Goal: Transaction & Acquisition: Purchase product/service

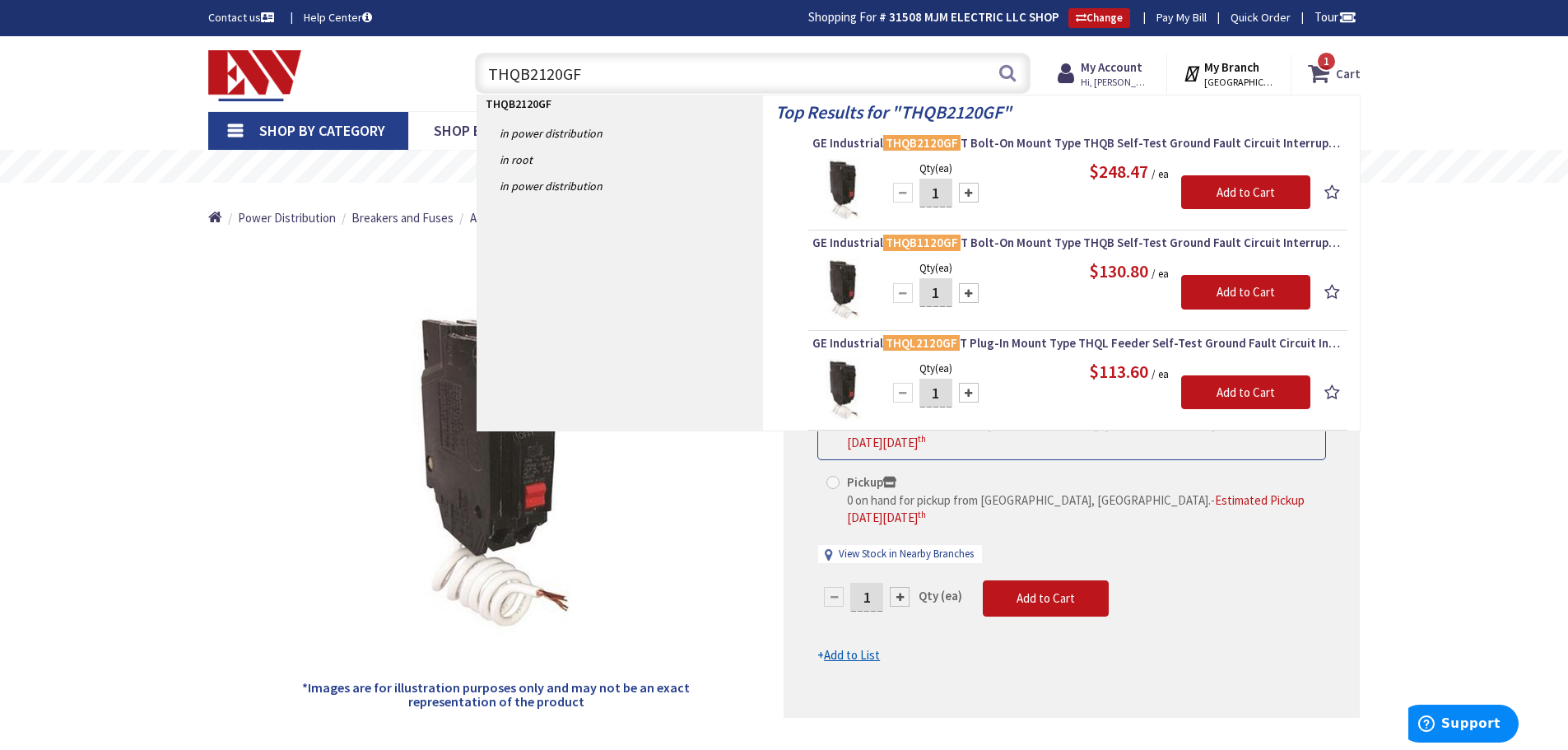
click at [1346, 69] on strong "Cart" at bounding box center [1348, 73] width 25 height 30
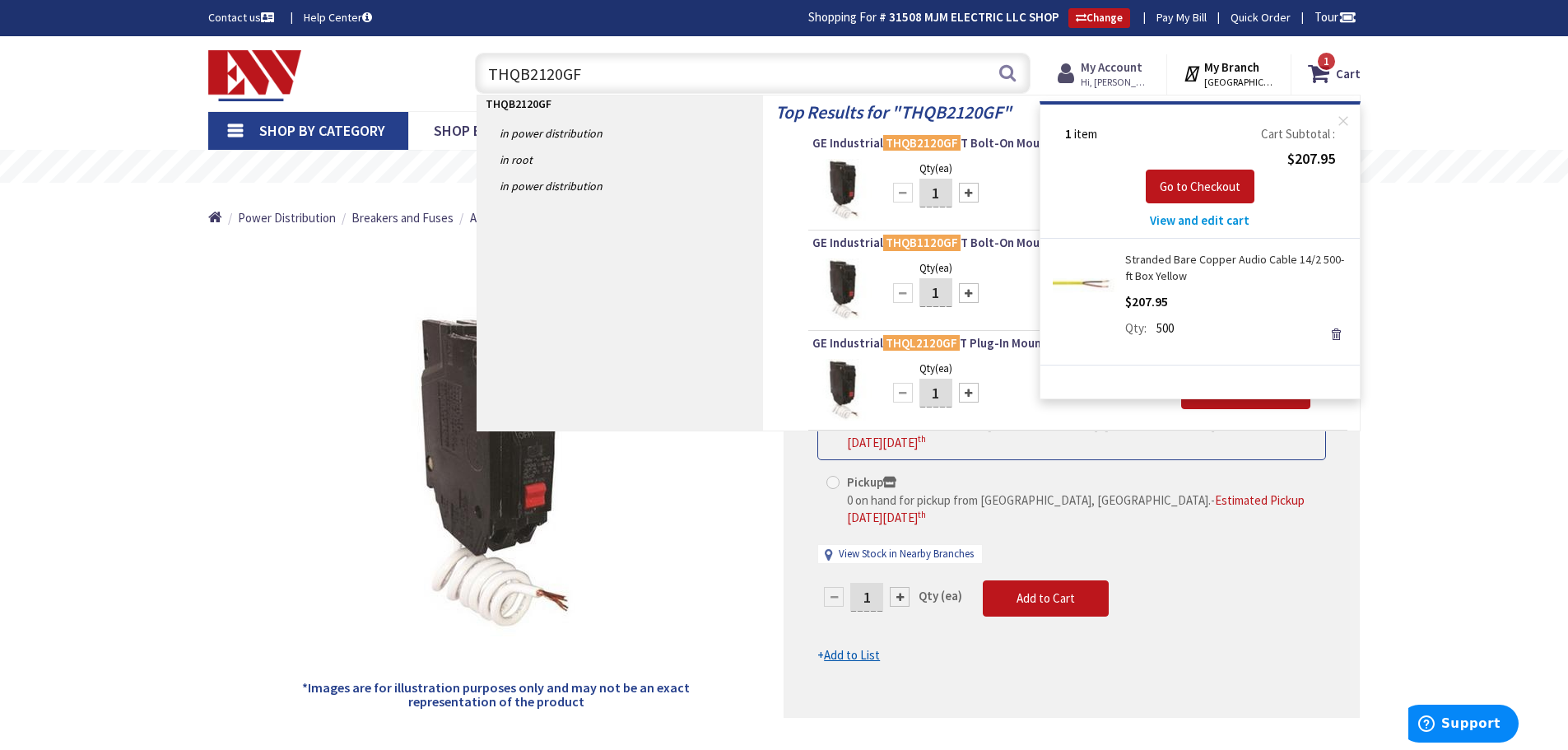
click at [1130, 68] on strong "My Account" at bounding box center [1111, 67] width 62 height 15
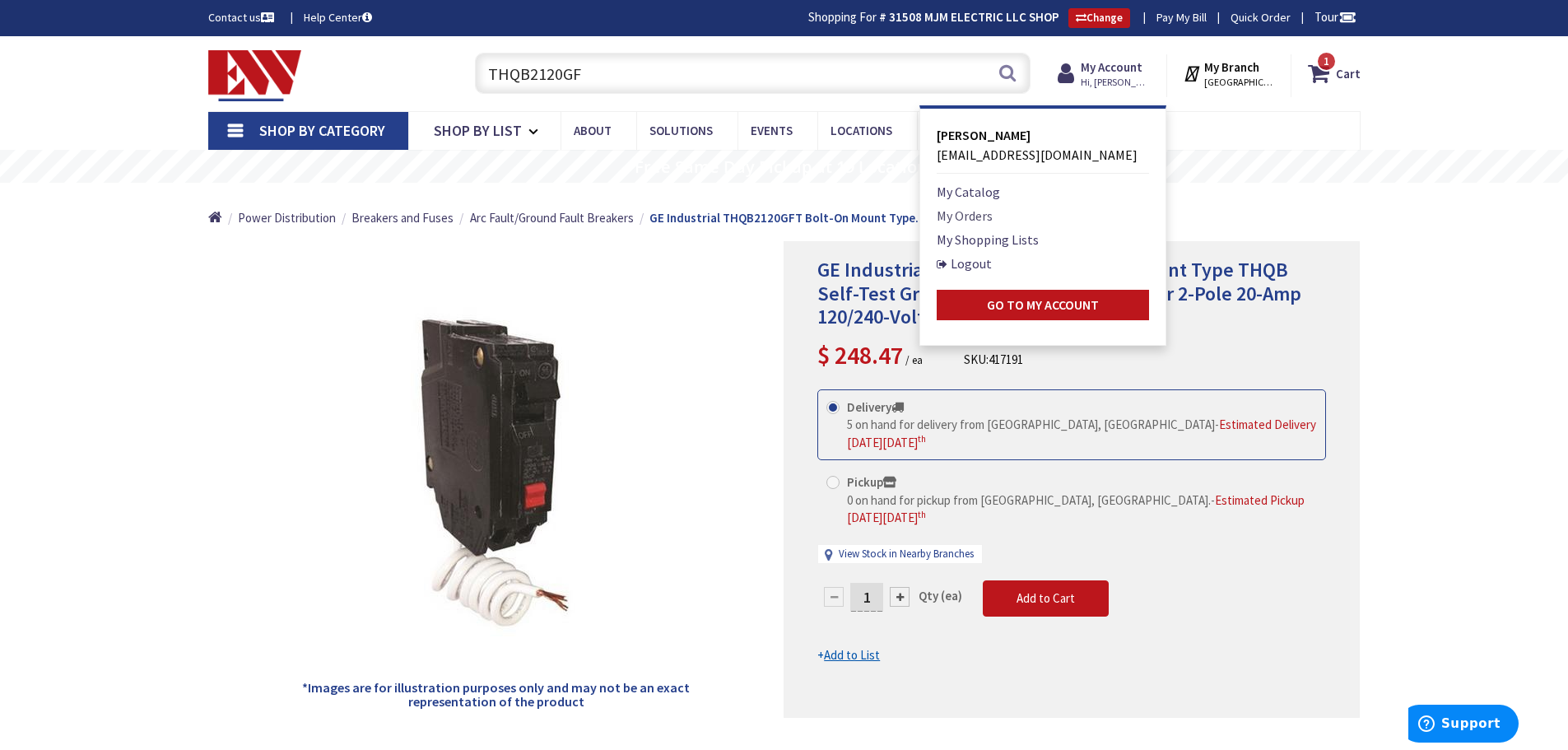
click at [986, 218] on link "My Orders" at bounding box center [964, 216] width 56 height 19
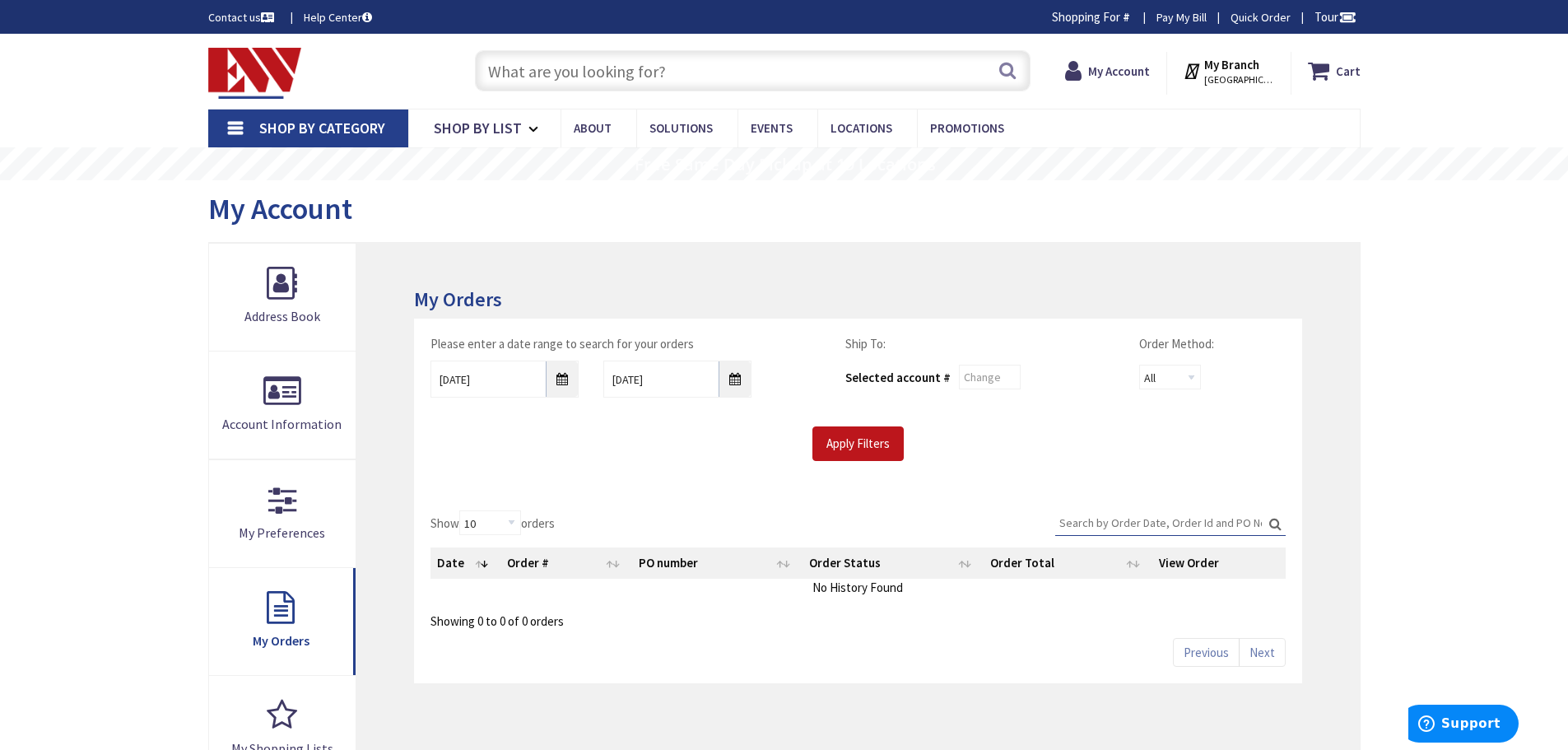
click at [1193, 521] on input "Search:" at bounding box center [1170, 524] width 230 height 25
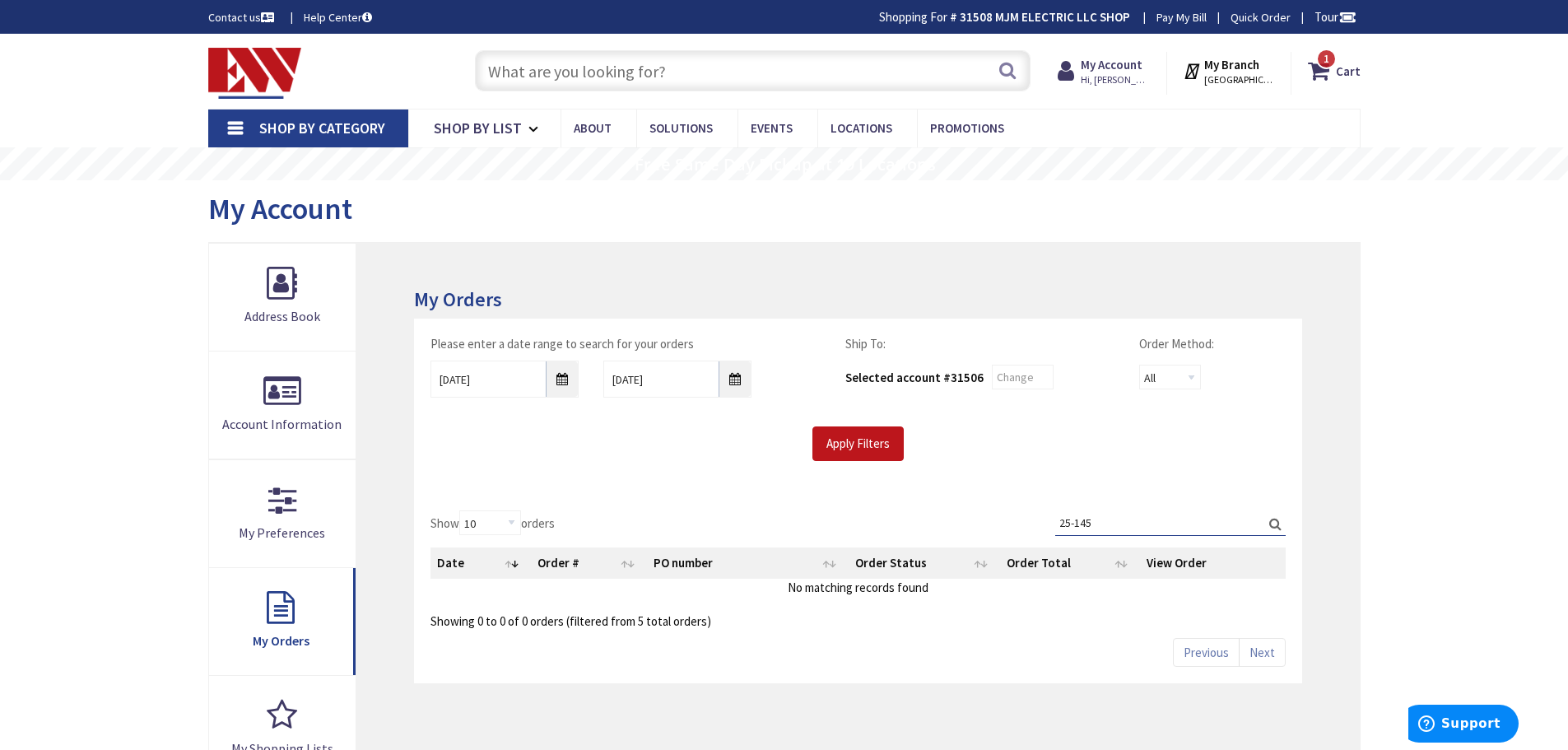
type input "25-145"
click at [1277, 525] on label "Search: 25-145" at bounding box center [1170, 524] width 230 height 25
click at [1277, 525] on input "25-145" at bounding box center [1170, 524] width 230 height 25
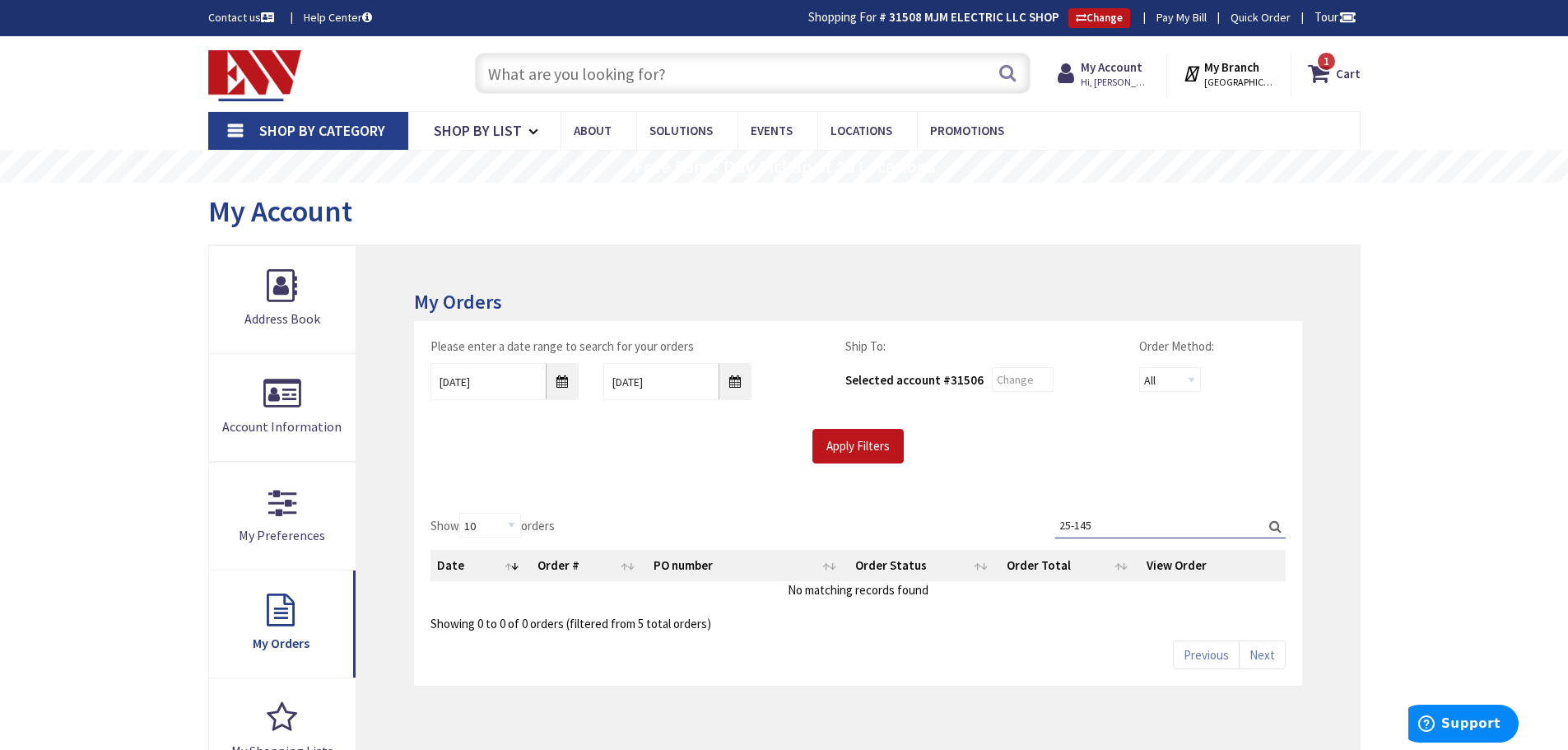
click at [1275, 525] on label "Search: 25-145" at bounding box center [1170, 525] width 230 height 25
click at [1275, 525] on input "25-145" at bounding box center [1170, 525] width 230 height 25
click at [567, 382] on input "9/30/2025" at bounding box center [504, 381] width 148 height 37
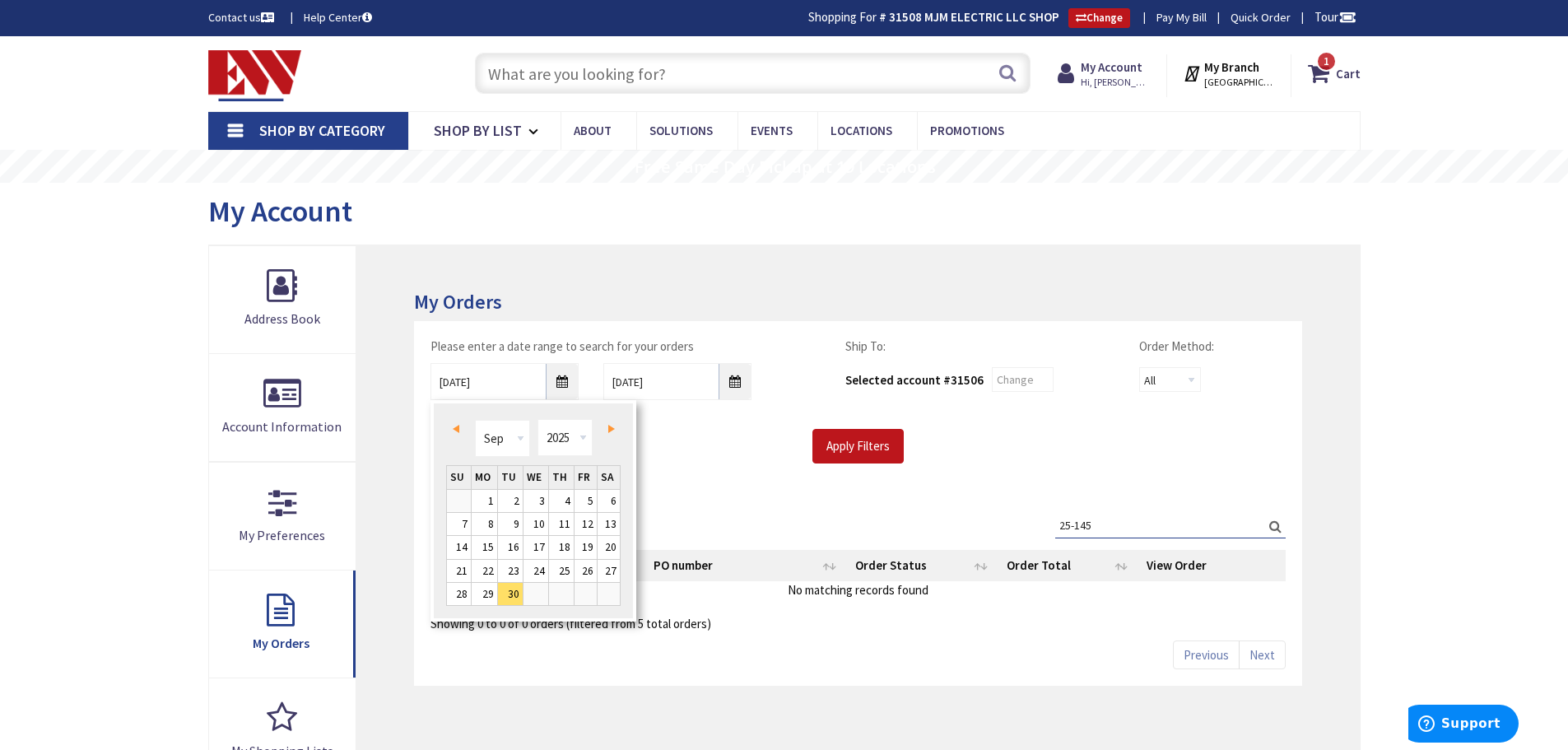
click at [612, 426] on span "Next" at bounding box center [611, 429] width 7 height 9
click at [457, 427] on span "Prev" at bounding box center [456, 429] width 7 height 9
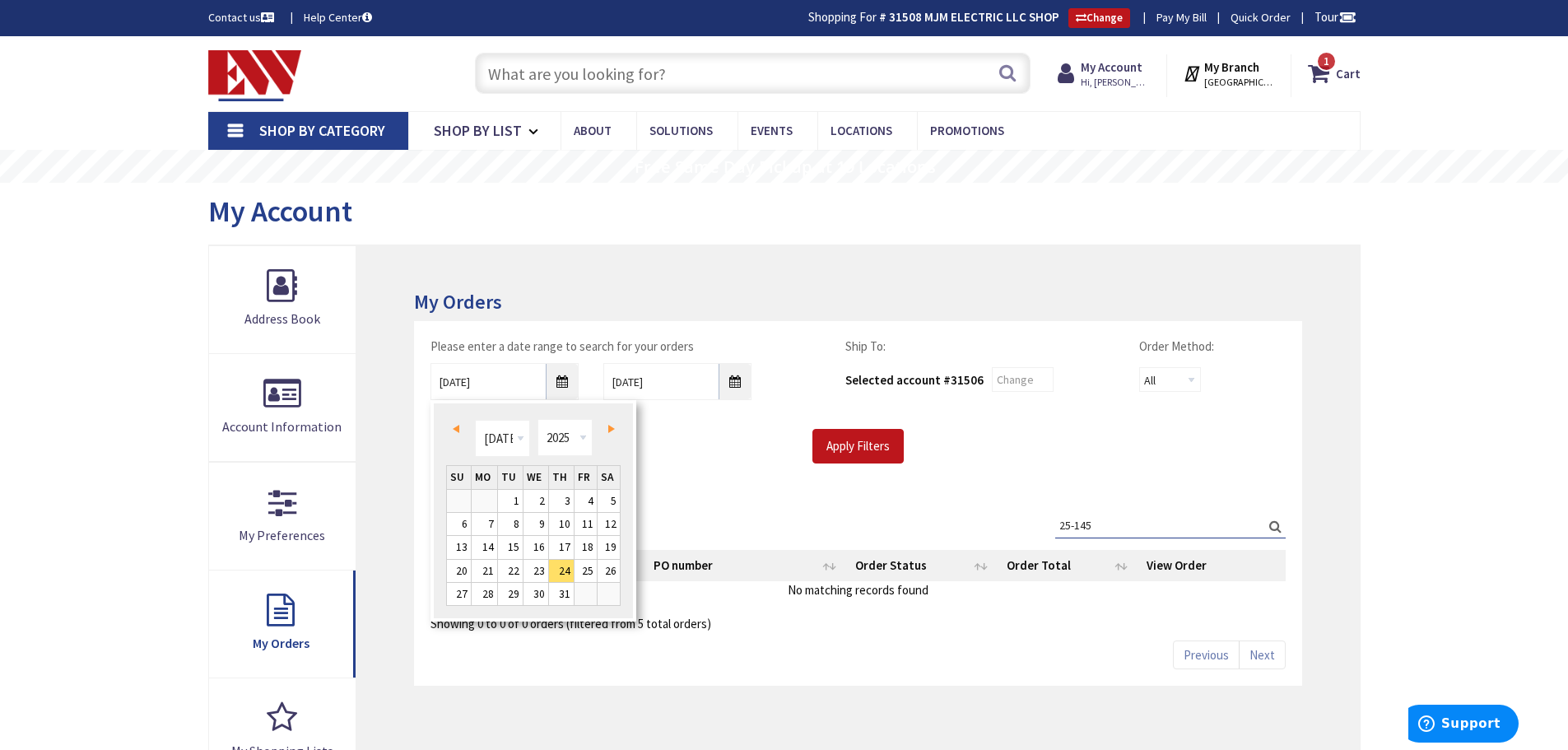
click at [457, 427] on span "Prev" at bounding box center [456, 429] width 7 height 9
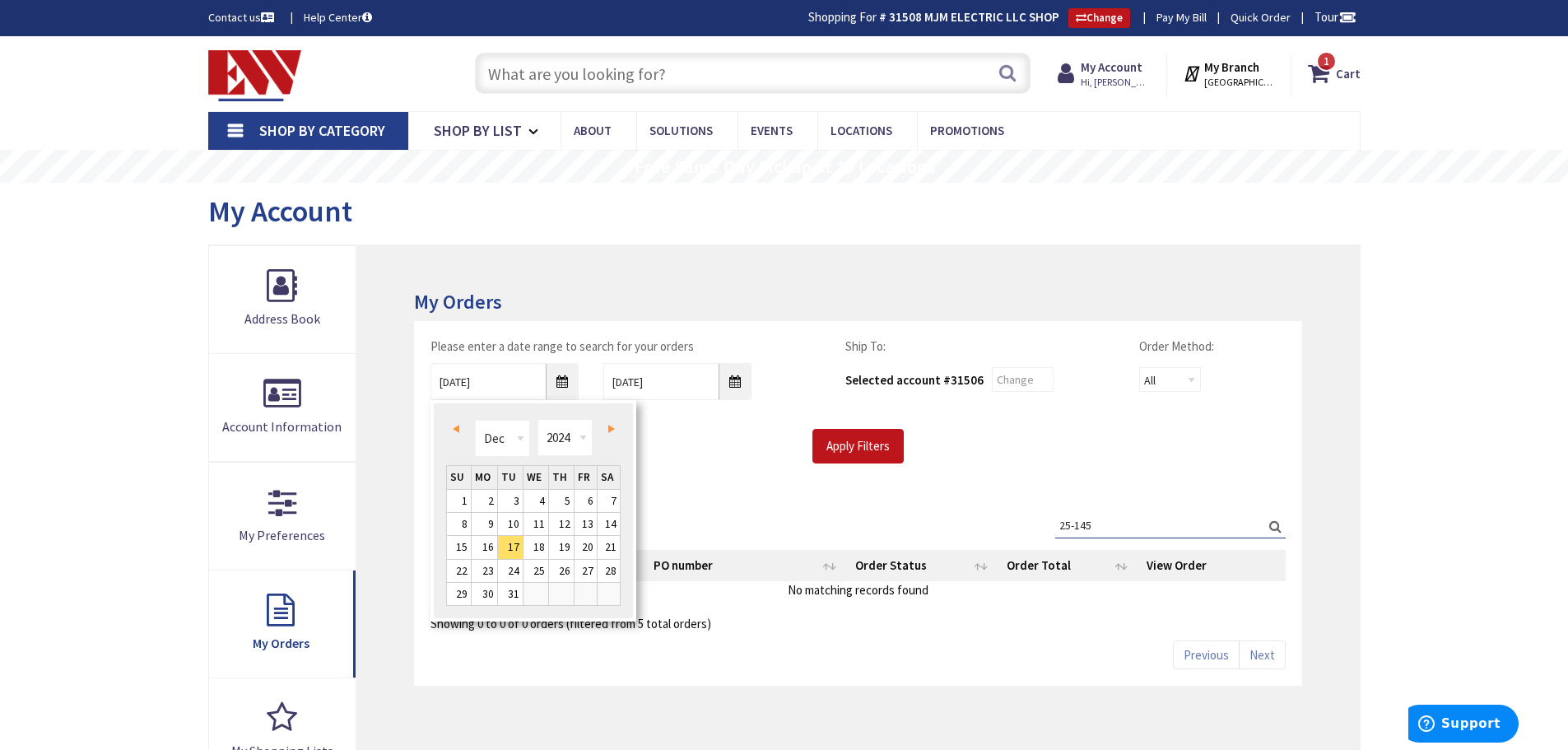
click at [457, 427] on span "Prev" at bounding box center [456, 429] width 7 height 9
type input "11/16/2024"
click at [873, 442] on input "Apply Filters" at bounding box center [858, 446] width 91 height 35
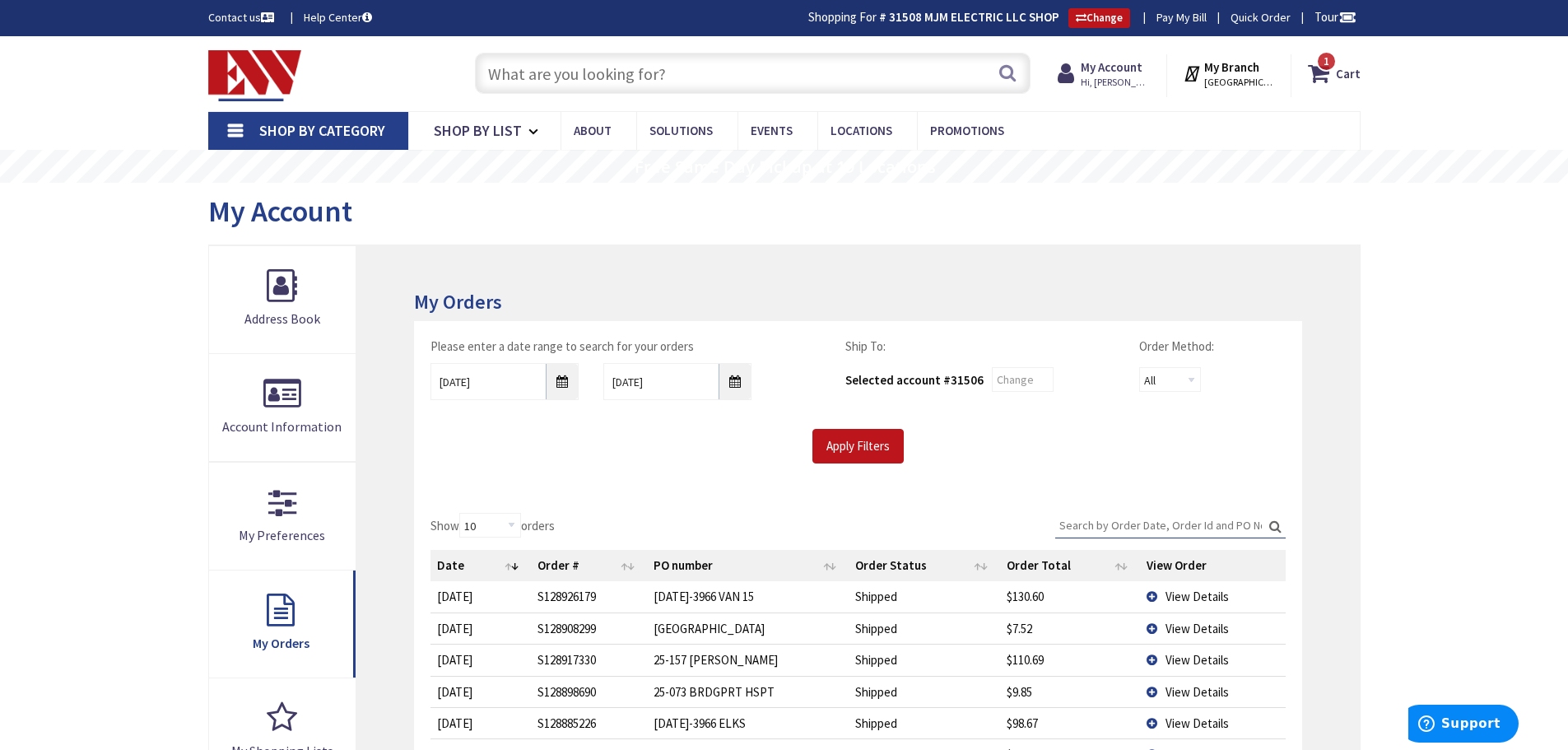
click at [1179, 519] on input "Search:" at bounding box center [1170, 525] width 230 height 25
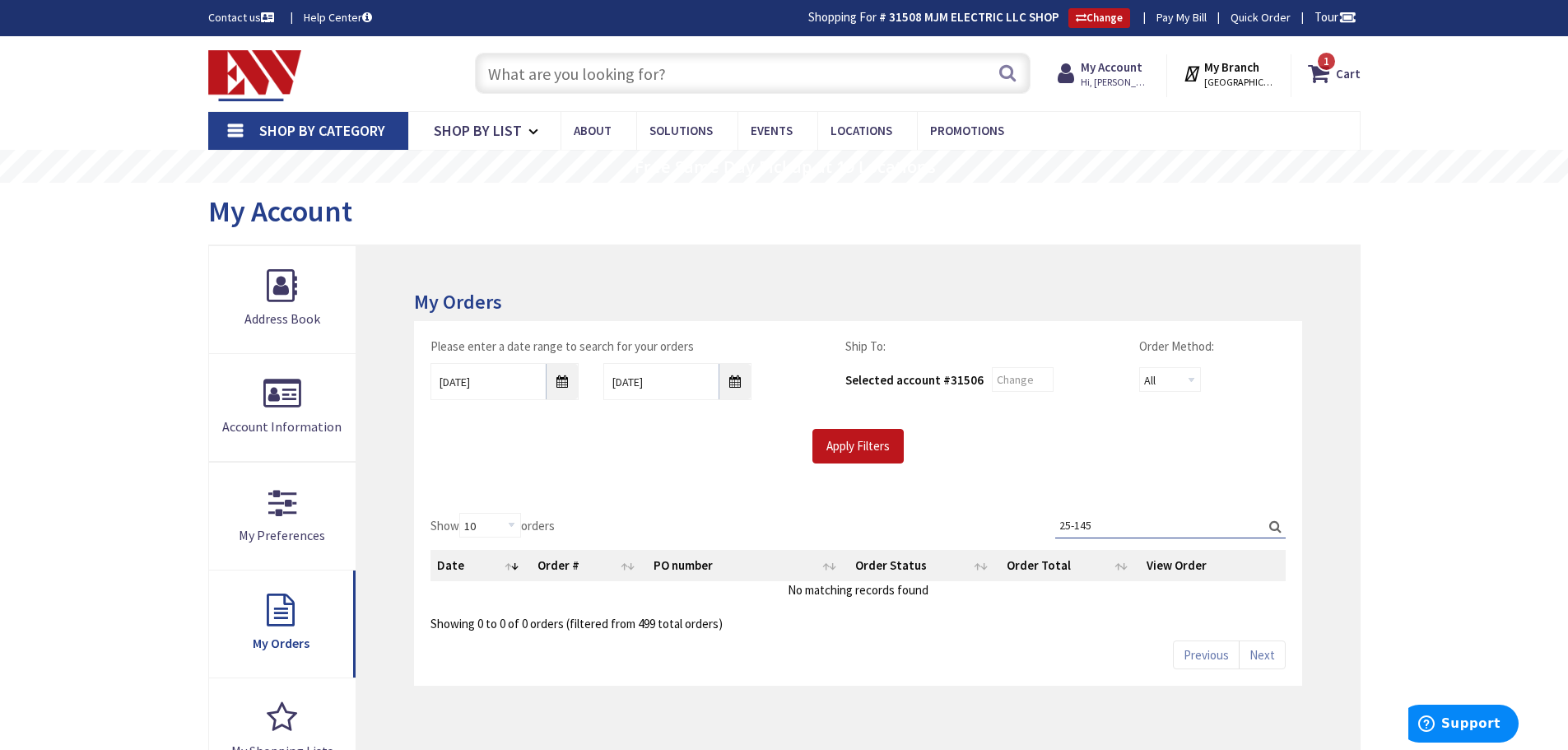
click at [1275, 521] on label "Search: 25-145" at bounding box center [1170, 525] width 230 height 25
click at [1275, 521] on input "25-145" at bounding box center [1170, 525] width 230 height 25
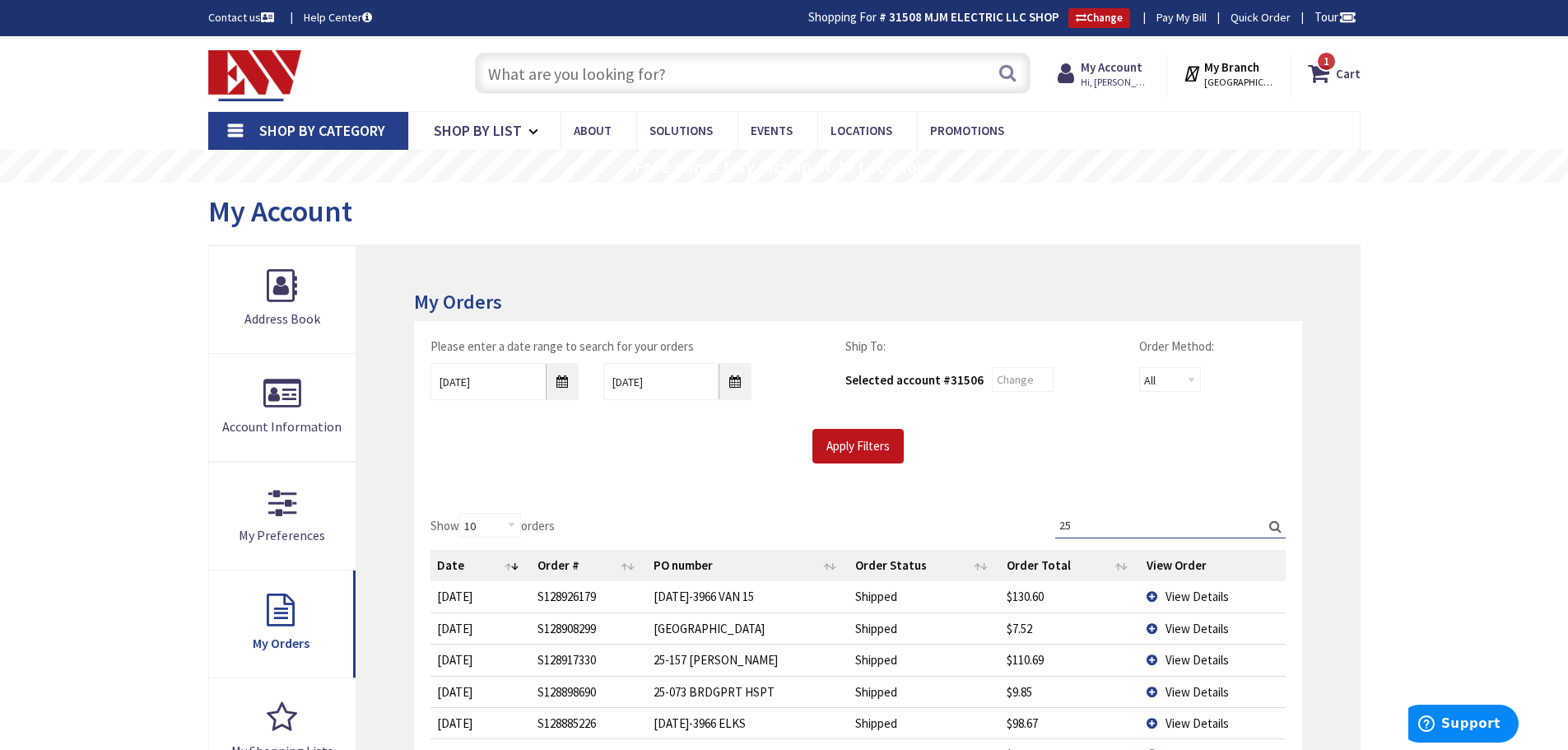
type input "2"
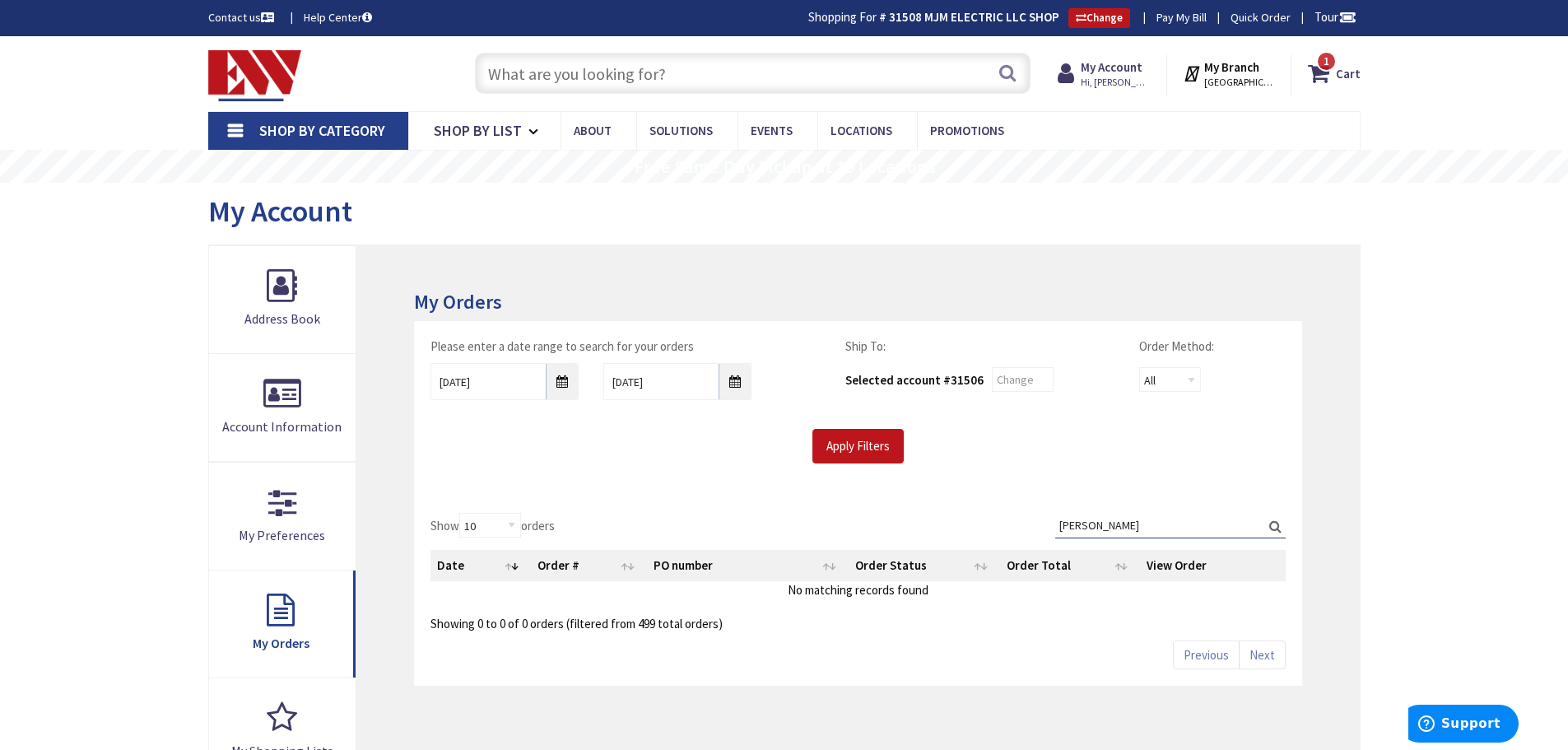
type input "jp brookfeild"
click at [1275, 527] on label "Search: jp brookfeild" at bounding box center [1170, 525] width 230 height 25
click at [1275, 527] on input "jp brookfeild" at bounding box center [1170, 525] width 230 height 25
click at [678, 74] on input "text" at bounding box center [753, 73] width 555 height 42
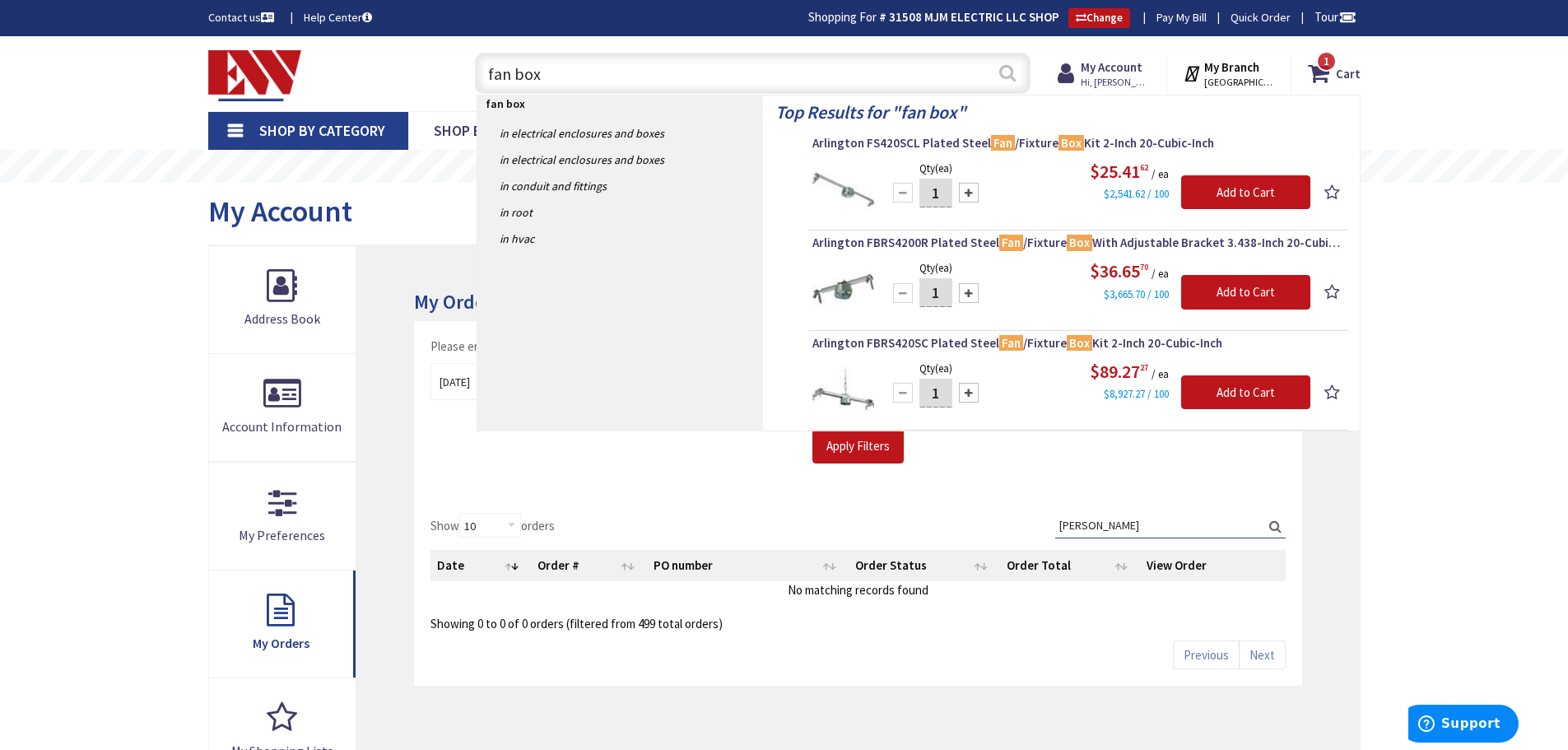
type input "fan box"
click at [1008, 69] on button "Search" at bounding box center [1007, 73] width 21 height 37
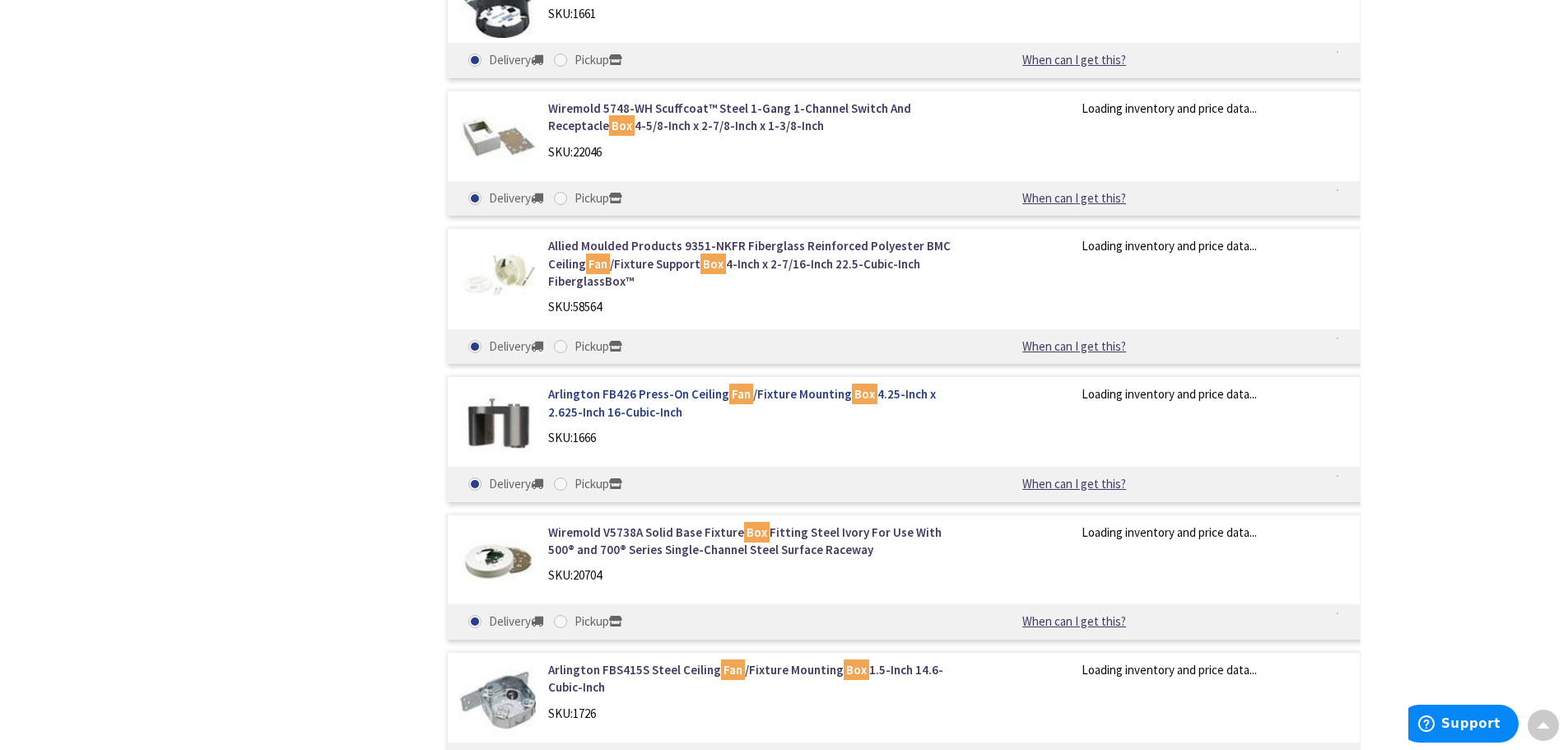
scroll to position [2061, 0]
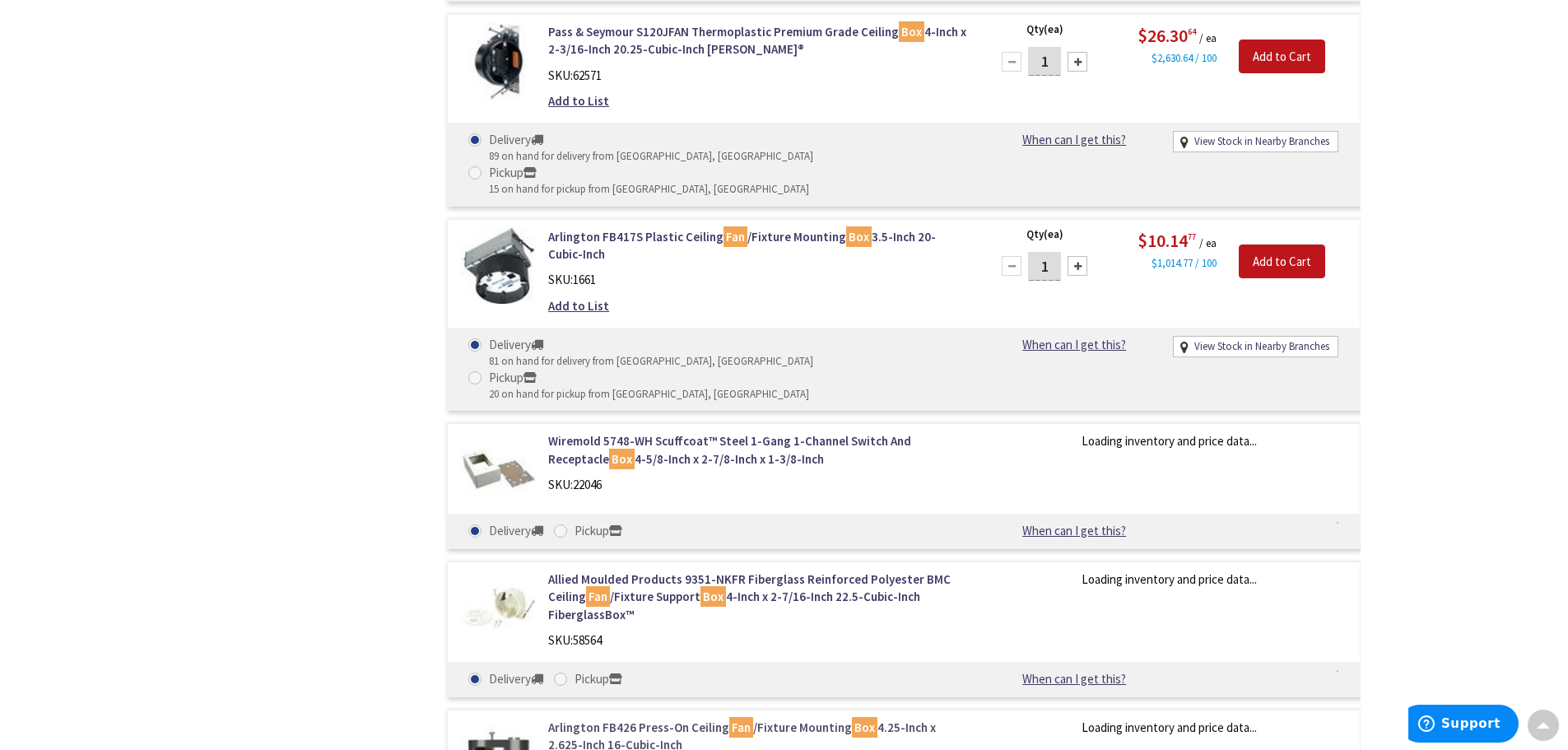
click at [621, 719] on link "Arlington FB426 Press-On Ceiling Fan /Fixture Mounting Box 4.25-Inch x 2.625-In…" at bounding box center [757, 736] width 419 height 36
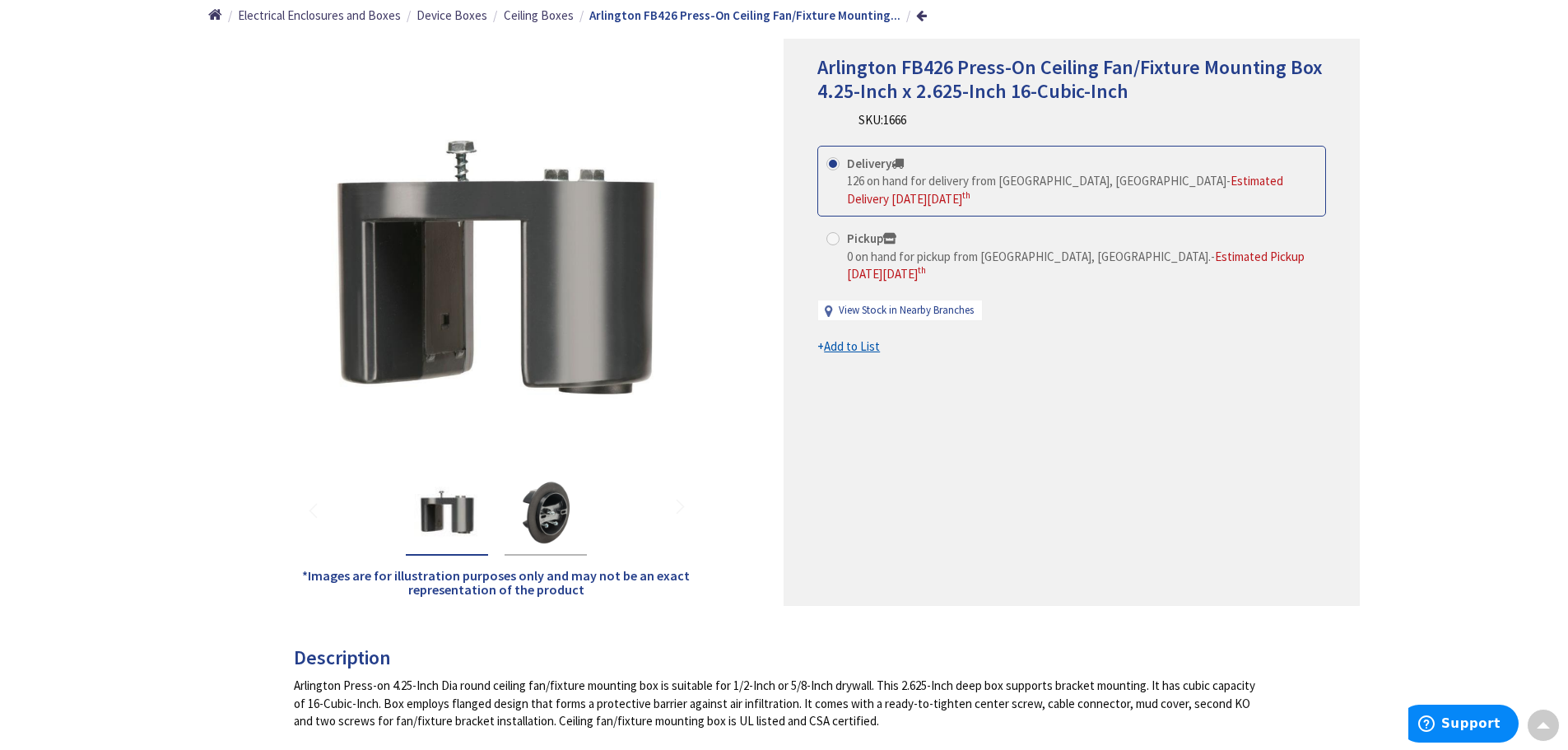
scroll to position [165, 0]
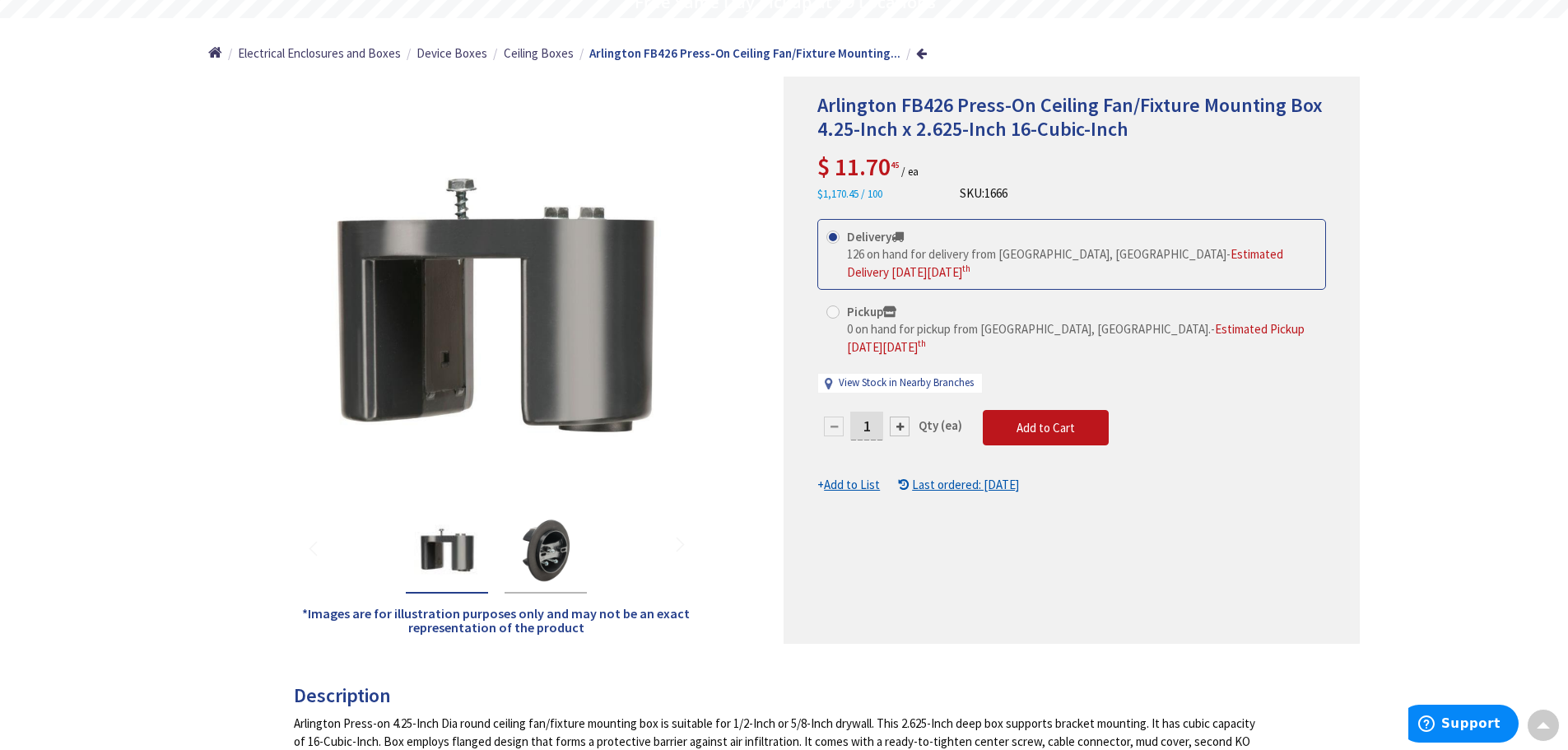
click at [958, 477] on u "Last ordered: 08/15/2025" at bounding box center [965, 485] width 107 height 15
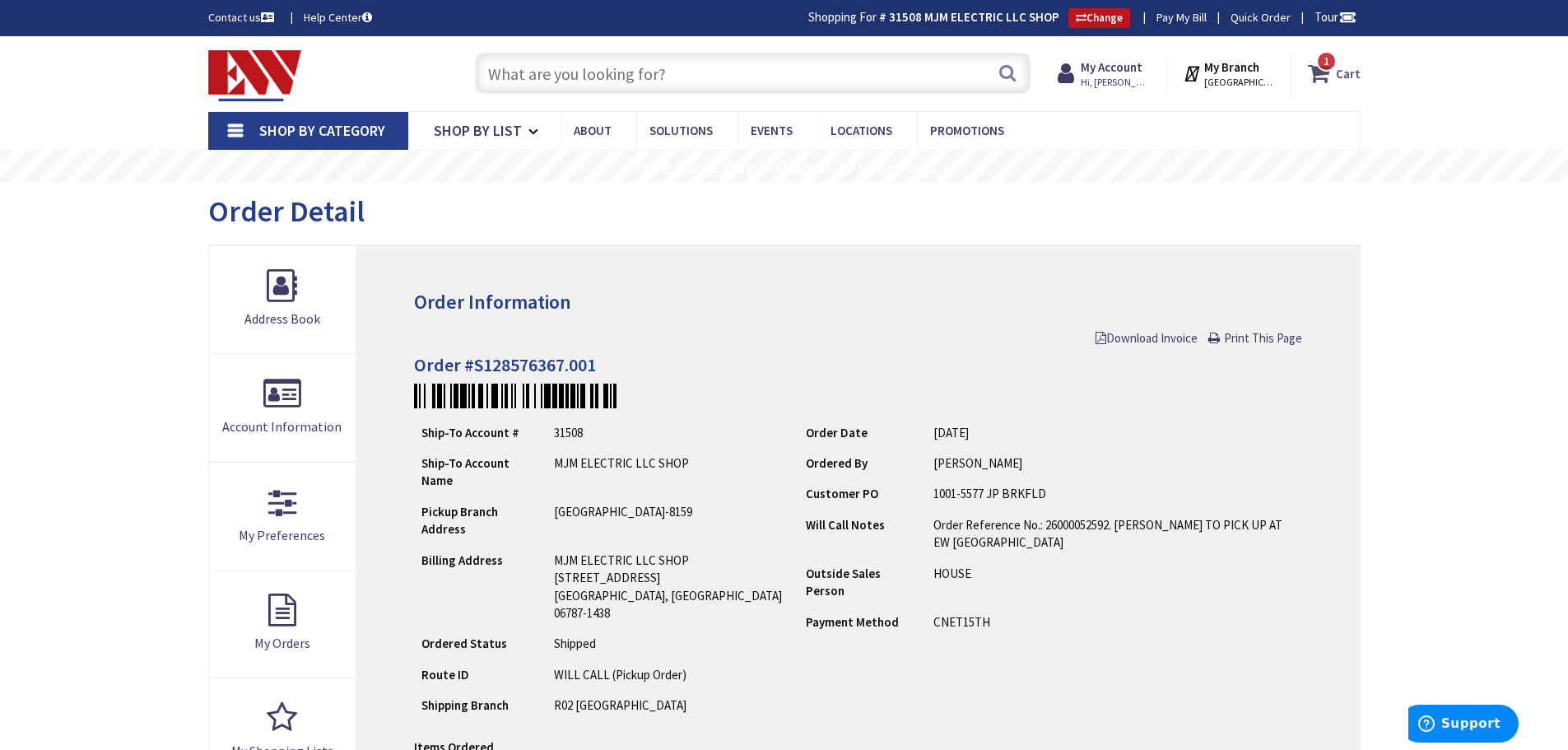
click at [1348, 75] on strong "Cart" at bounding box center [1348, 73] width 25 height 30
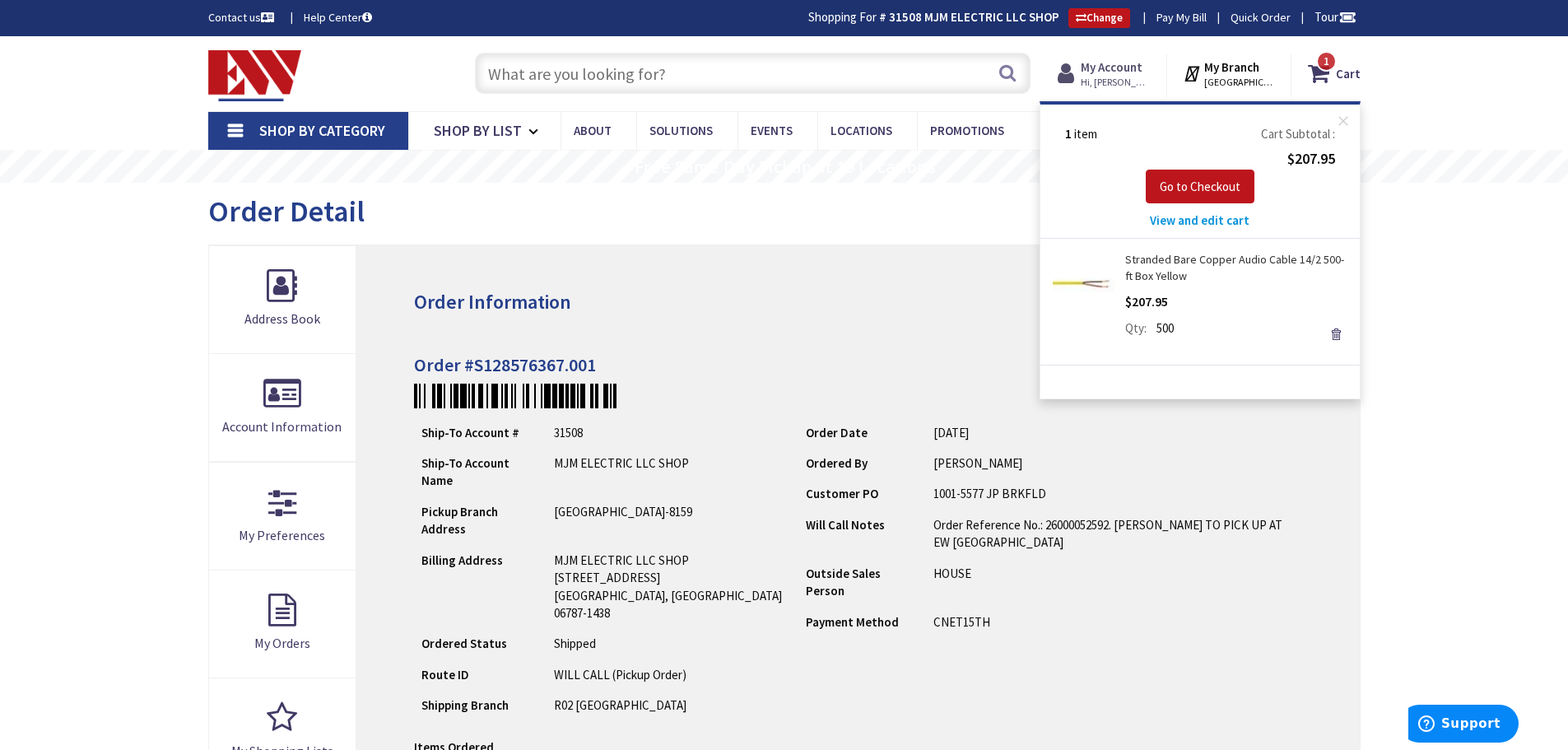
click at [1142, 66] on strong "My Account" at bounding box center [1111, 67] width 62 height 15
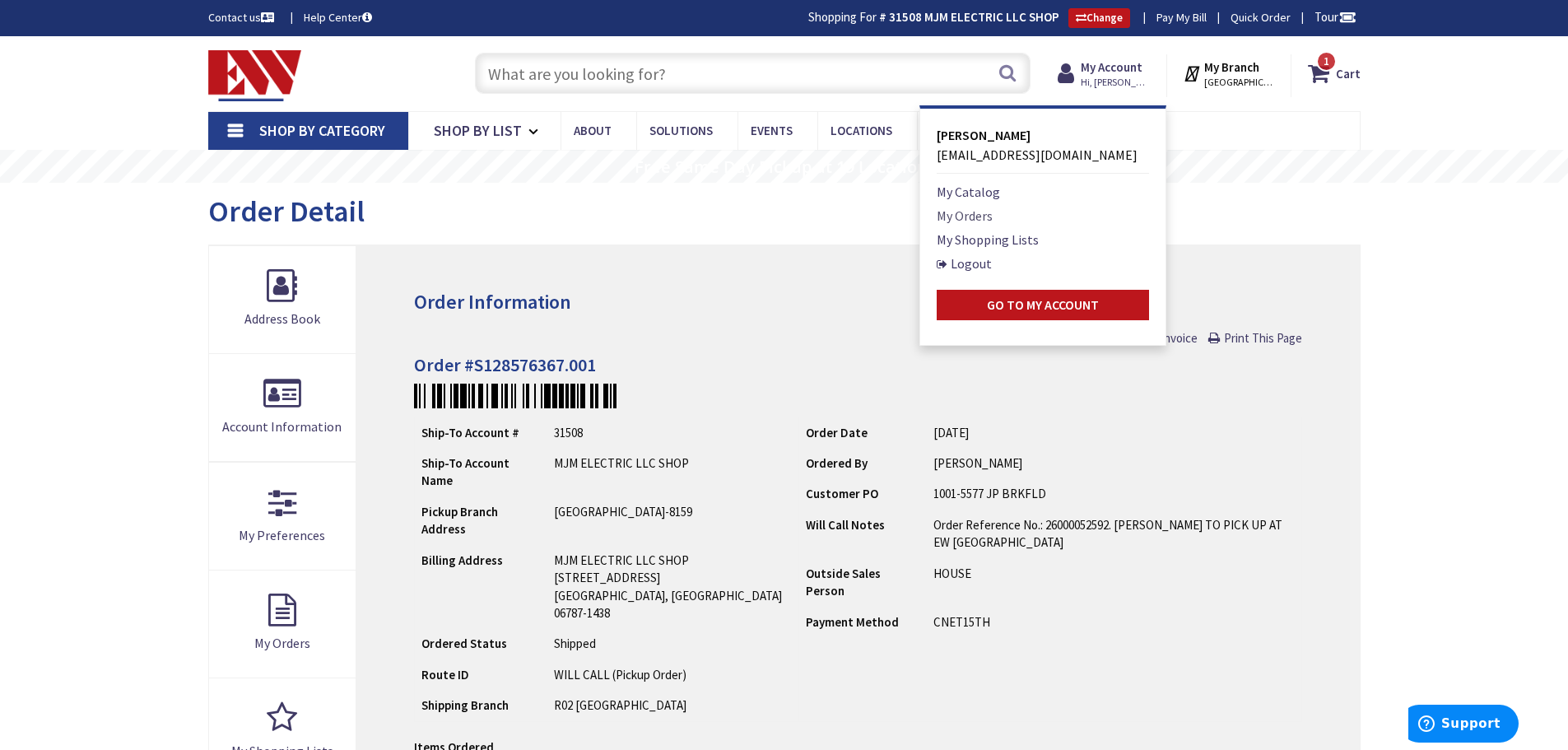
click at [973, 213] on link "My Orders" at bounding box center [964, 216] width 56 height 19
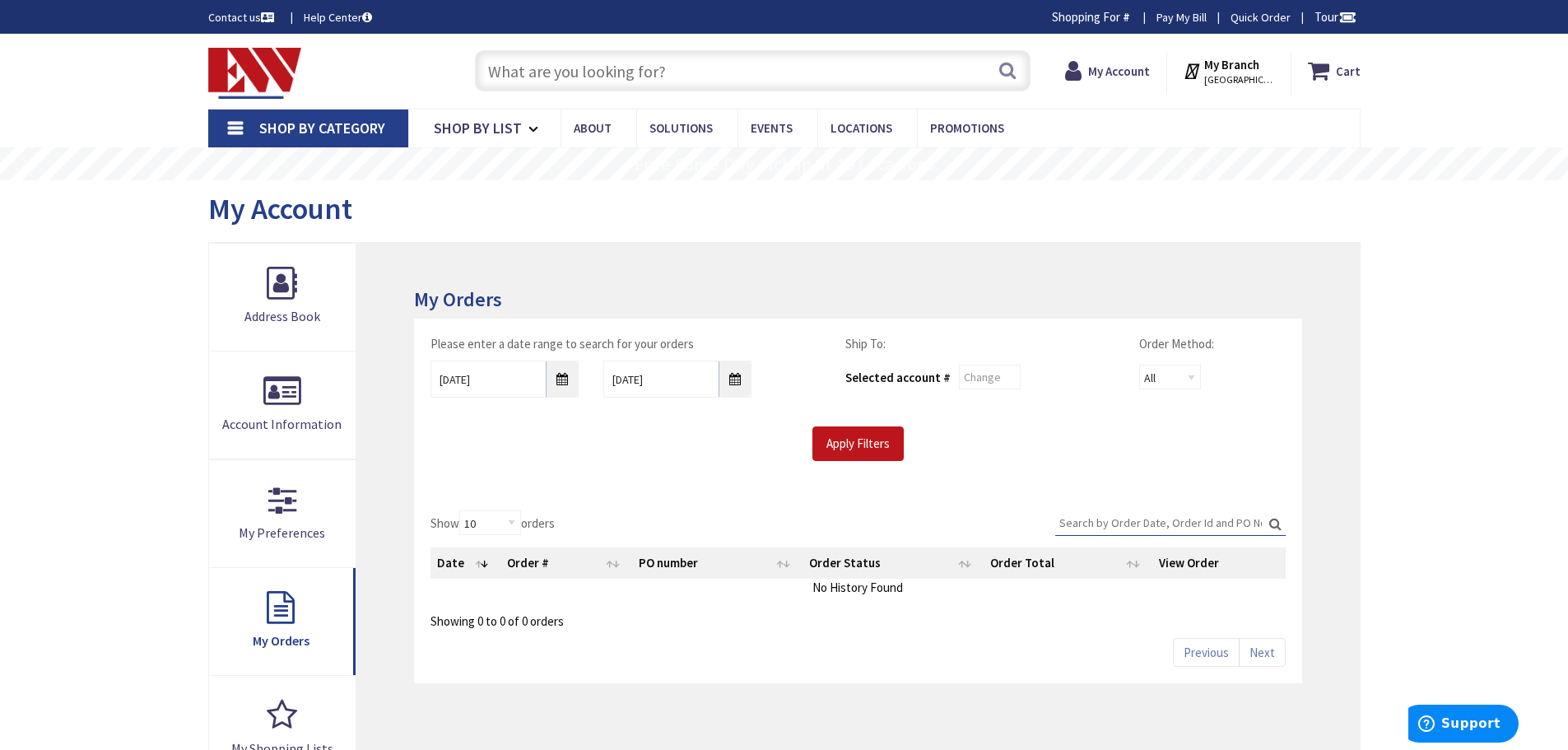
click at [1163, 523] on input "Search:" at bounding box center [1170, 524] width 230 height 25
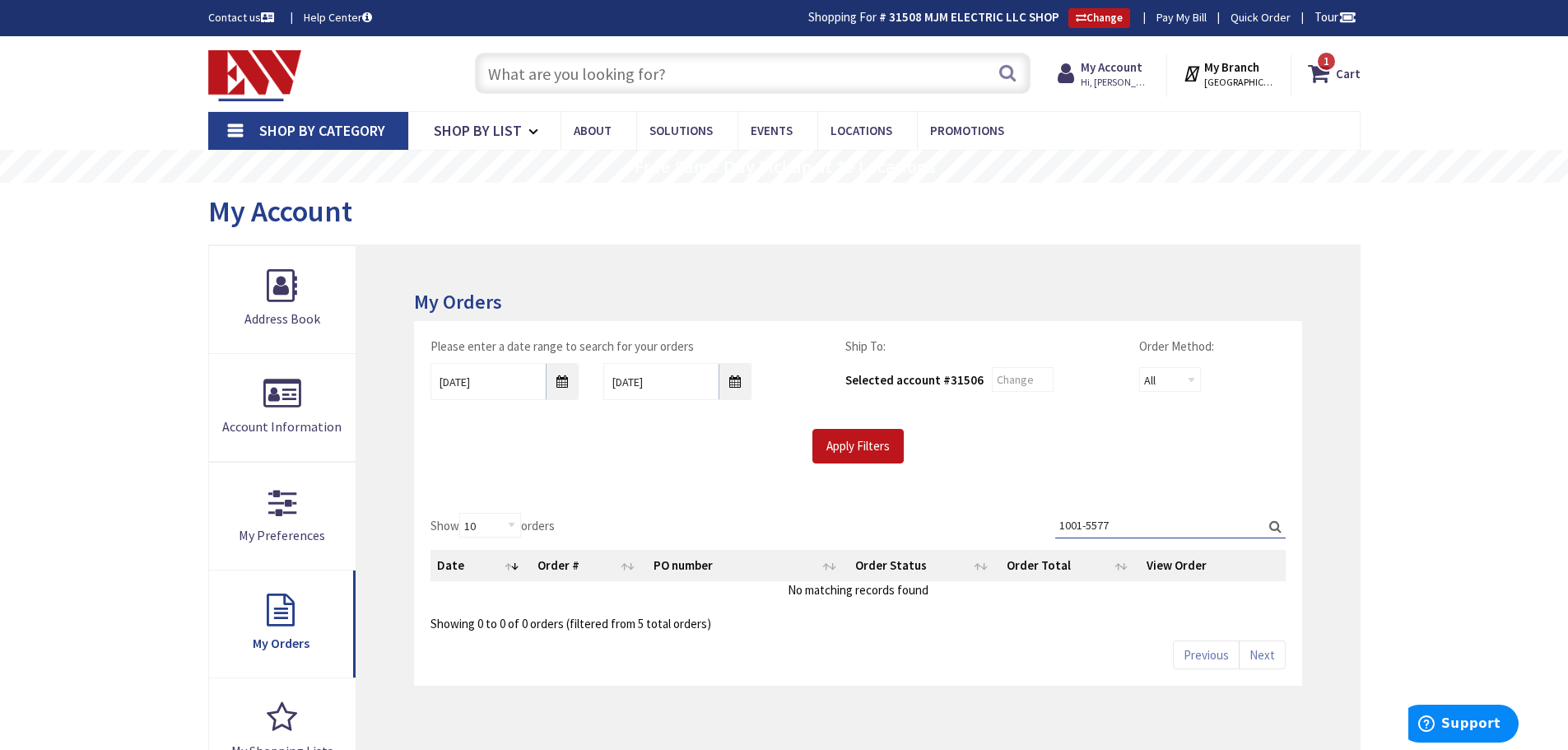
type input "1001-5577"
click at [1274, 525] on label "Search: 1001-5577" at bounding box center [1170, 525] width 230 height 25
click at [1274, 525] on input "1001-5577" at bounding box center [1170, 525] width 230 height 25
click at [1274, 525] on label "Search: 1001-5577" at bounding box center [1170, 525] width 230 height 25
click at [1274, 525] on input "1001-5577" at bounding box center [1170, 525] width 230 height 25
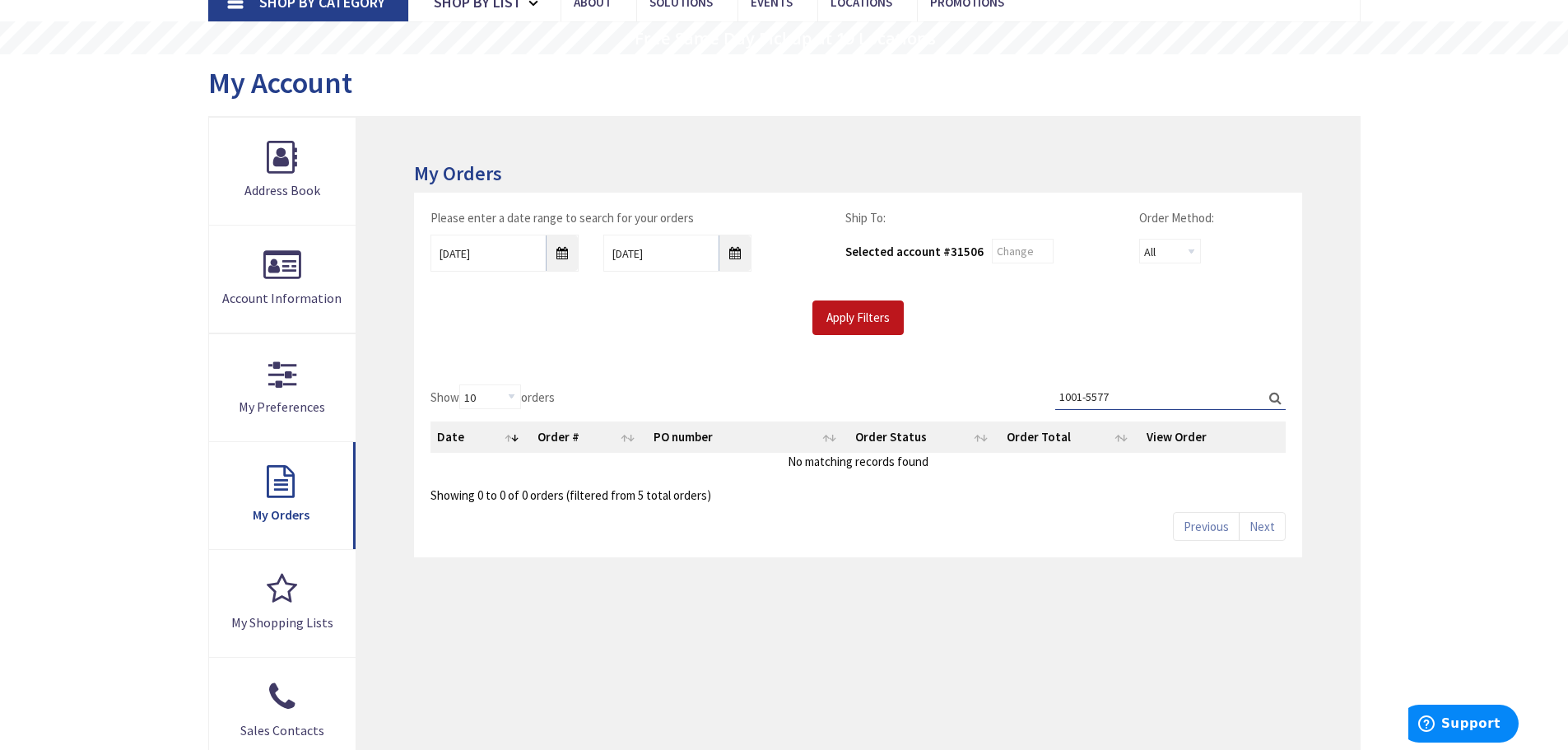
scroll to position [165, 0]
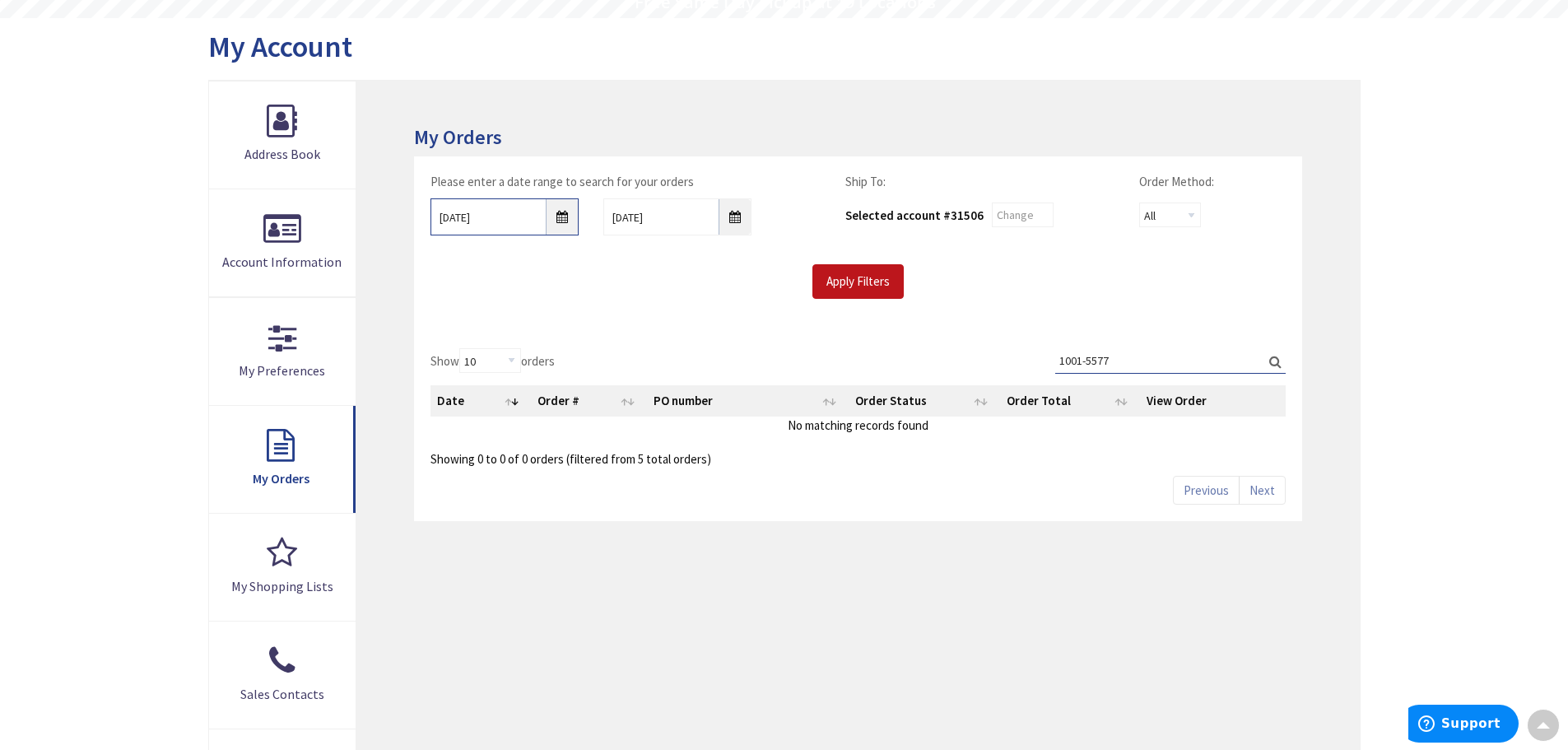
click at [559, 216] on input "9/30/2025" at bounding box center [504, 217] width 148 height 37
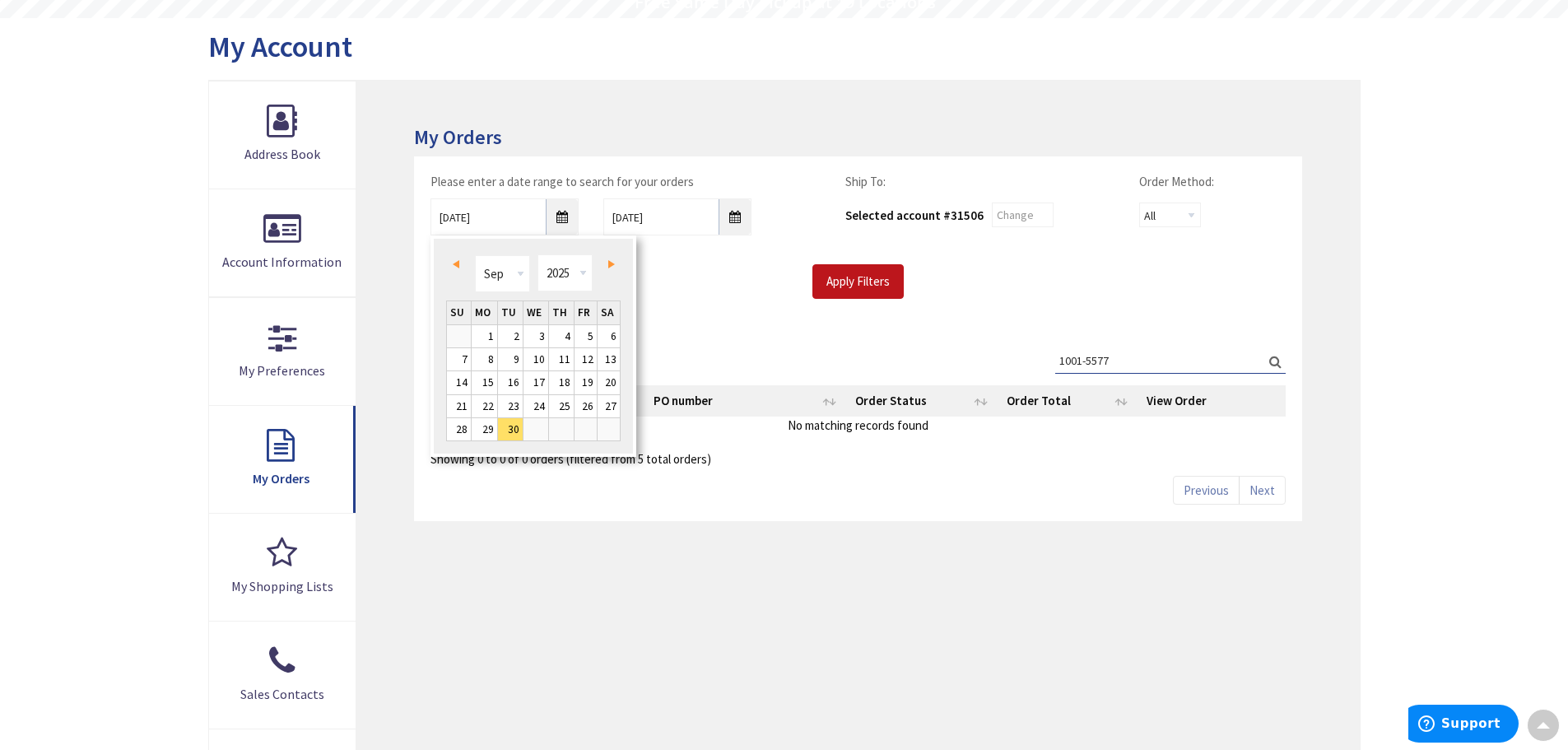
click at [457, 264] on span "Prev" at bounding box center [456, 264] width 7 height 9
click at [509, 333] on link "1" at bounding box center [511, 336] width 25 height 22
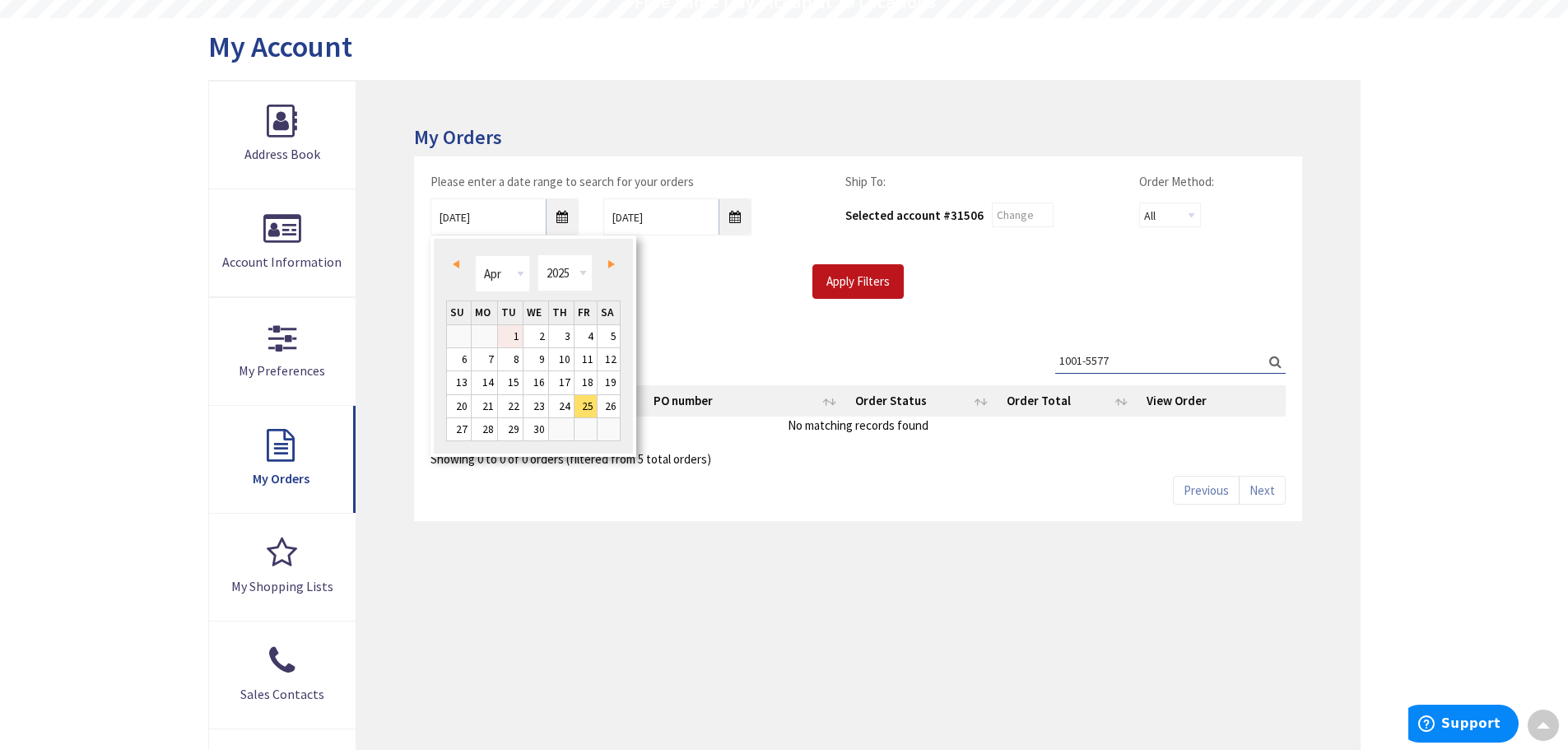
type input "04/01/2025"
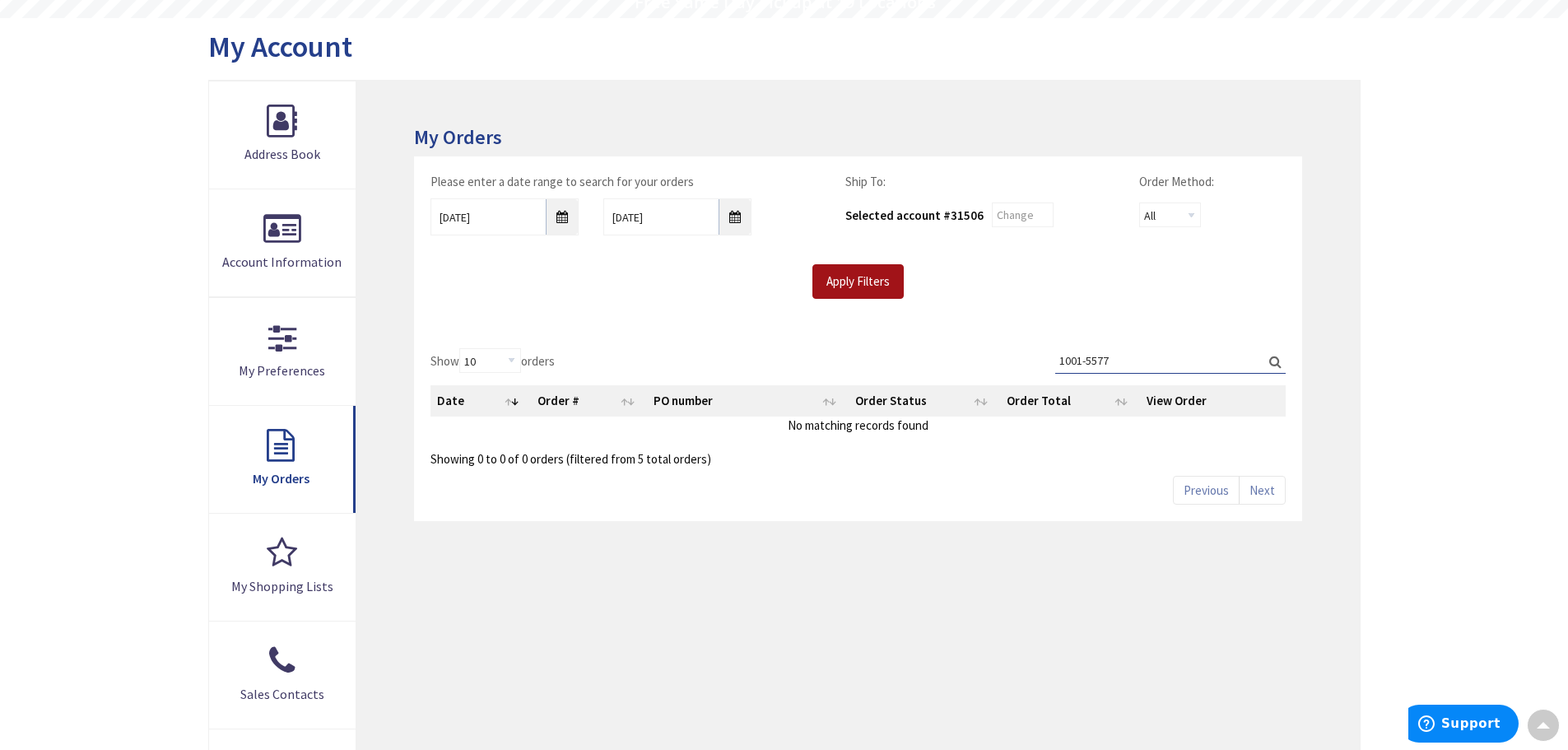
click at [872, 286] on input "Apply Filters" at bounding box center [858, 282] width 91 height 35
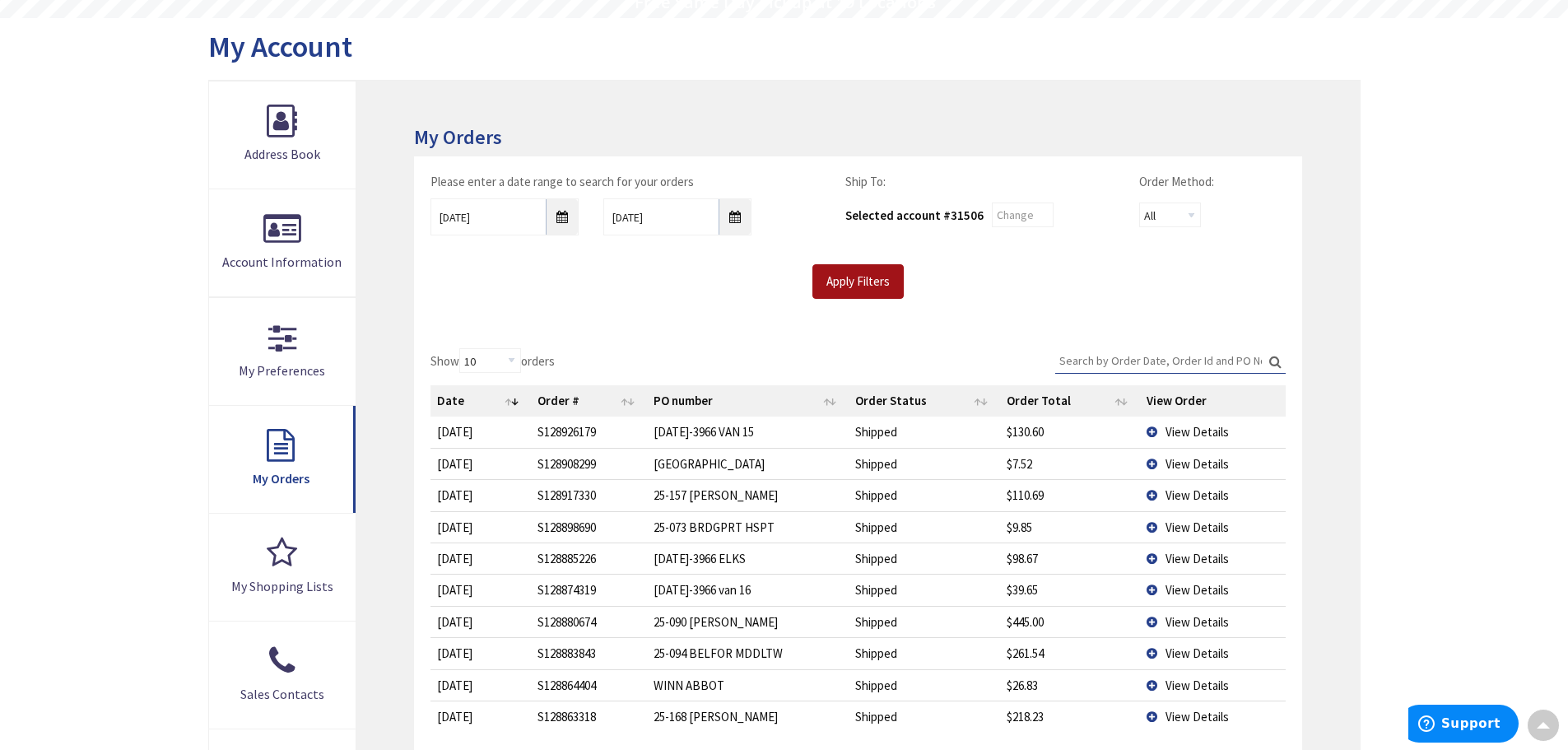
click at [862, 286] on input "Apply Filters" at bounding box center [858, 282] width 91 height 35
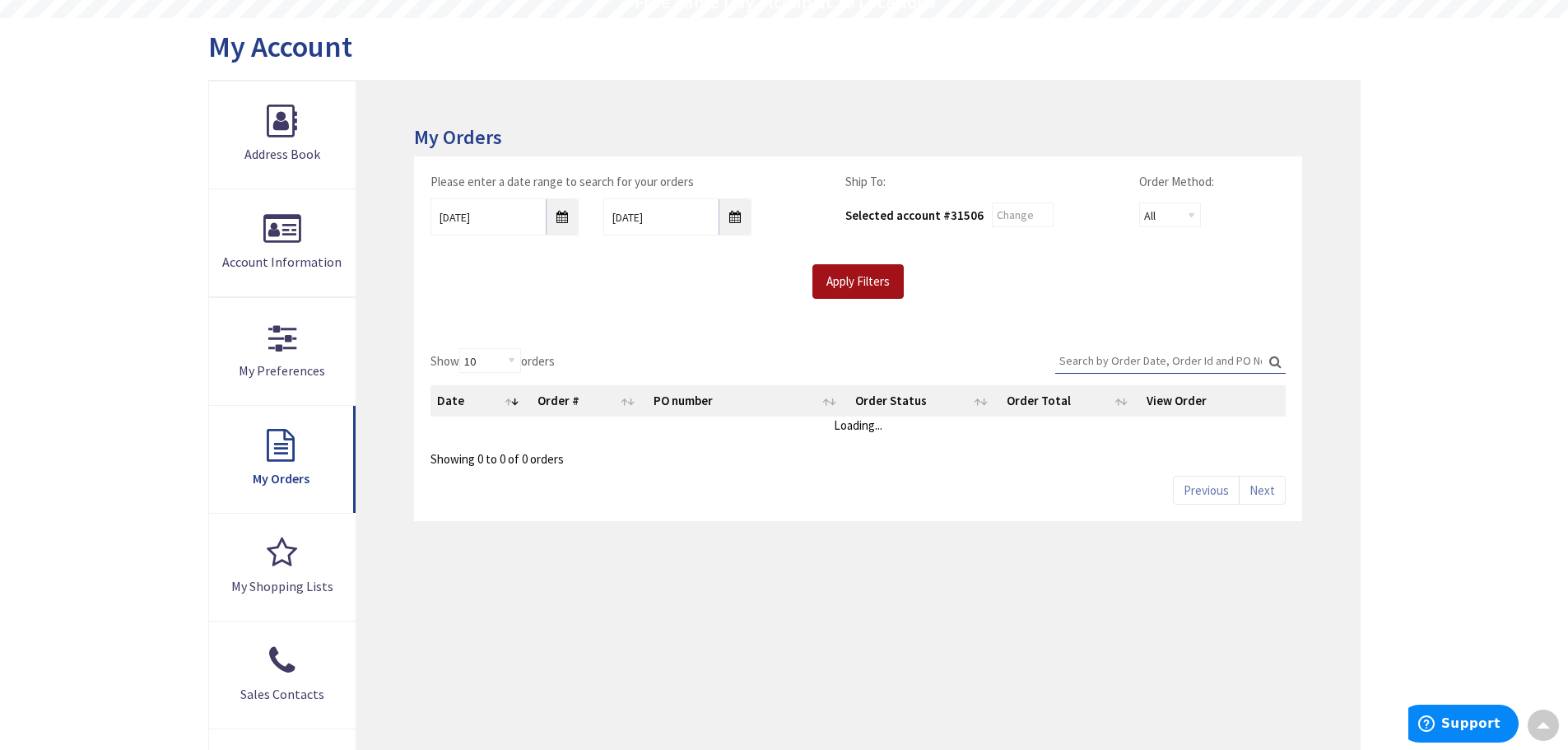
click at [862, 286] on input "Apply Filters" at bounding box center [858, 282] width 91 height 35
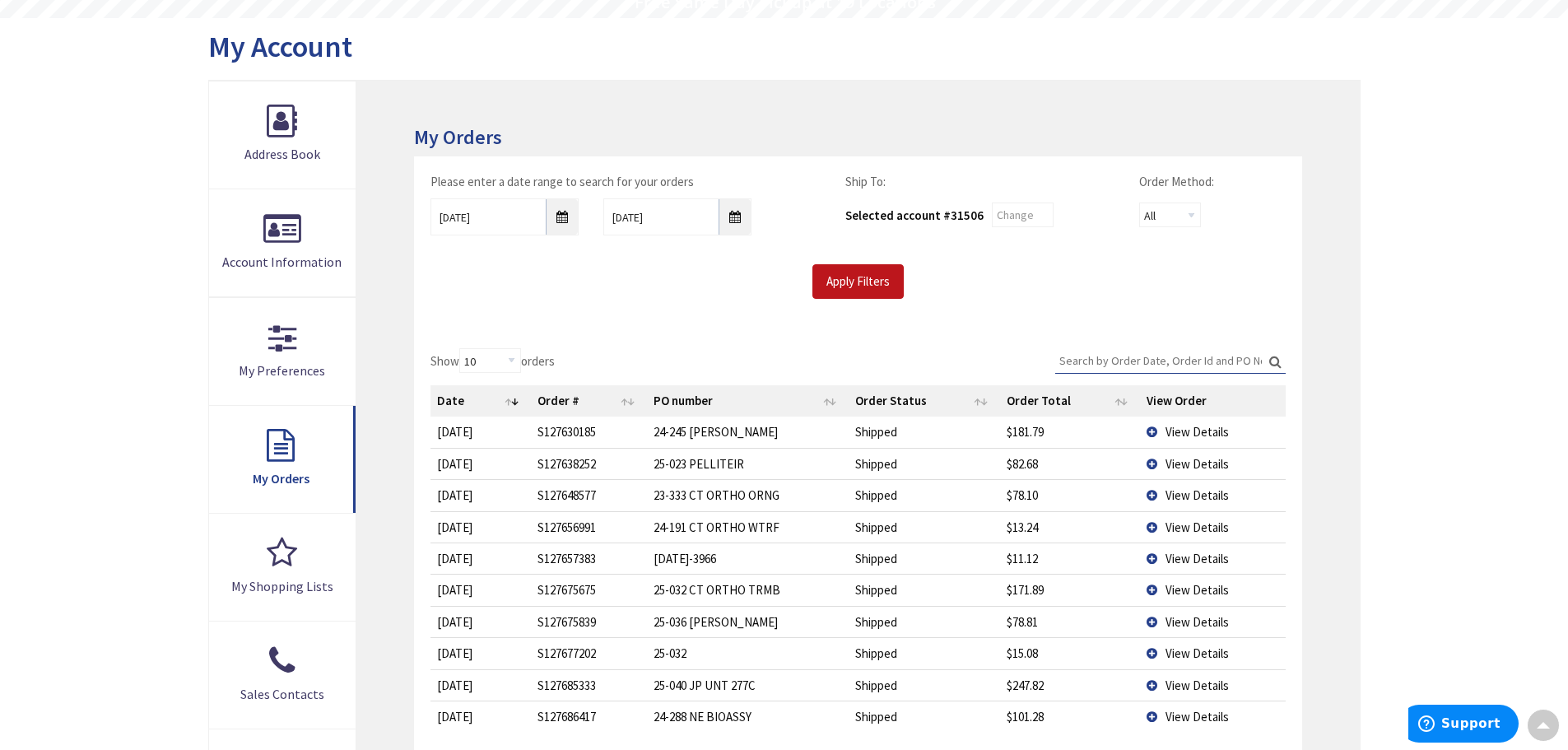
click at [1129, 358] on input "Search:" at bounding box center [1170, 361] width 230 height 25
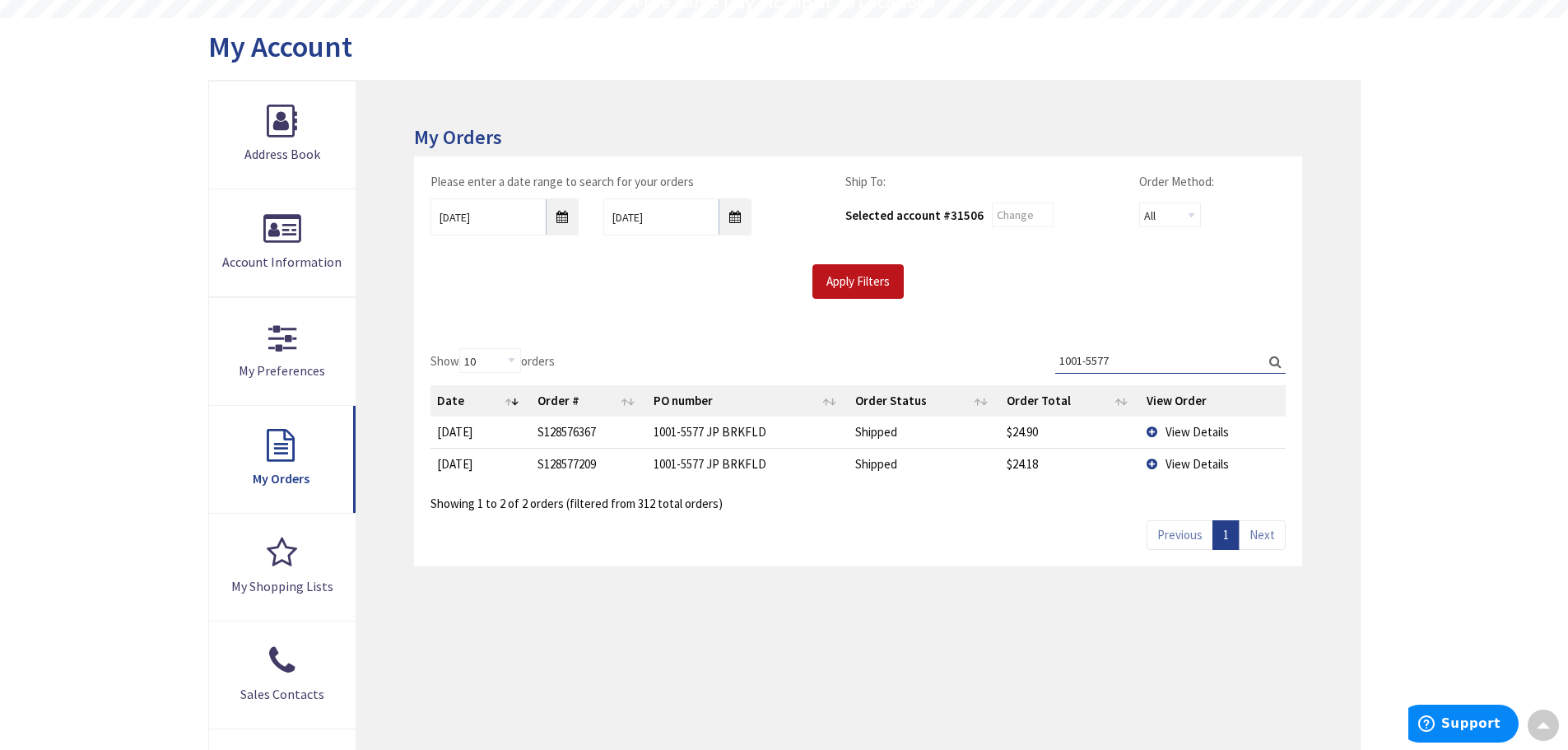
type input "1001-5577"
click at [1221, 465] on span "View Details" at bounding box center [1198, 464] width 64 height 15
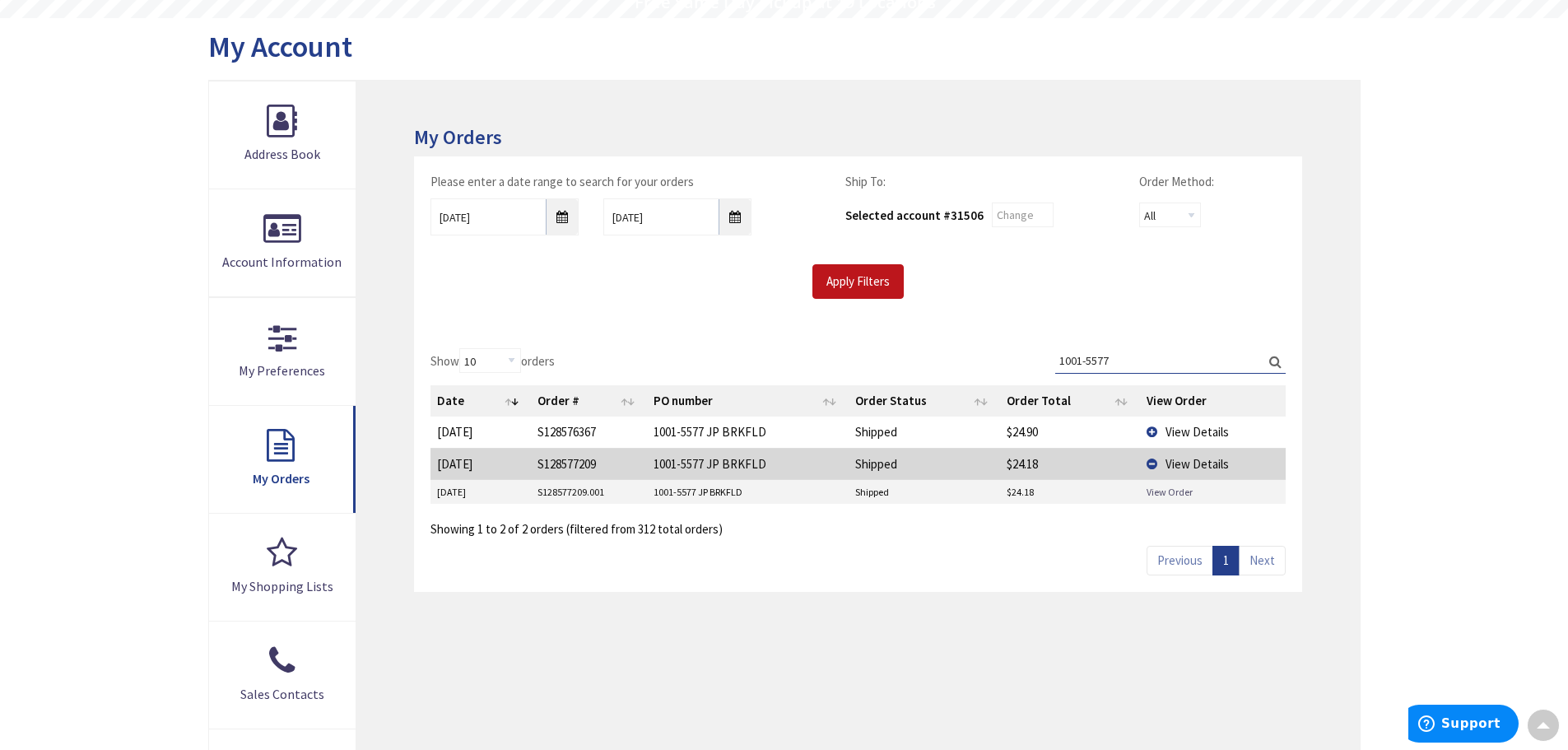
click at [1174, 488] on link "View Order" at bounding box center [1169, 492] width 46 height 14
click at [1198, 430] on span "View Details" at bounding box center [1198, 432] width 64 height 15
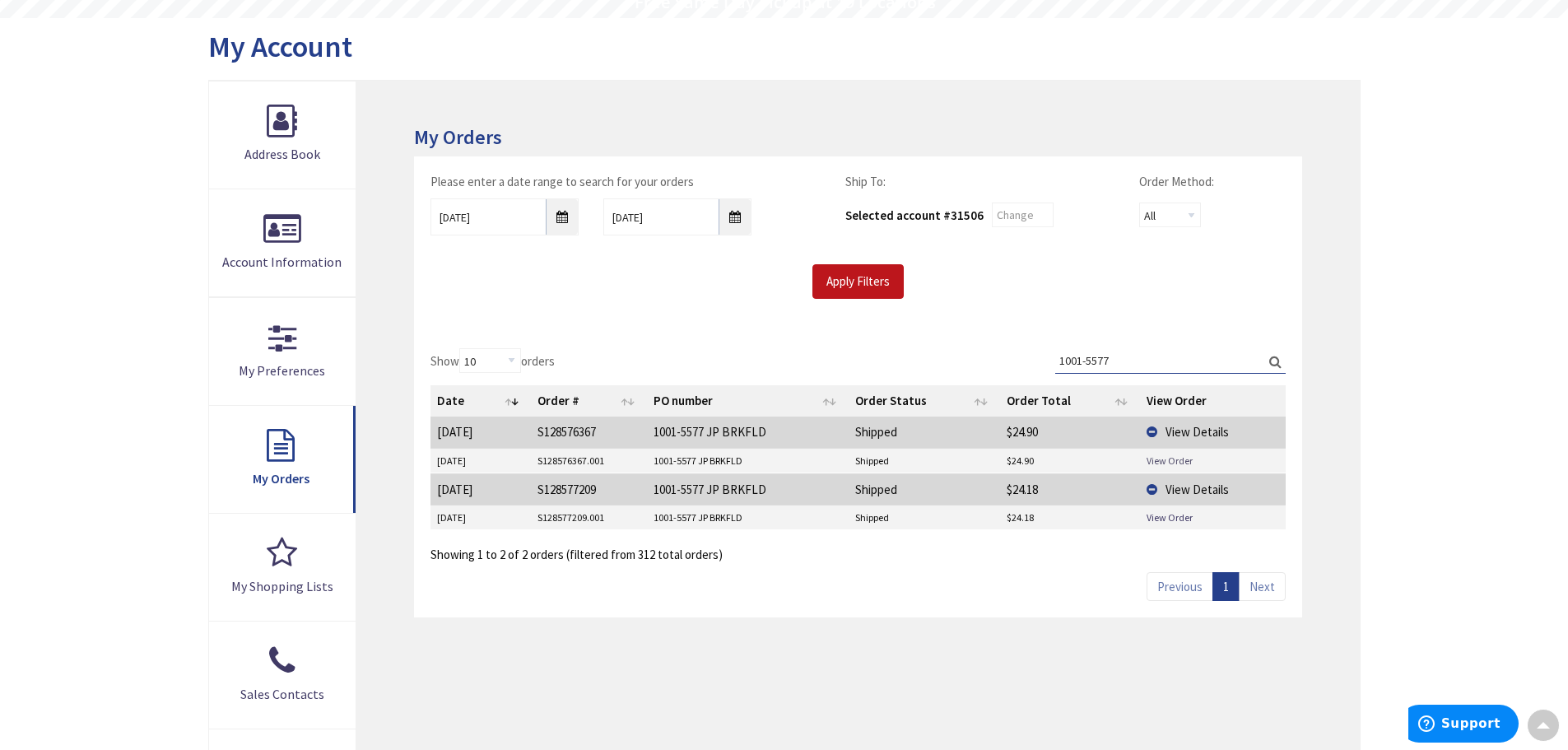
click at [1181, 456] on link "View Order" at bounding box center [1169, 461] width 46 height 14
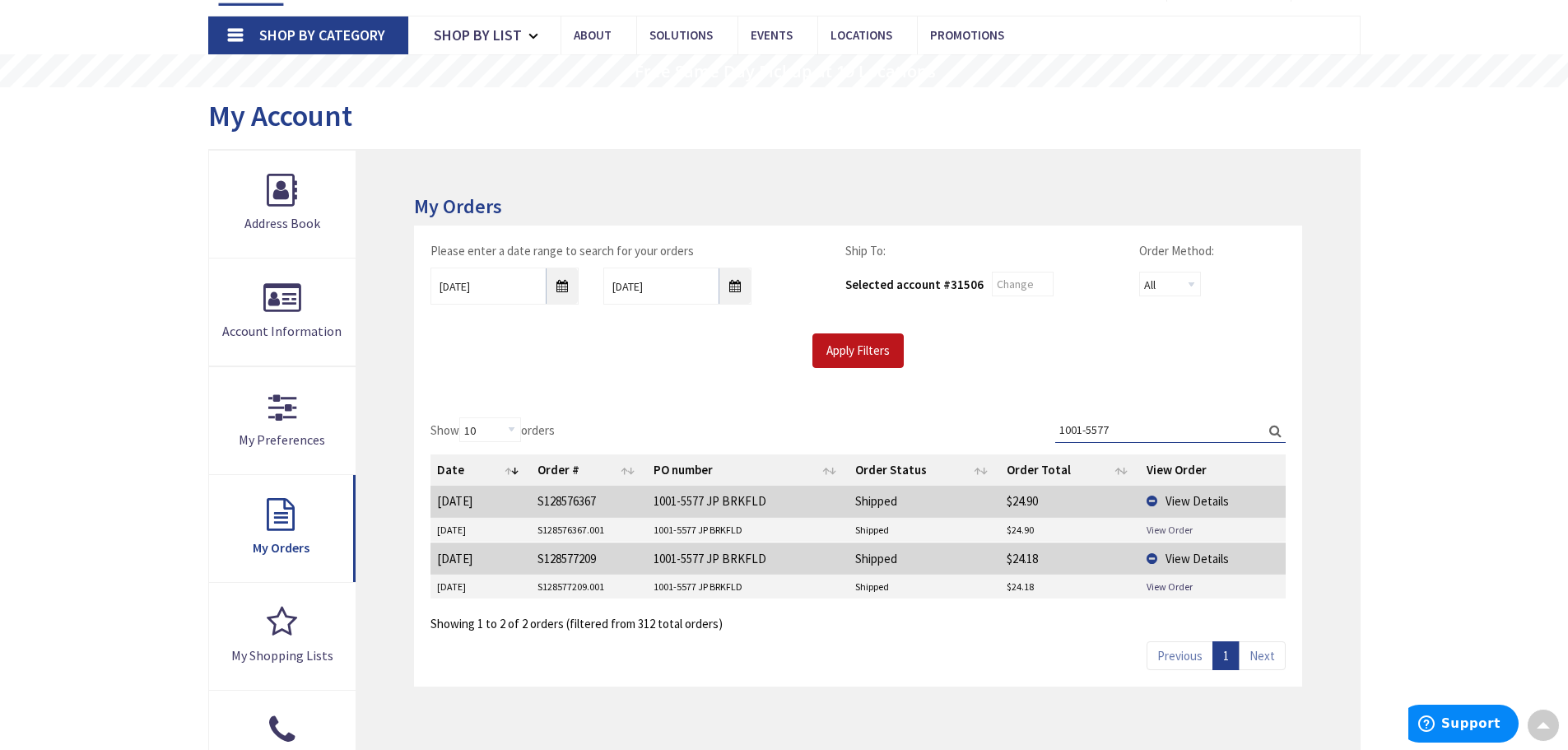
scroll to position [0, 0]
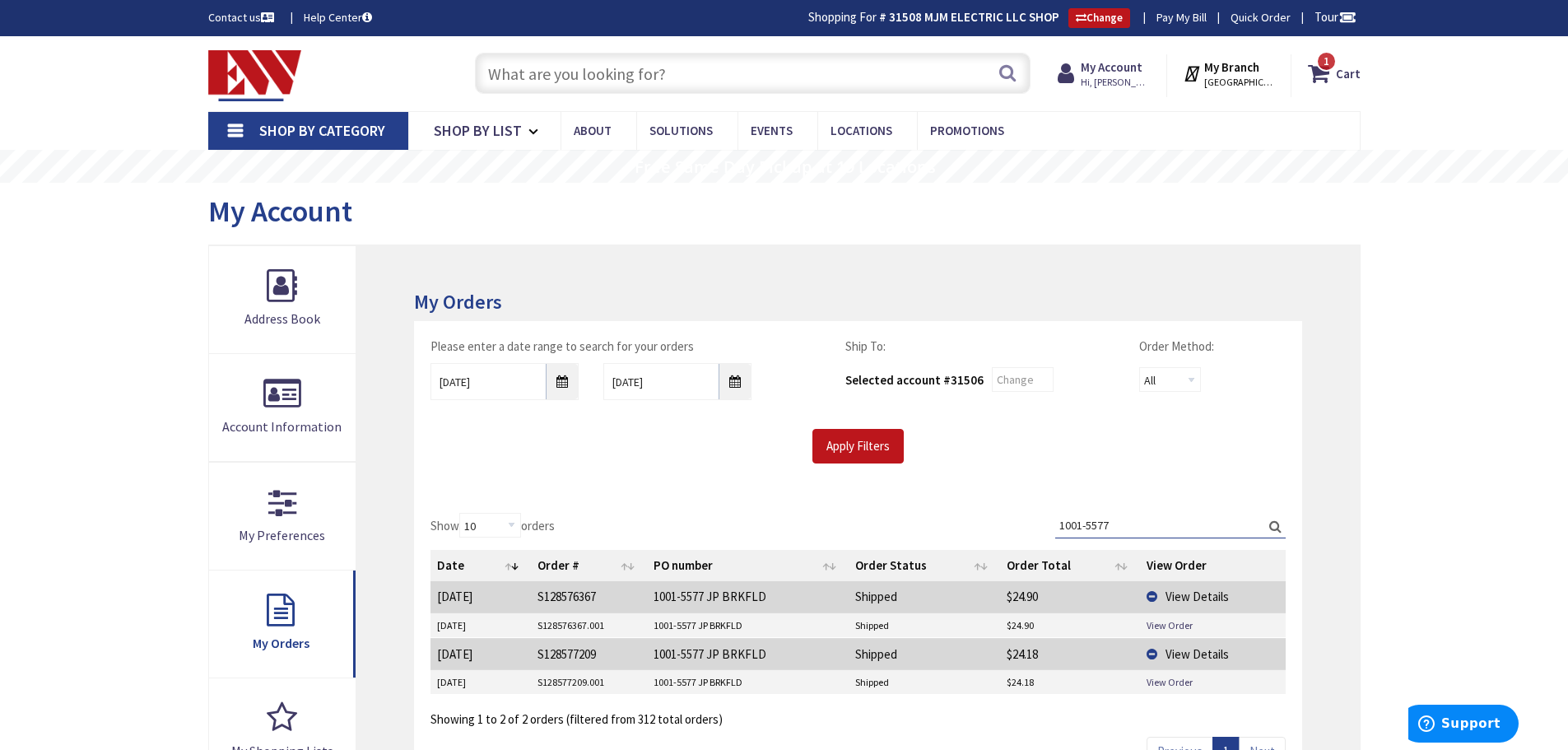
click at [677, 66] on input "text" at bounding box center [753, 73] width 555 height 42
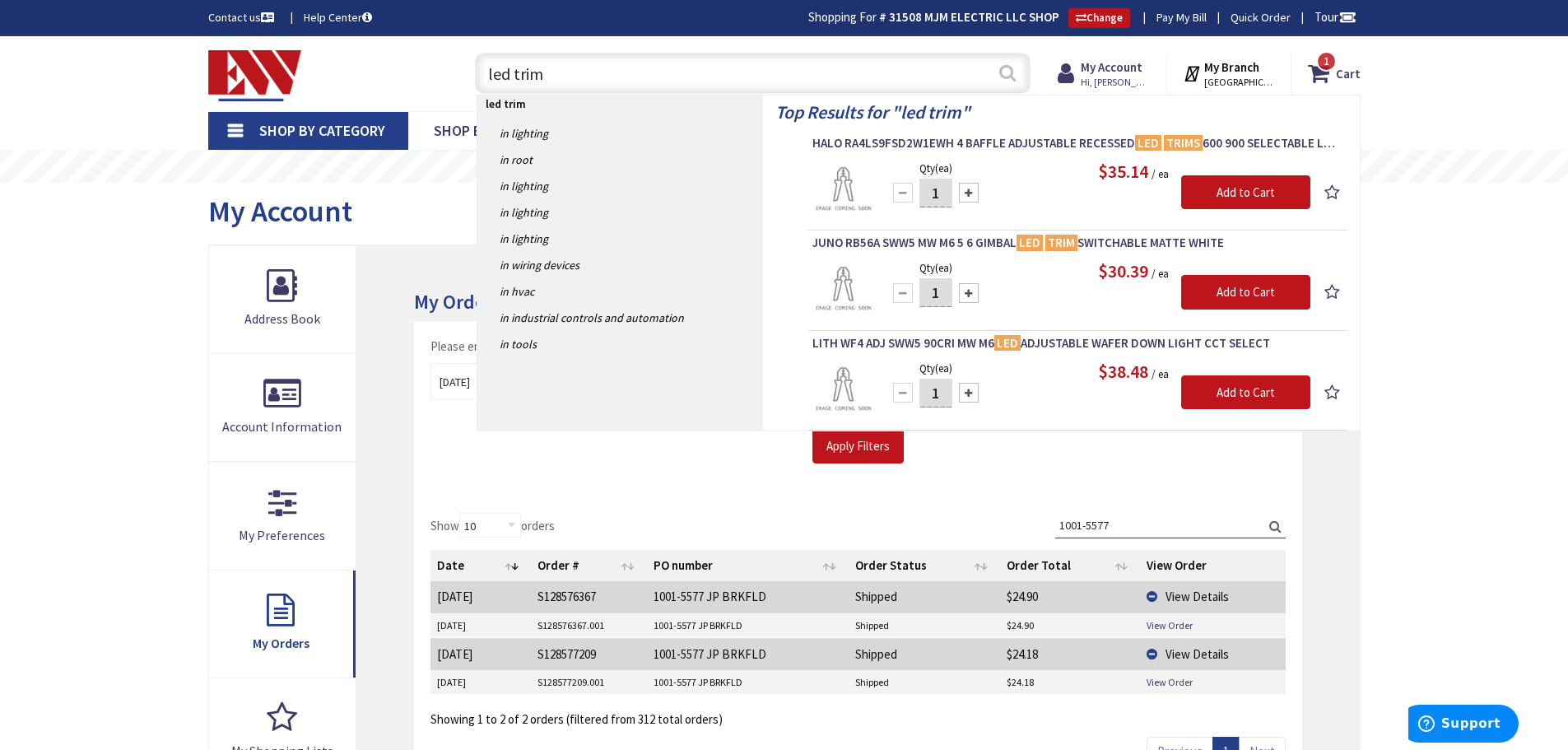
type input "led trim"
click at [999, 73] on button "Search" at bounding box center [1007, 73] width 21 height 37
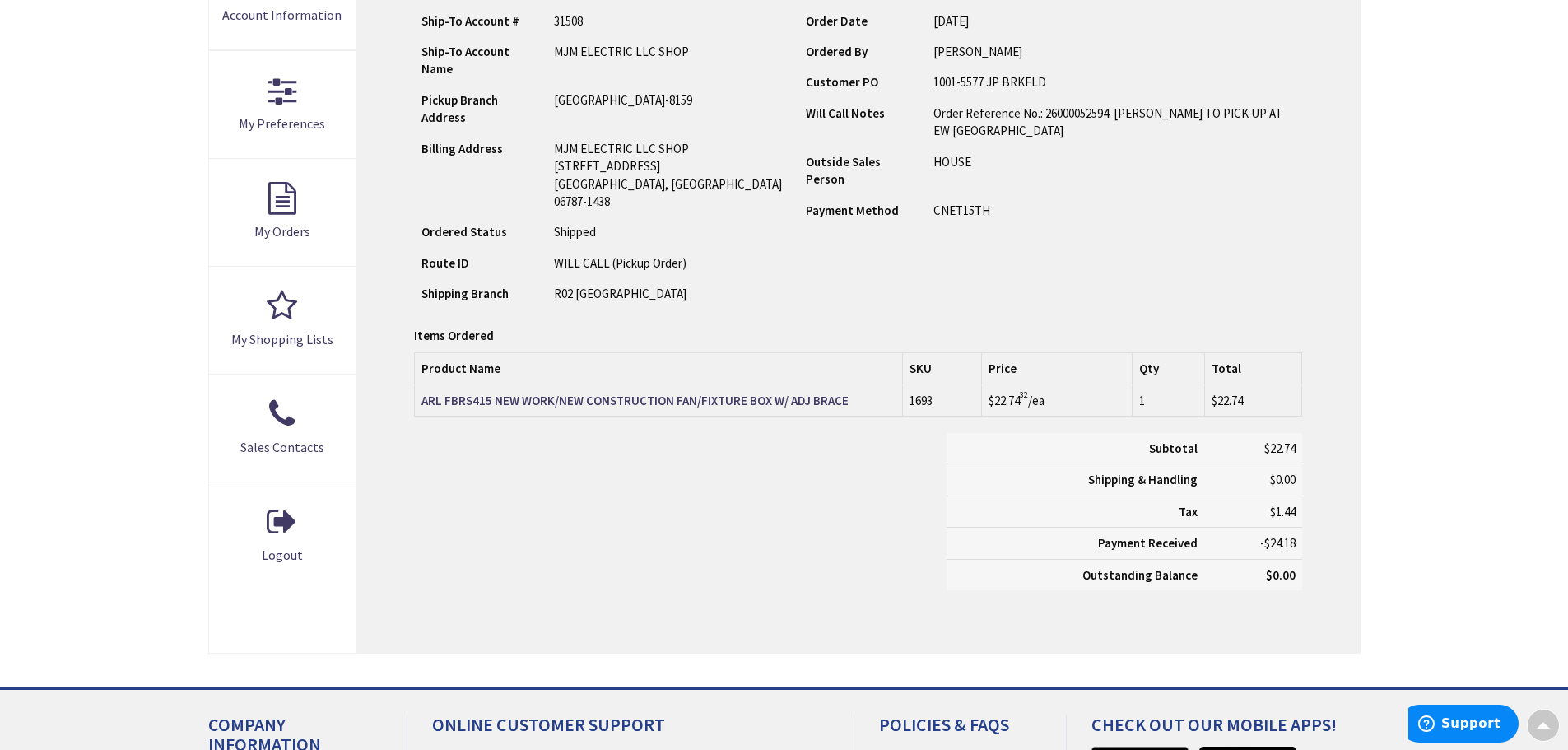
scroll to position [414, 0]
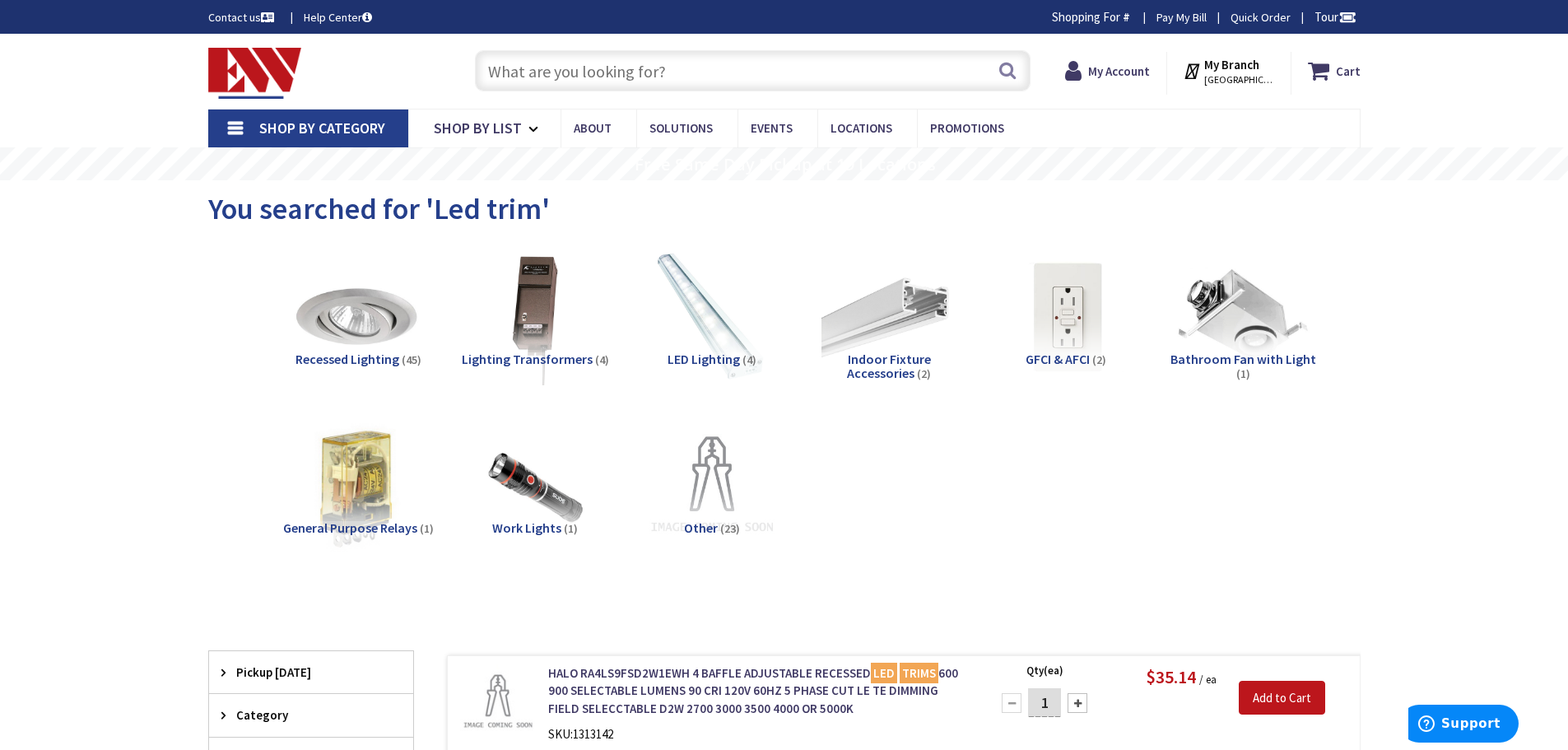
click at [351, 355] on span "Recessed Lighting" at bounding box center [346, 358] width 104 height 16
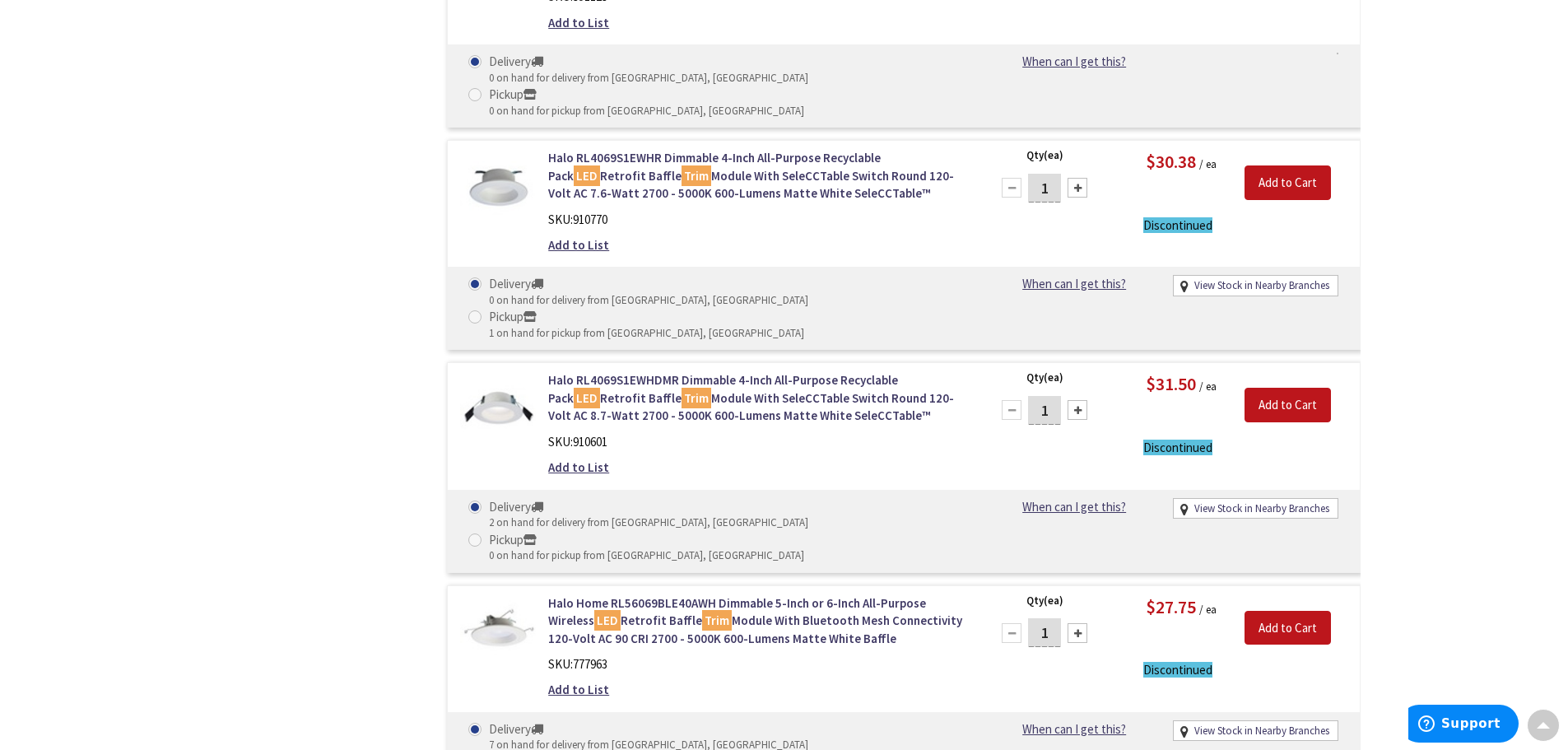
scroll to position [4329, 0]
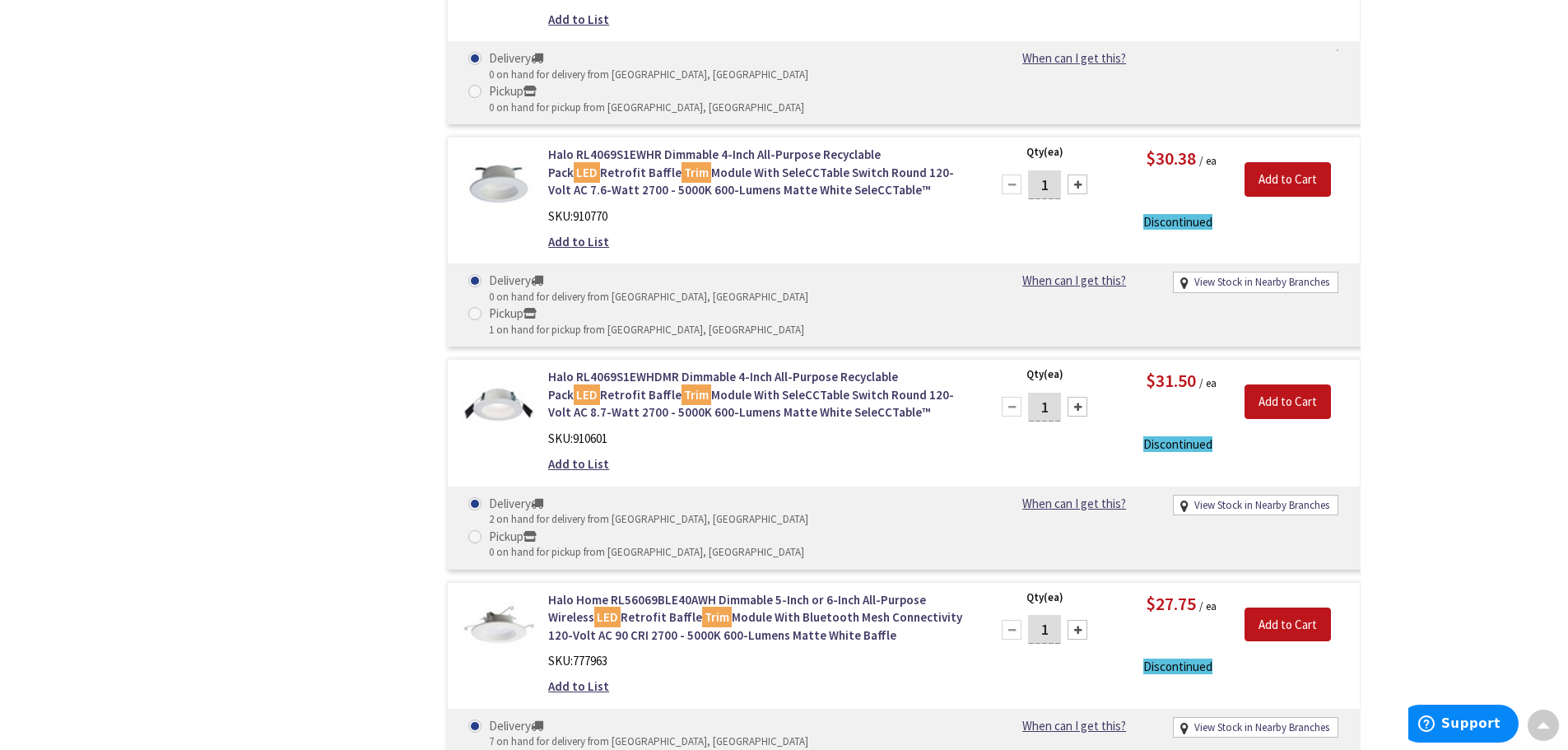
type input "13"
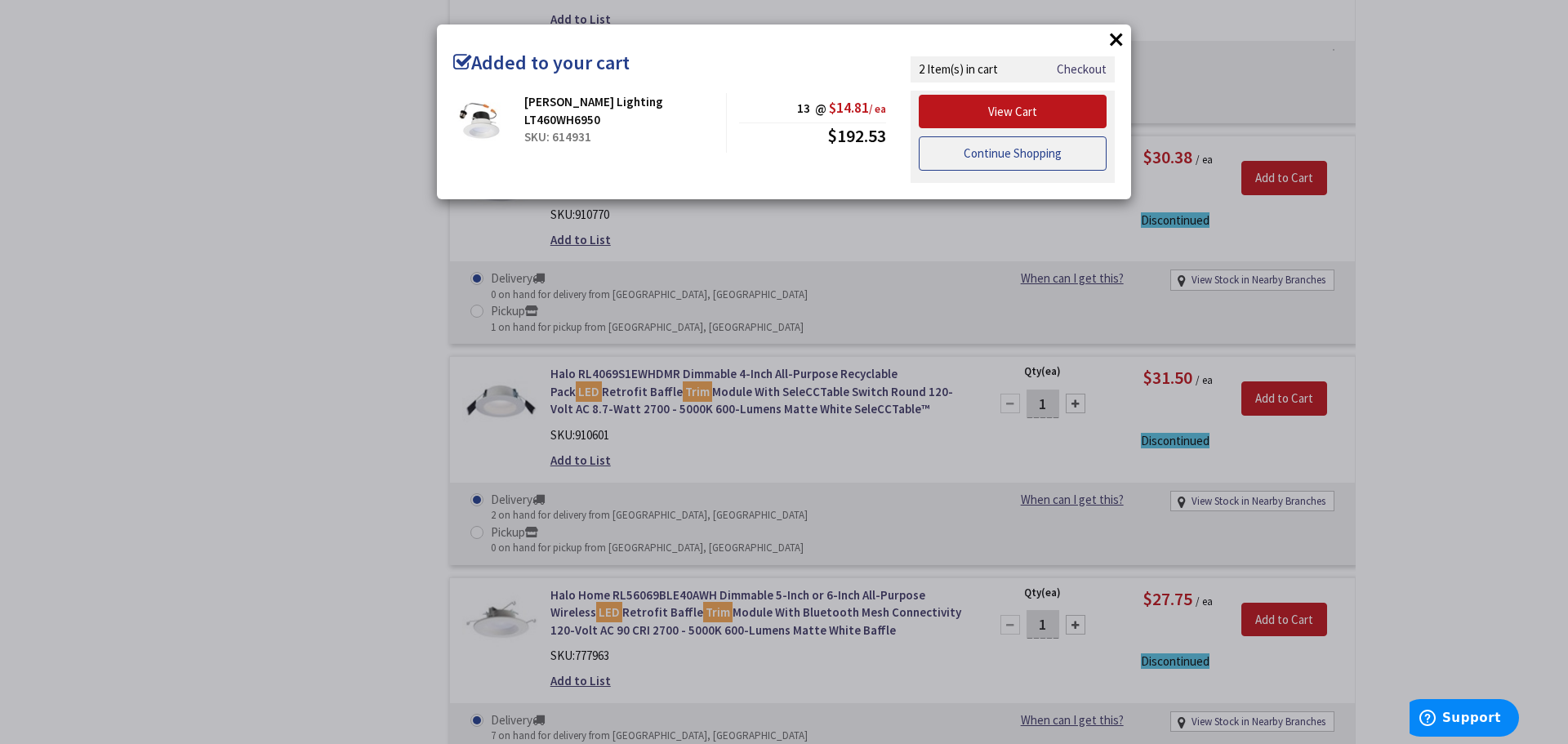
click at [1049, 153] on link "Continue Shopping" at bounding box center [1012, 154] width 188 height 35
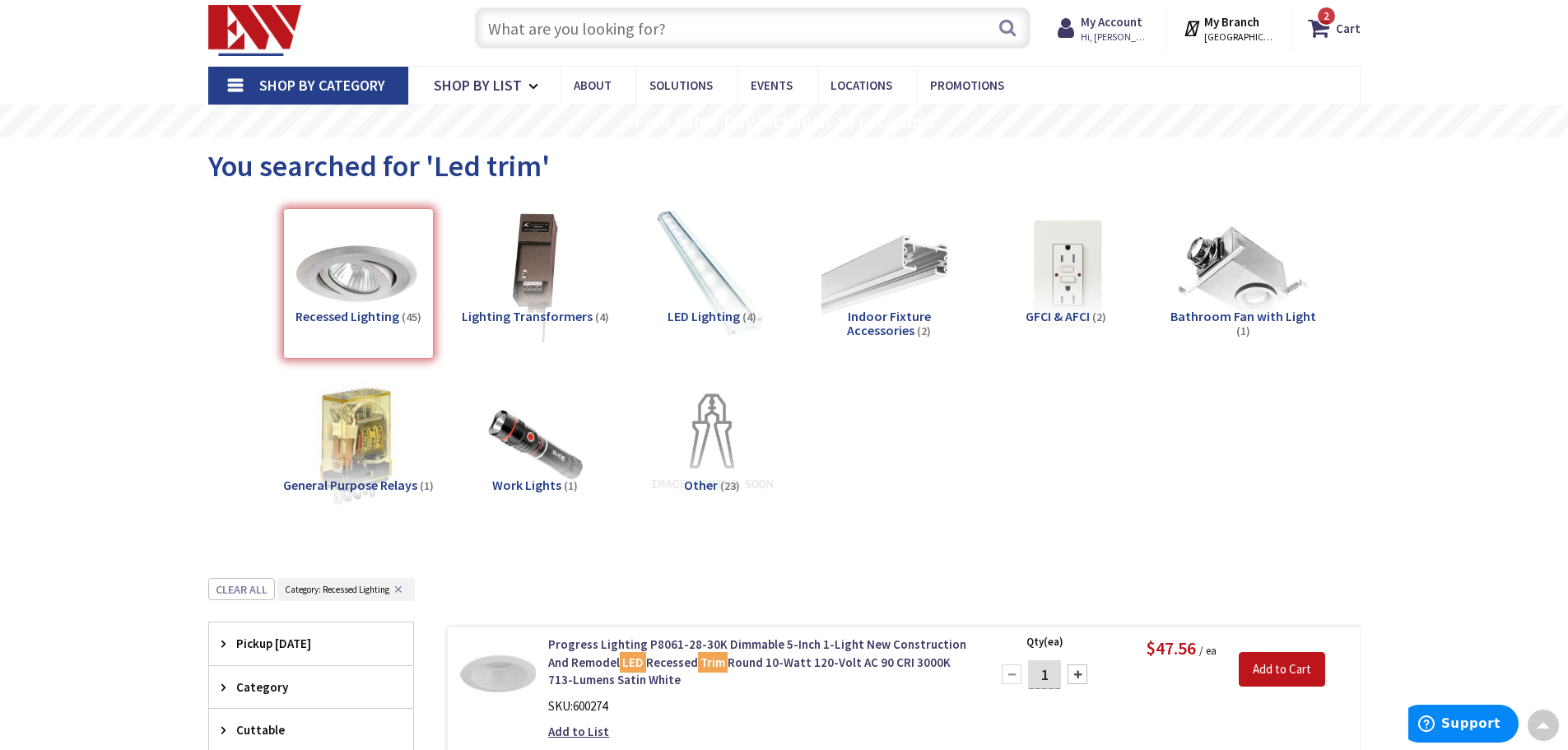
scroll to position [0, 0]
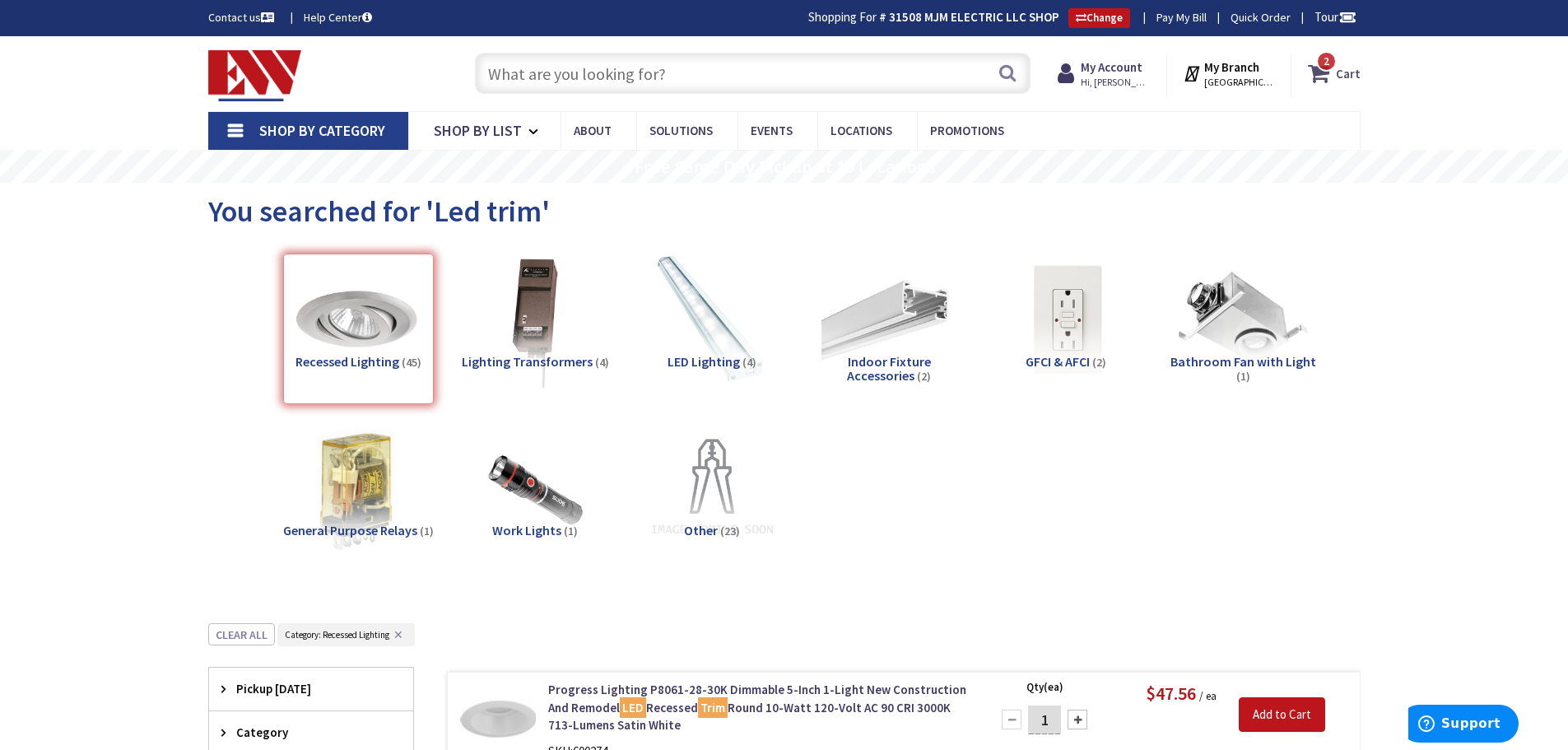
click at [1352, 69] on strong "Cart" at bounding box center [1348, 73] width 25 height 30
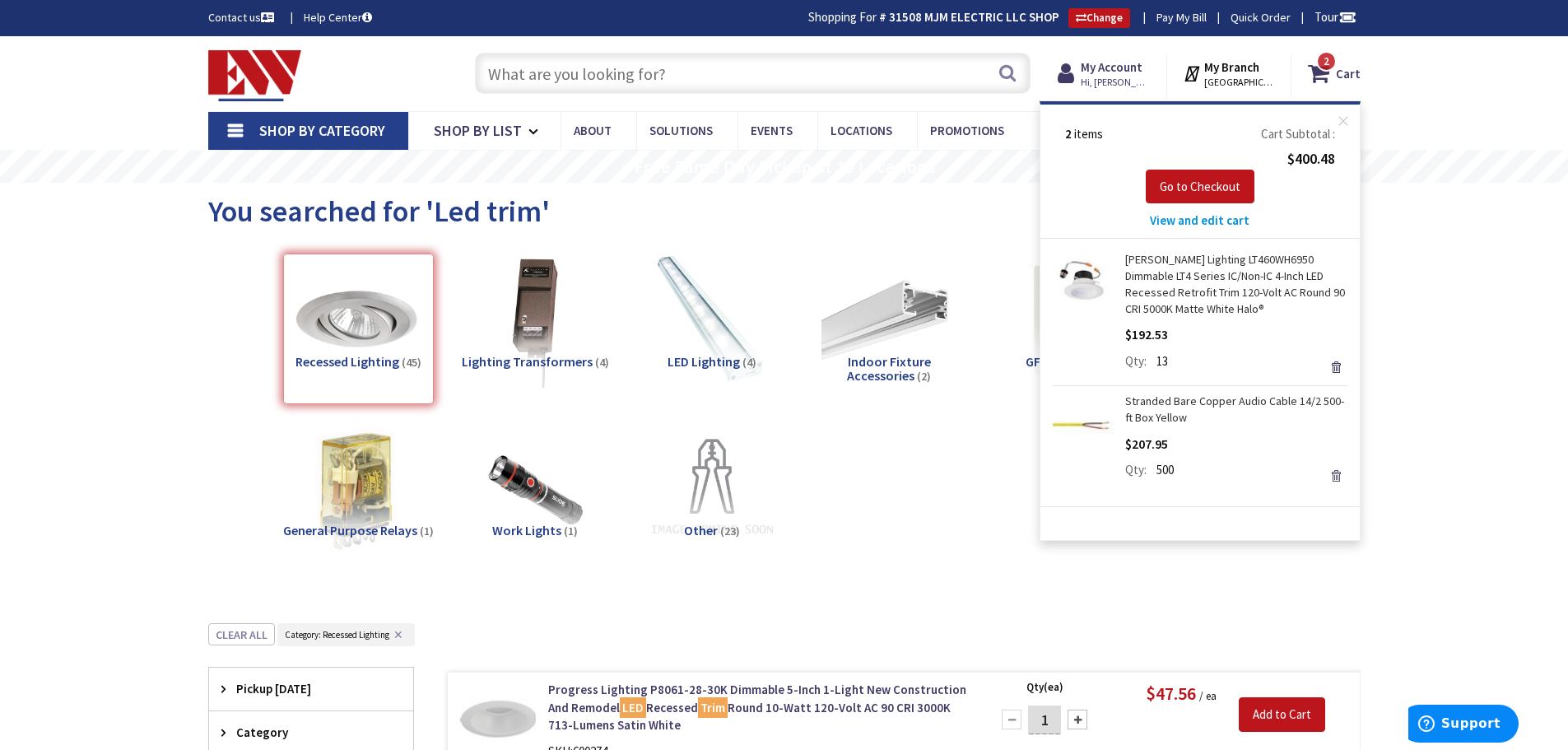
click at [1336, 473] on link "Remove" at bounding box center [1336, 476] width 23 height 23
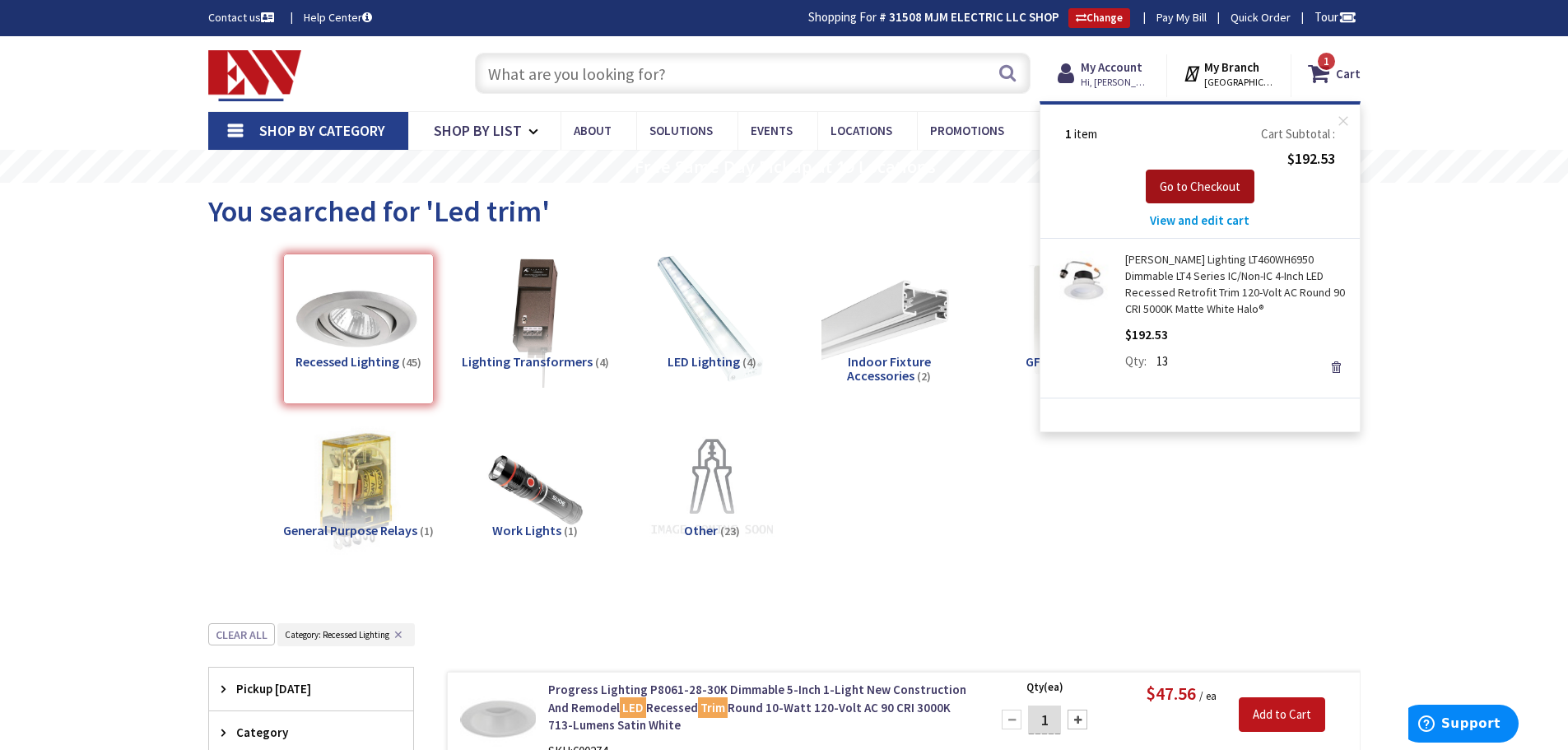
click at [1208, 185] on span "Go to Checkout" at bounding box center [1199, 187] width 80 height 15
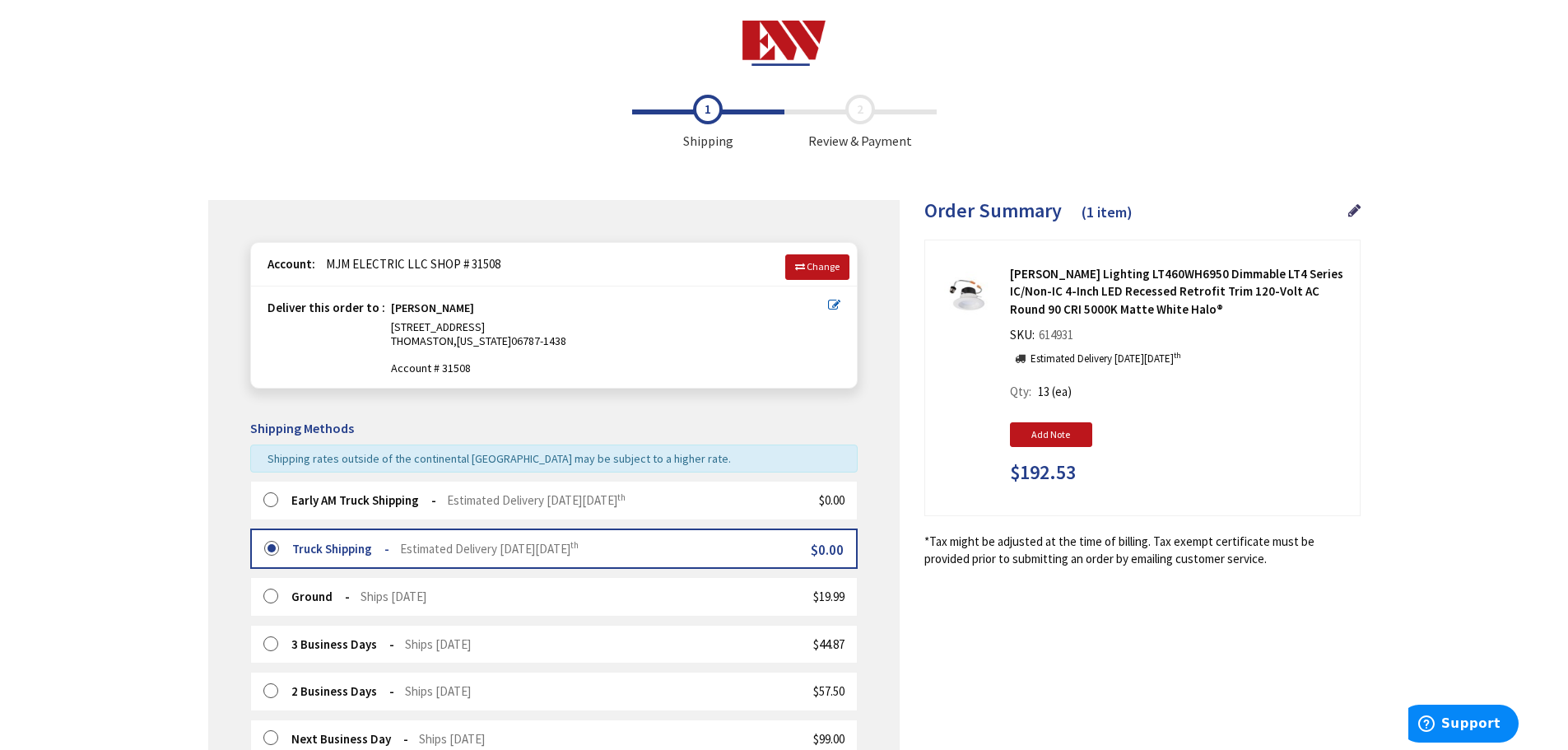
click at [268, 495] on label at bounding box center [276, 500] width 25 height 16
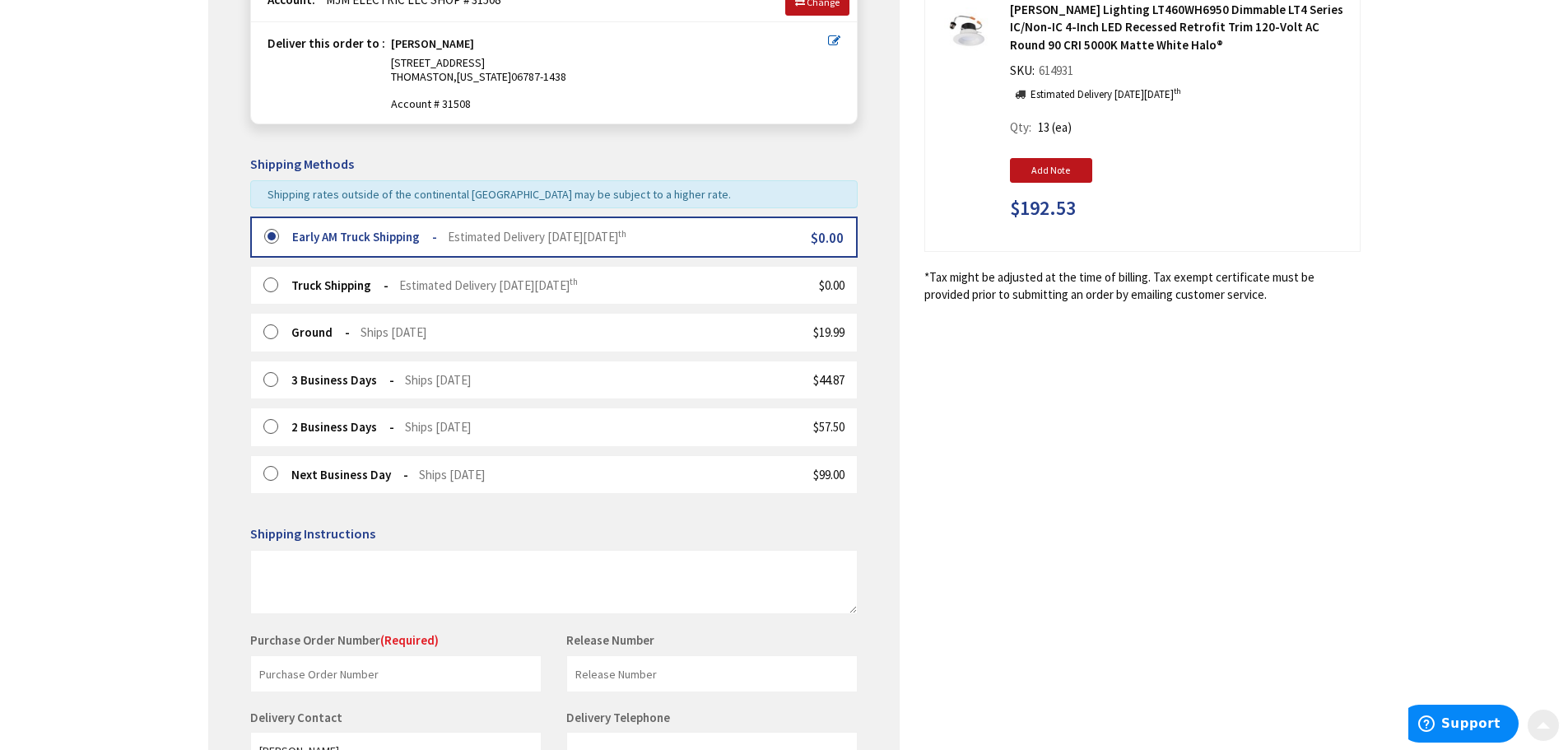
scroll to position [466, 0]
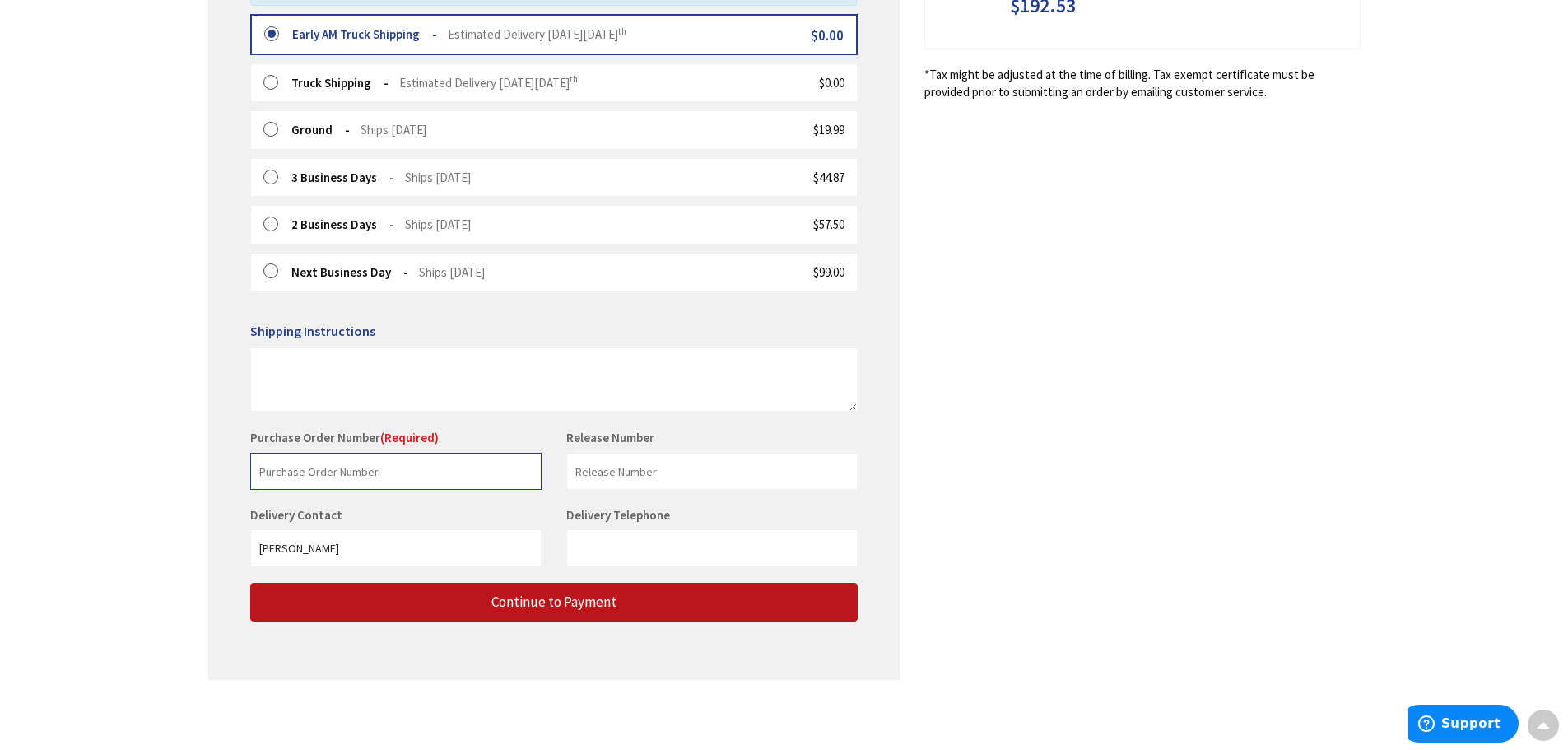
click at [378, 469] on input "text" at bounding box center [396, 471] width 291 height 37
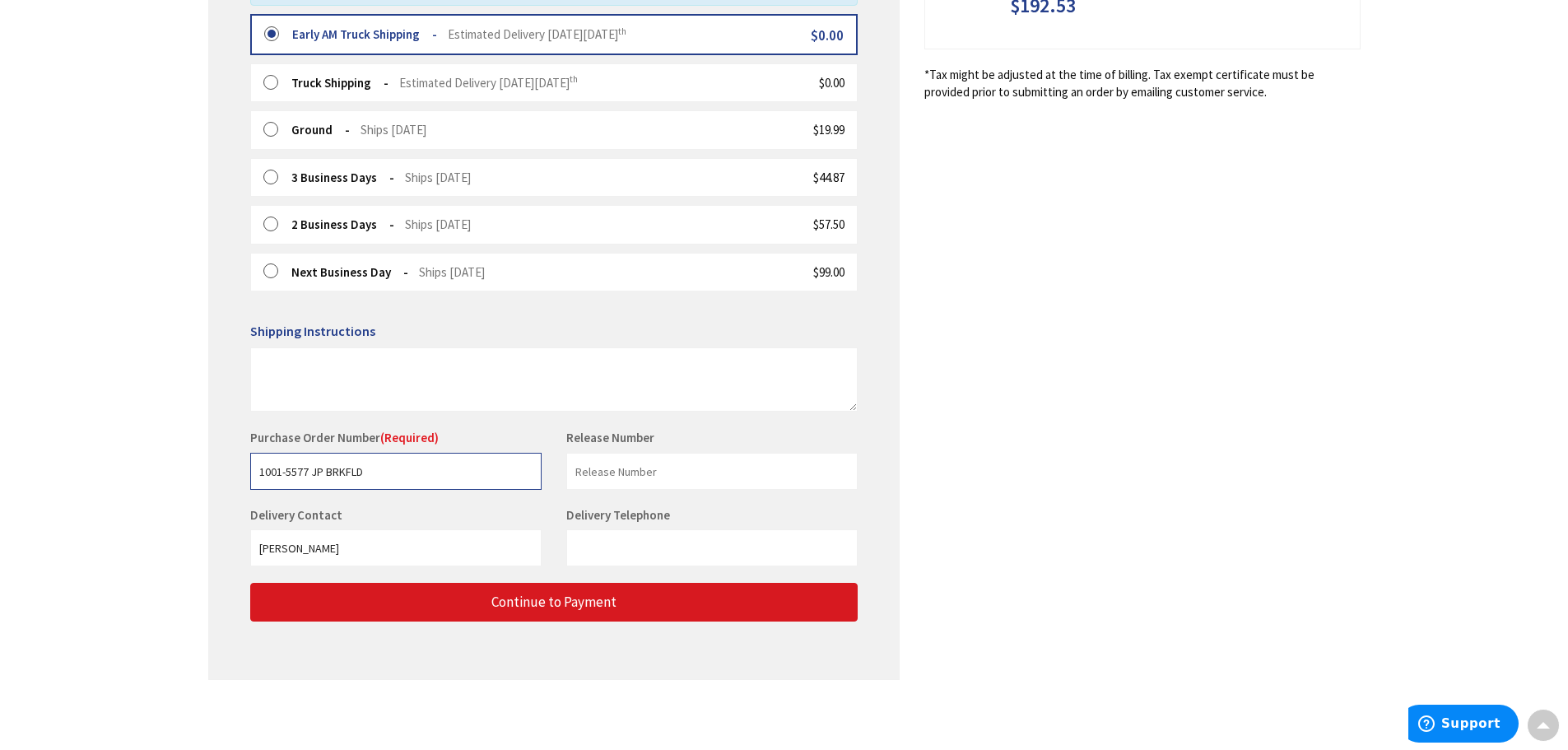
type input "1001-5577 JP BRKFLD"
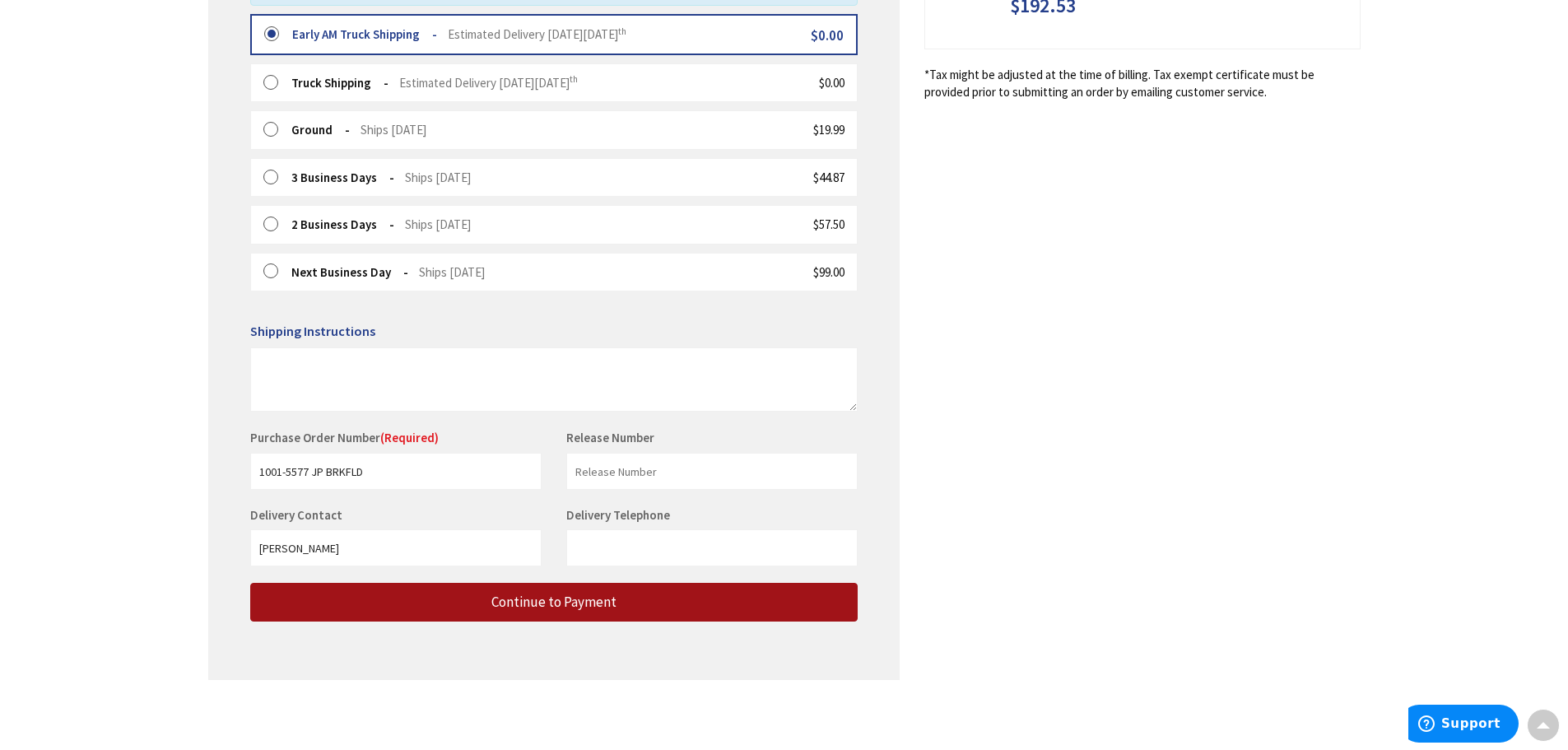
click at [591, 599] on span "Continue to Payment" at bounding box center [553, 602] width 125 height 18
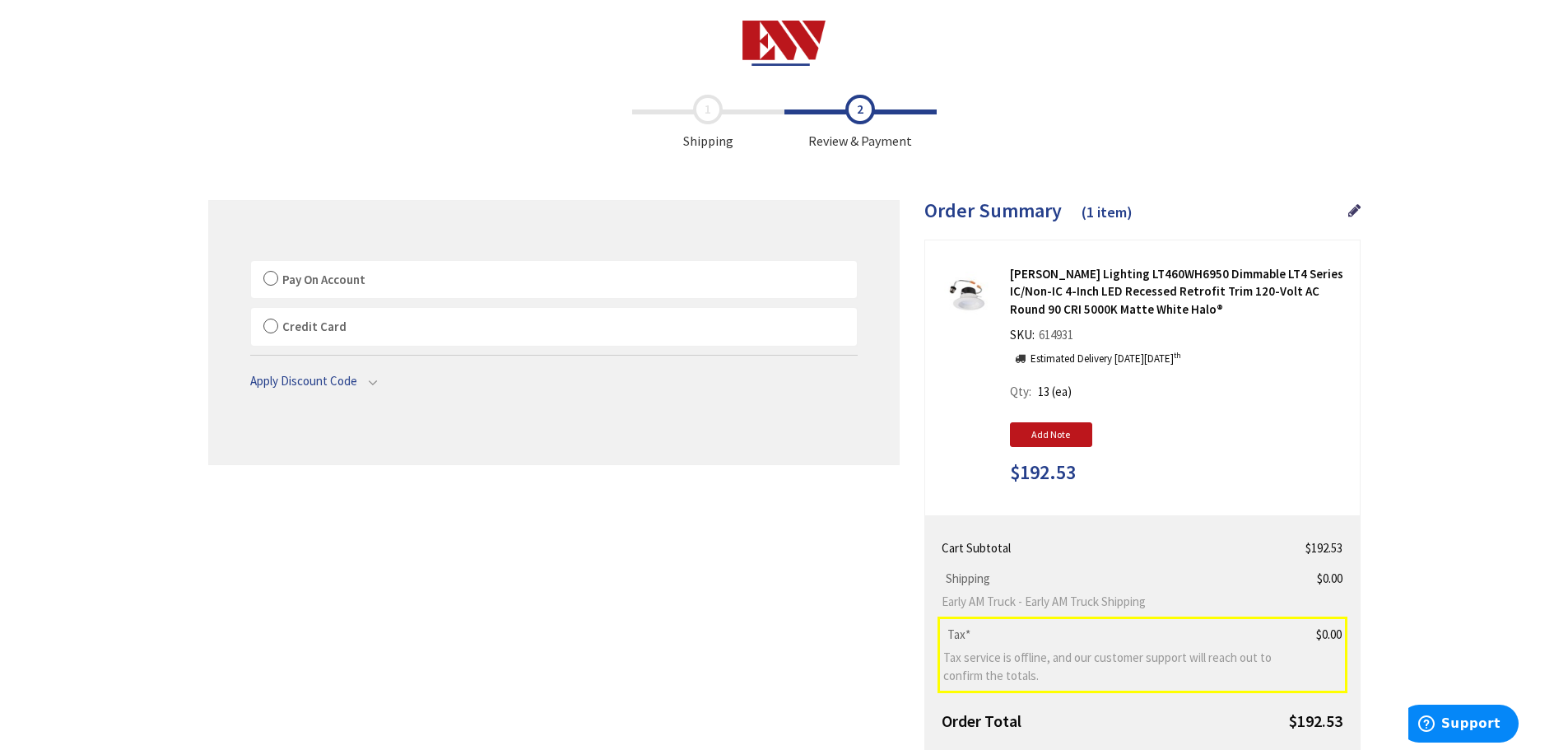
click at [276, 274] on label "Pay On Account" at bounding box center [554, 280] width 606 height 38
click at [251, 264] on input "Pay On Account" at bounding box center [251, 264] width 0 height 0
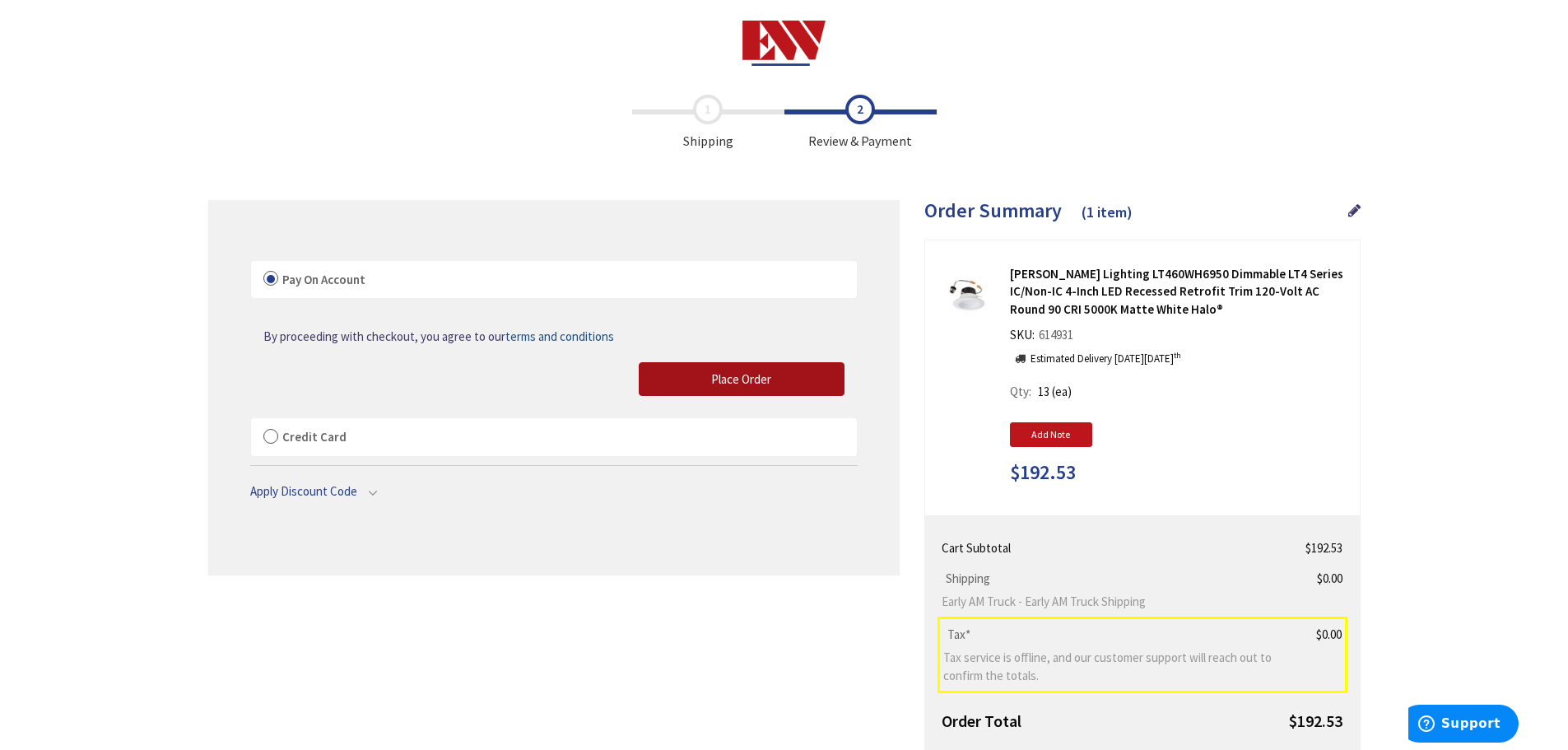
click at [779, 378] on button "Place Order" at bounding box center [741, 379] width 206 height 35
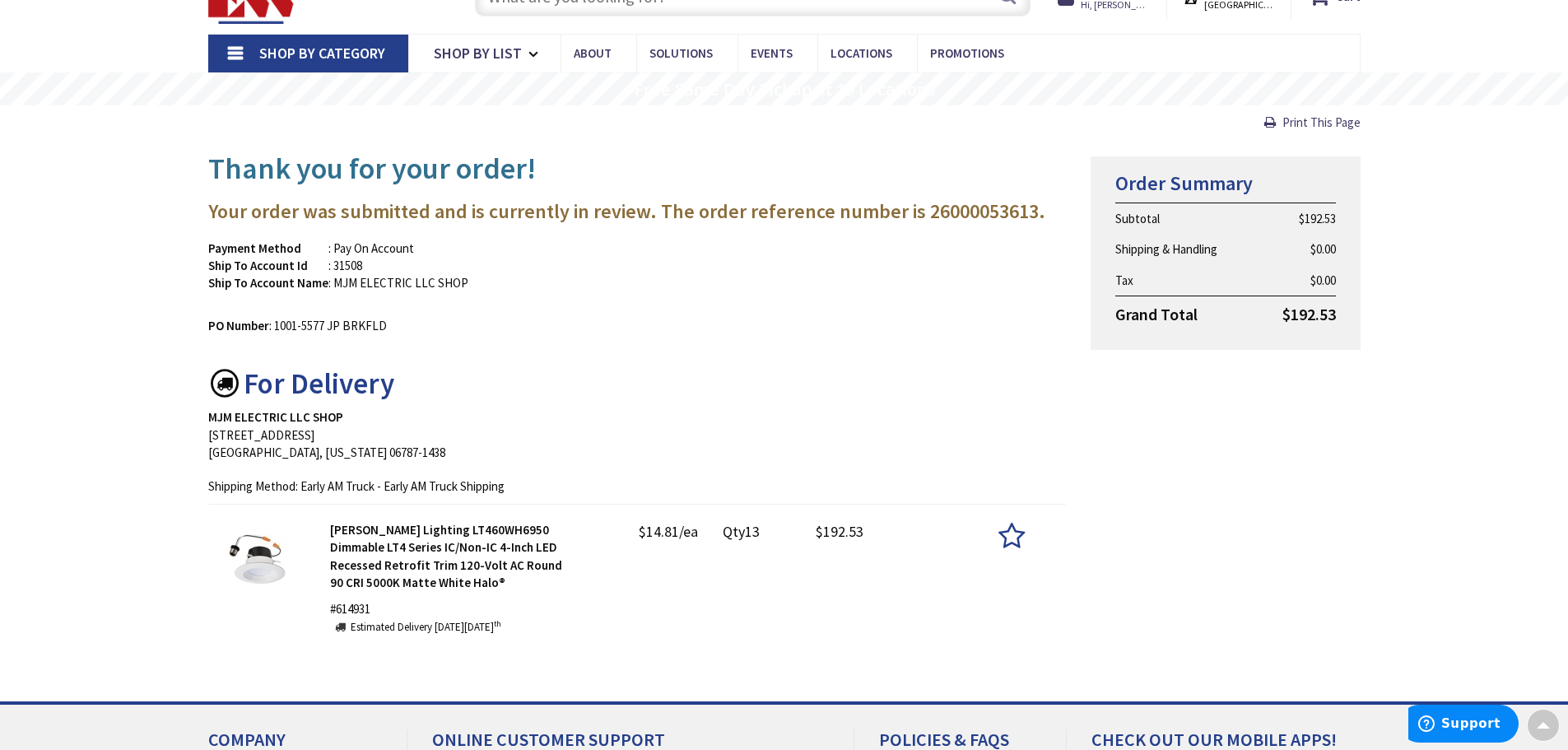
scroll to position [22, 0]
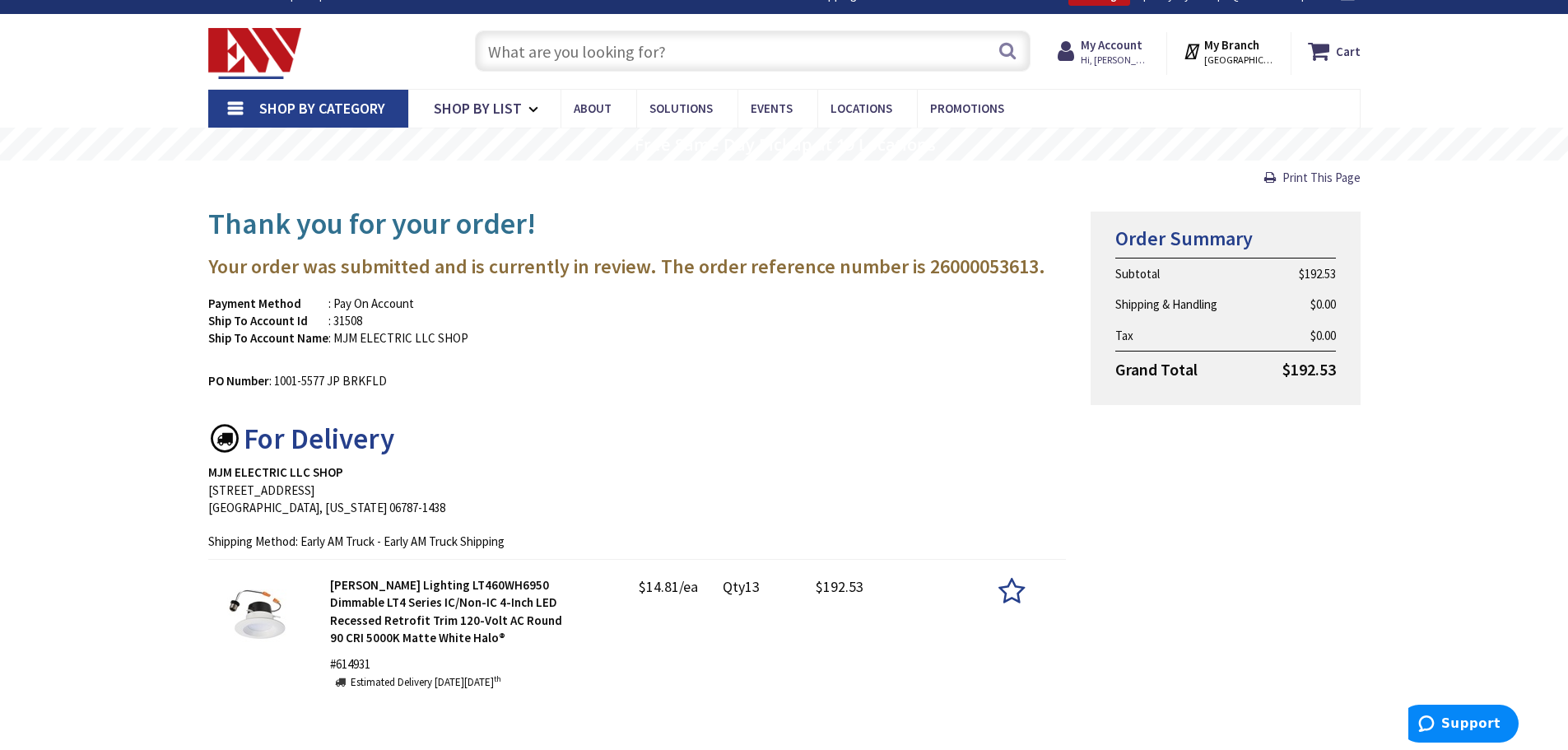
click at [543, 52] on input "text" at bounding box center [753, 50] width 555 height 42
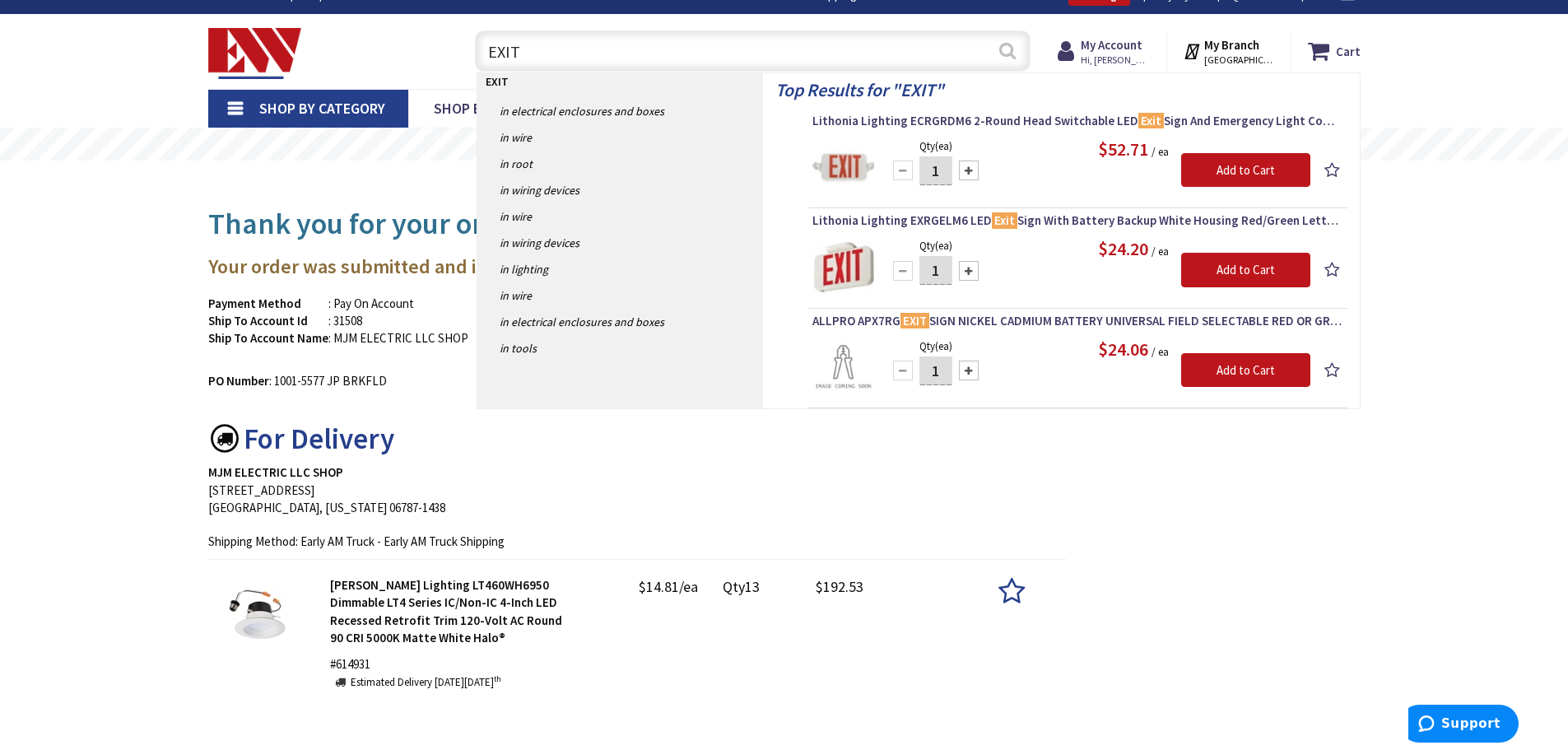
type input "EXIT"
click at [1004, 45] on button "Search" at bounding box center [1007, 50] width 21 height 37
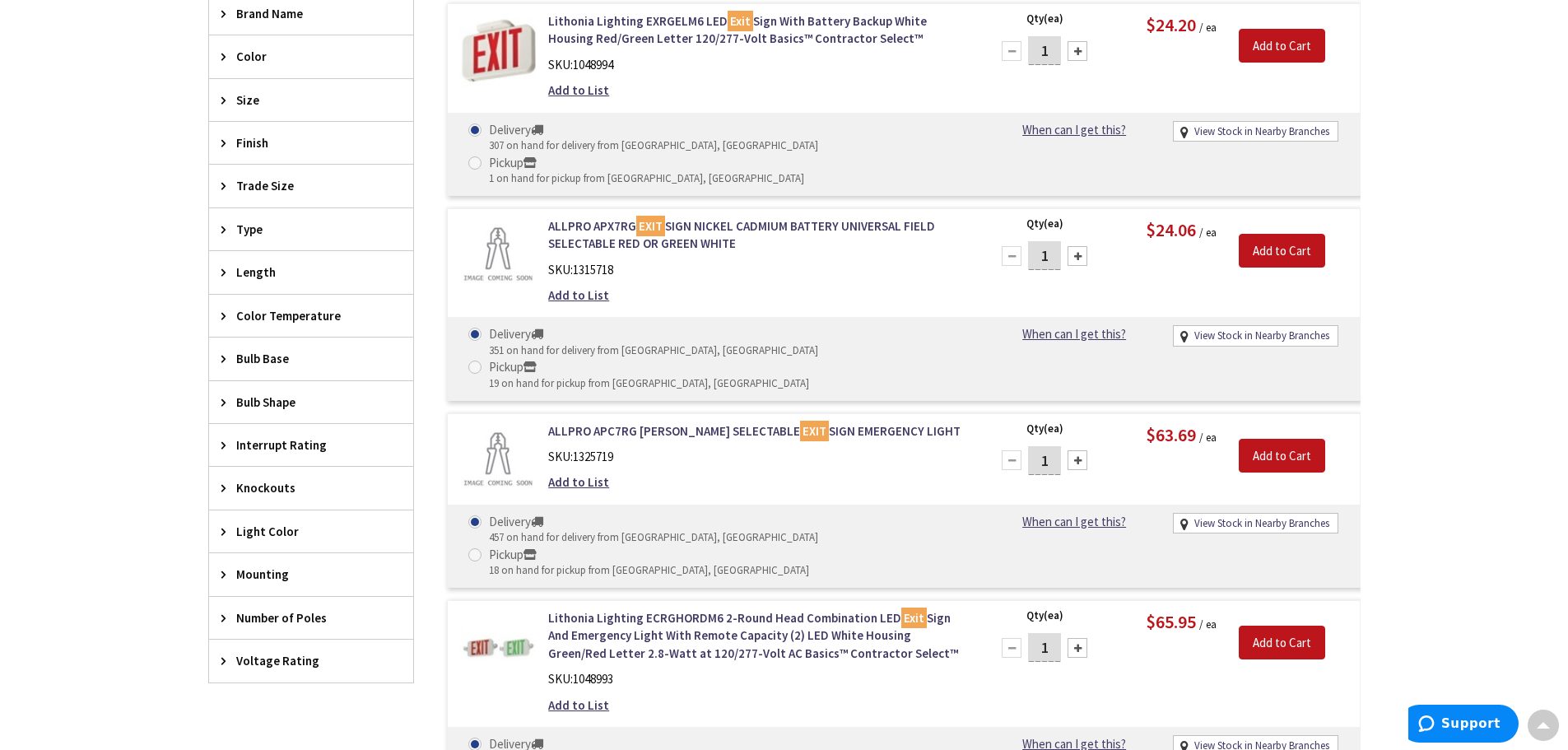
scroll to position [749, 0]
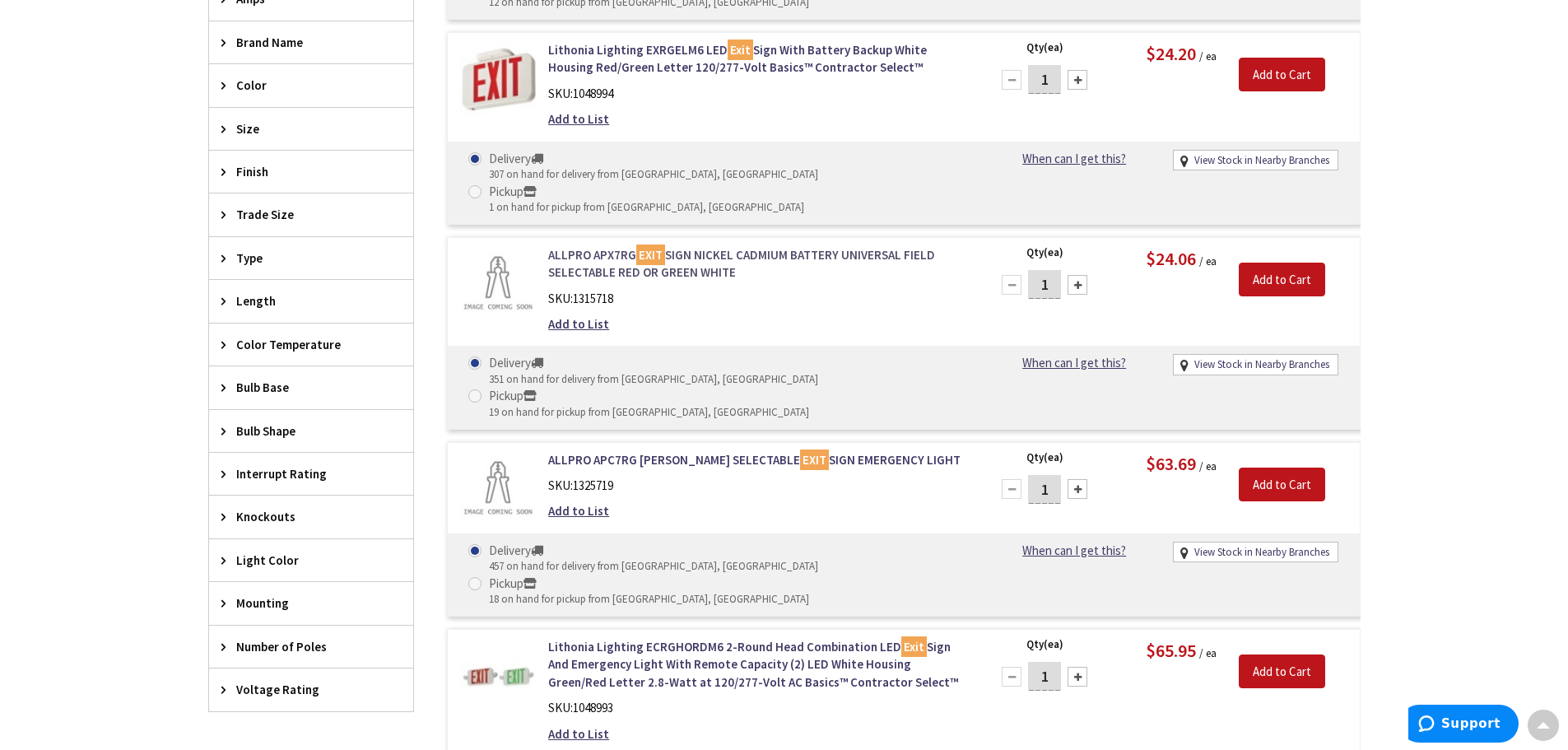
click at [739, 246] on link "ALLPRO APX7RG EXIT SIGN NICKEL CADMIUM BATTERY UNIVERSAL FIELD SELECTABLE RED O…" at bounding box center [757, 263] width 419 height 36
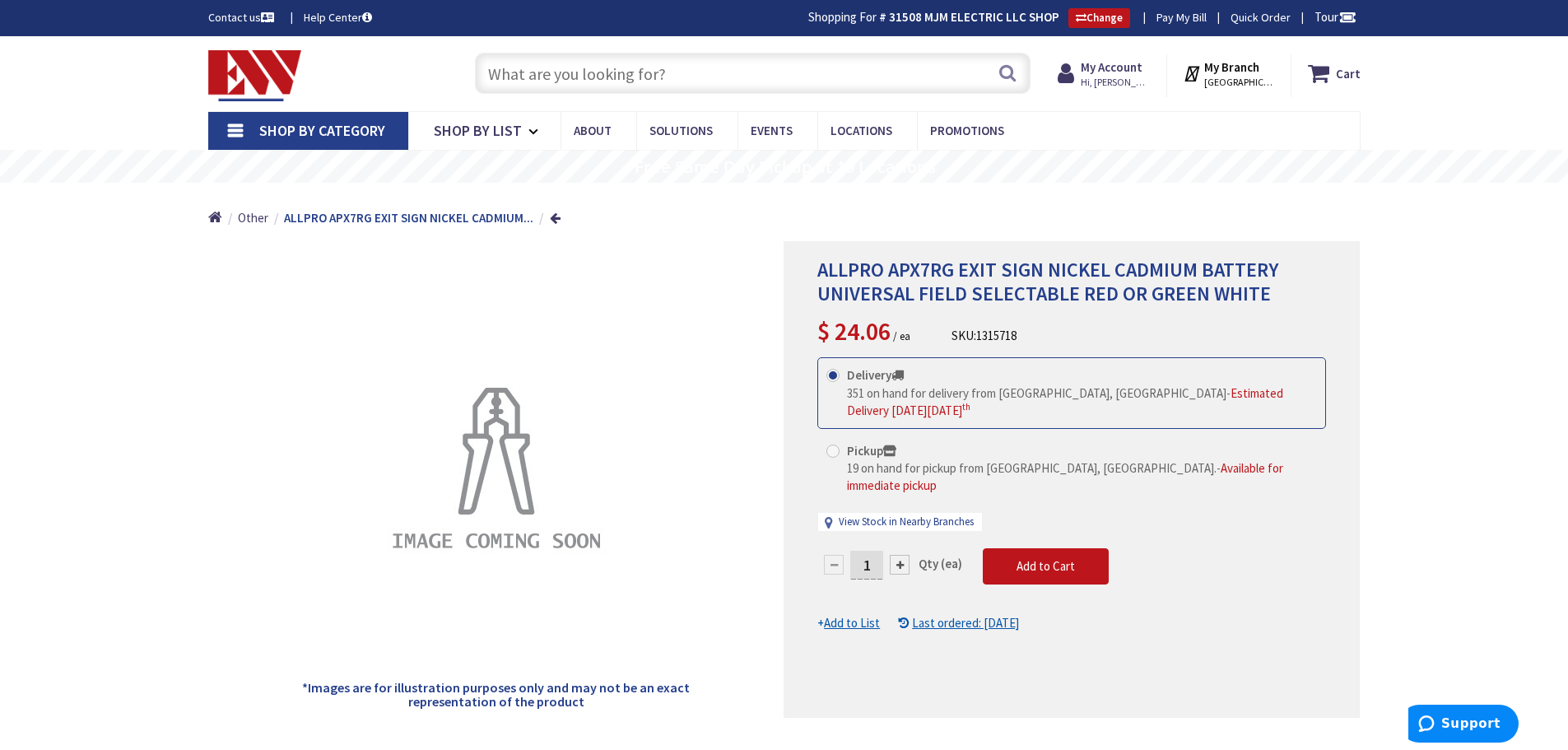
click at [902, 555] on div at bounding box center [900, 565] width 19 height 19
click at [902, 546] on div at bounding box center [1072, 479] width 575 height 475
click at [902, 555] on div at bounding box center [900, 565] width 19 height 19
type input "3"
click at [1026, 558] on span "Add to Cart" at bounding box center [1046, 566] width 58 height 15
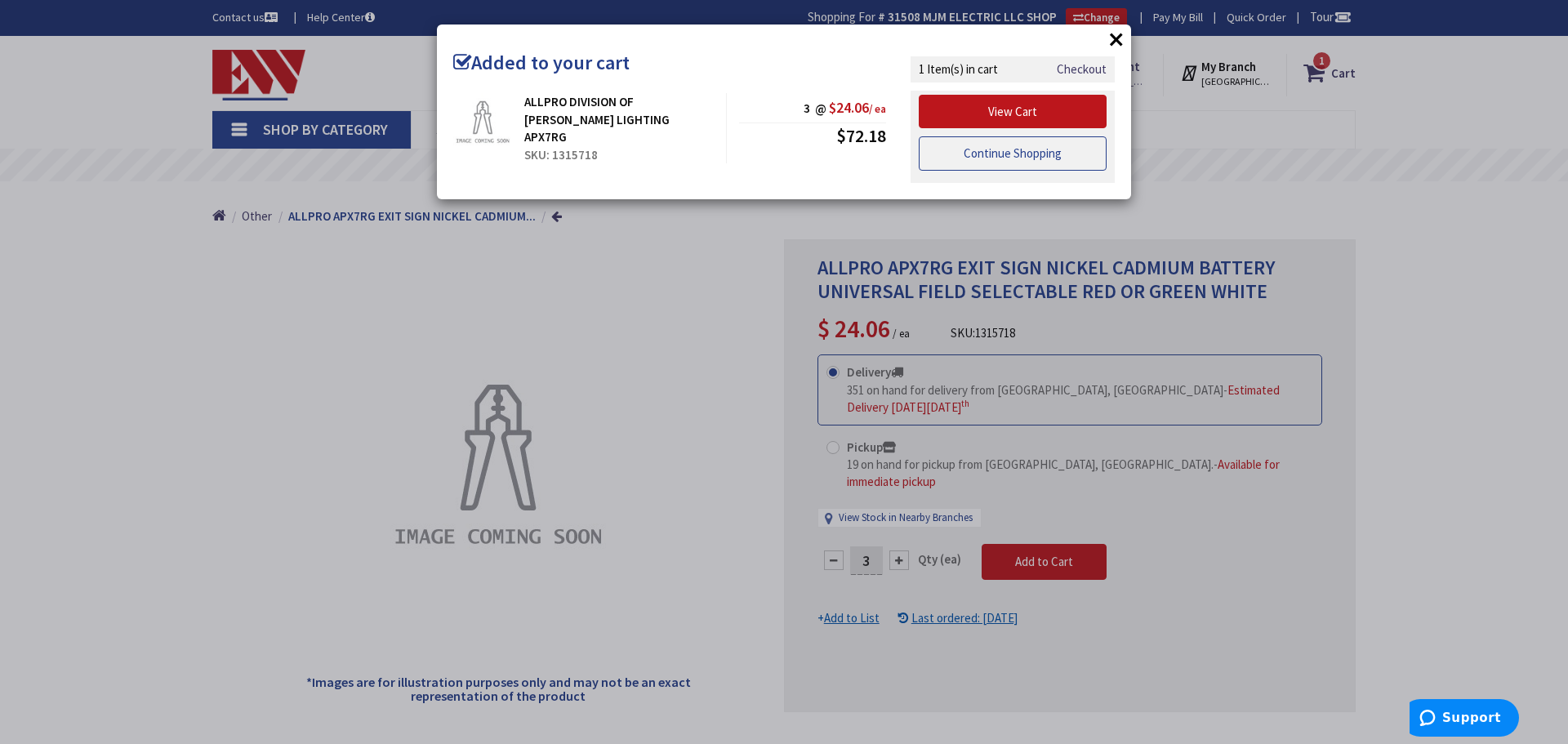
click at [1003, 154] on link "Continue Shopping" at bounding box center [1012, 154] width 188 height 35
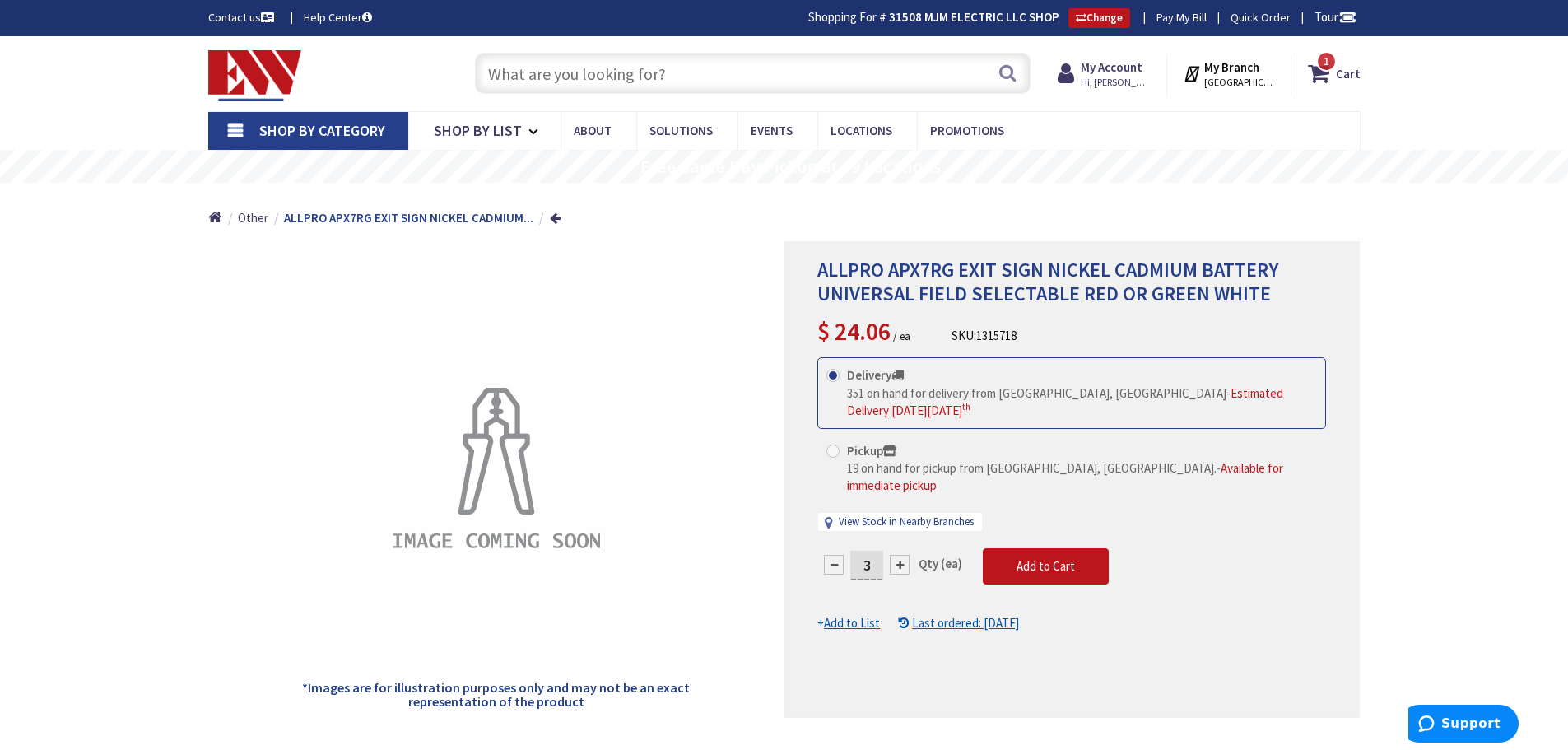
click at [702, 75] on input "text" at bounding box center [753, 73] width 555 height 42
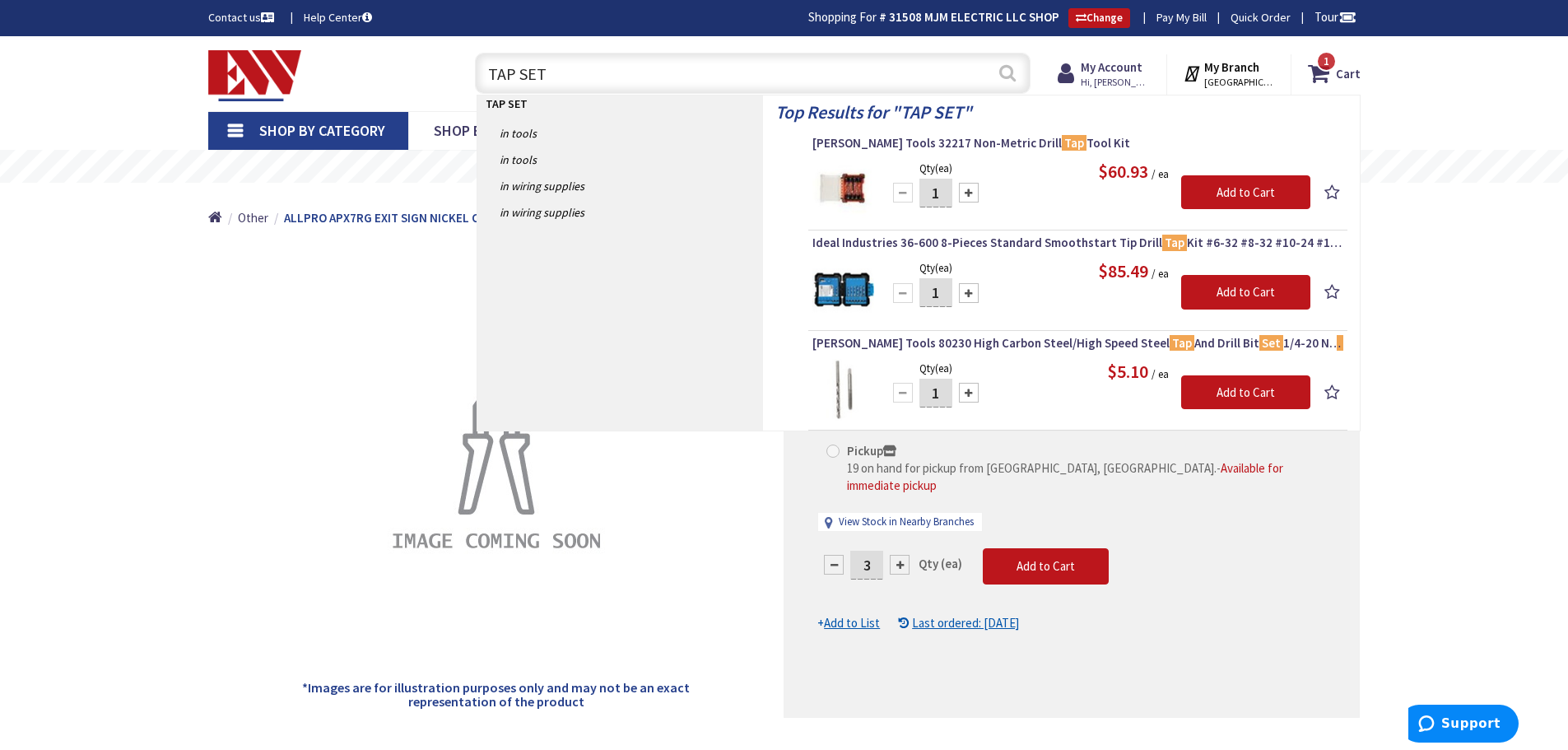
type input "TAP SET"
click at [1005, 69] on button "Search" at bounding box center [1007, 73] width 21 height 37
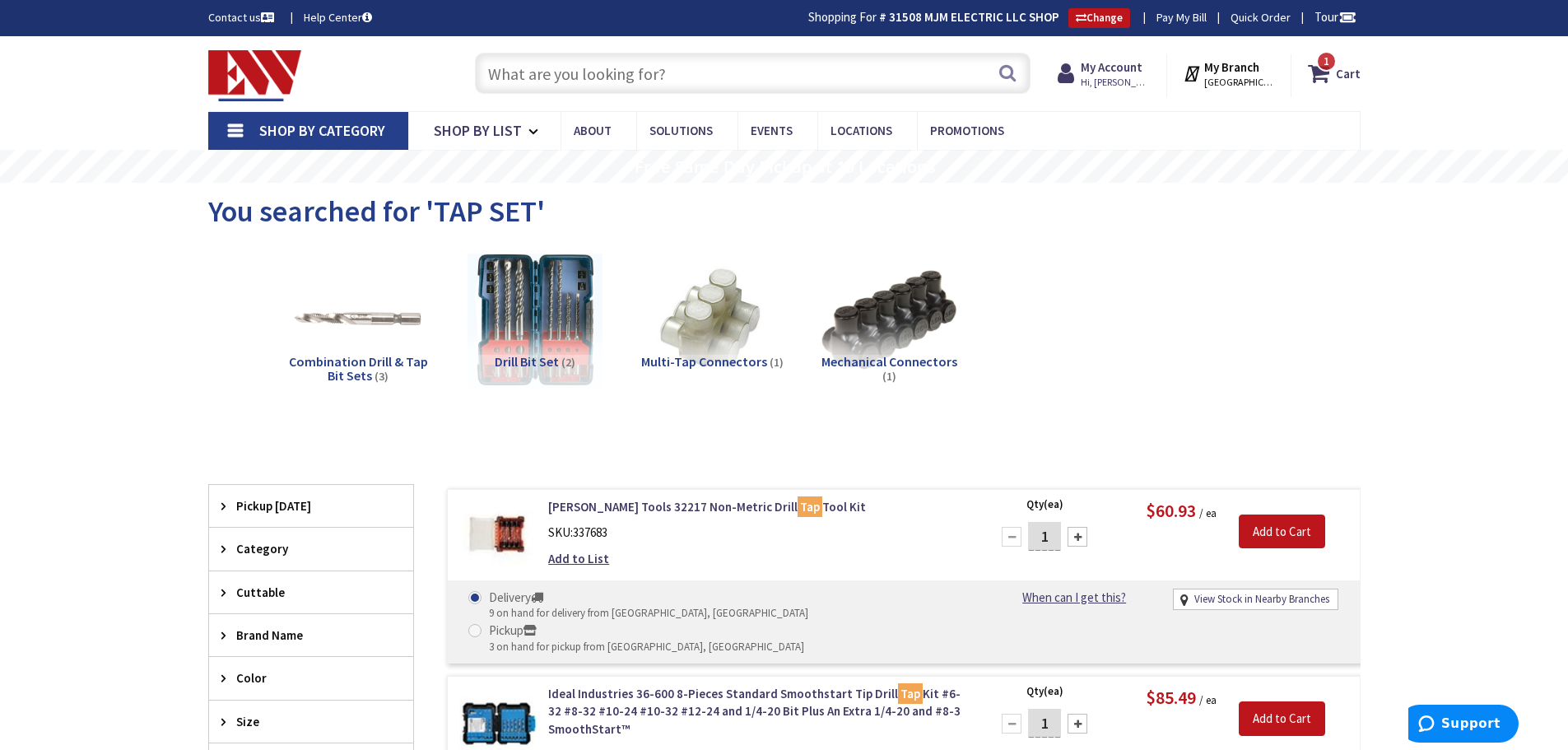
click at [769, 67] on input "text" at bounding box center [753, 73] width 555 height 42
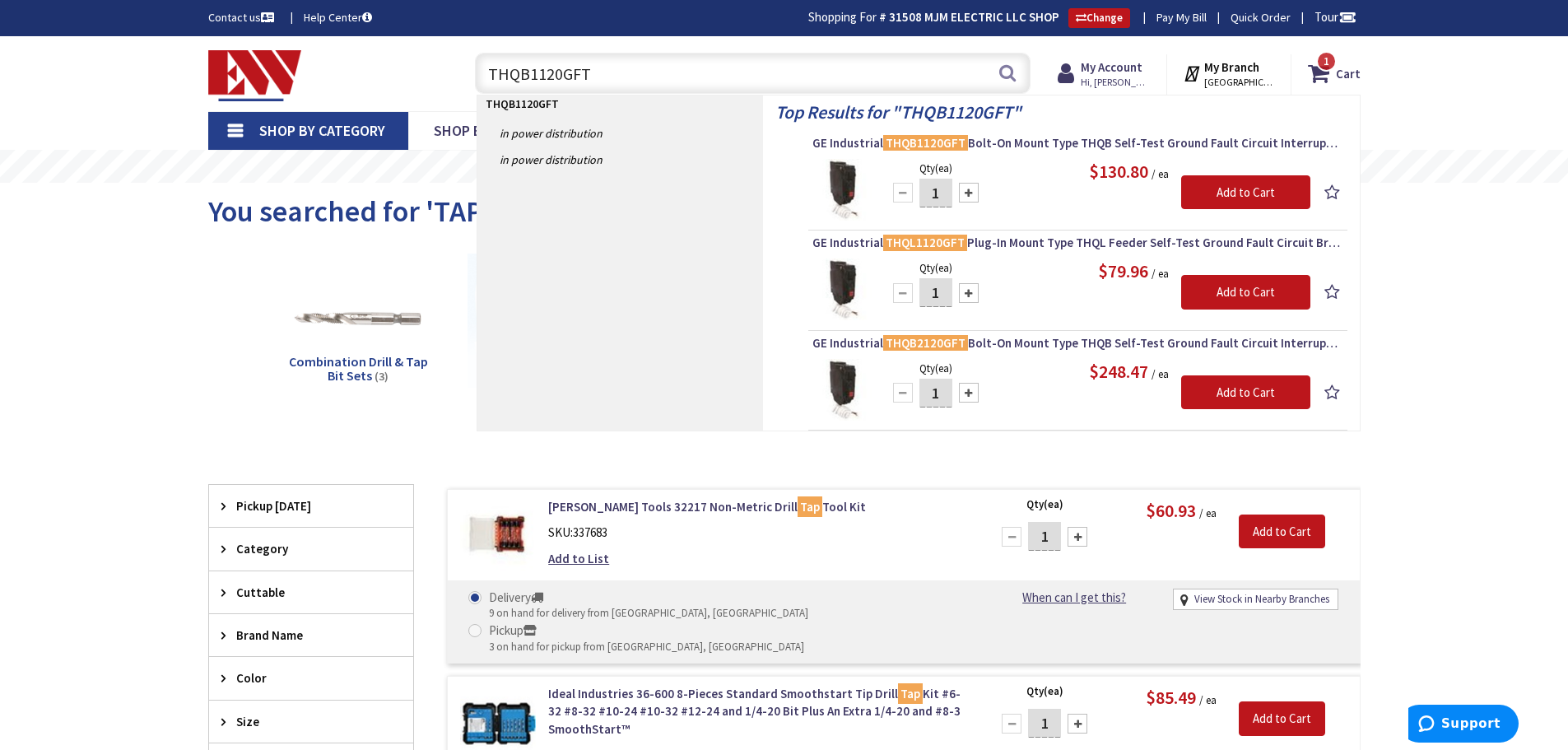
type input "THQB1120GFT"
click at [972, 194] on div at bounding box center [968, 193] width 19 height 19
type input "3"
click at [1225, 183] on input "Add to Cart" at bounding box center [1246, 193] width 130 height 35
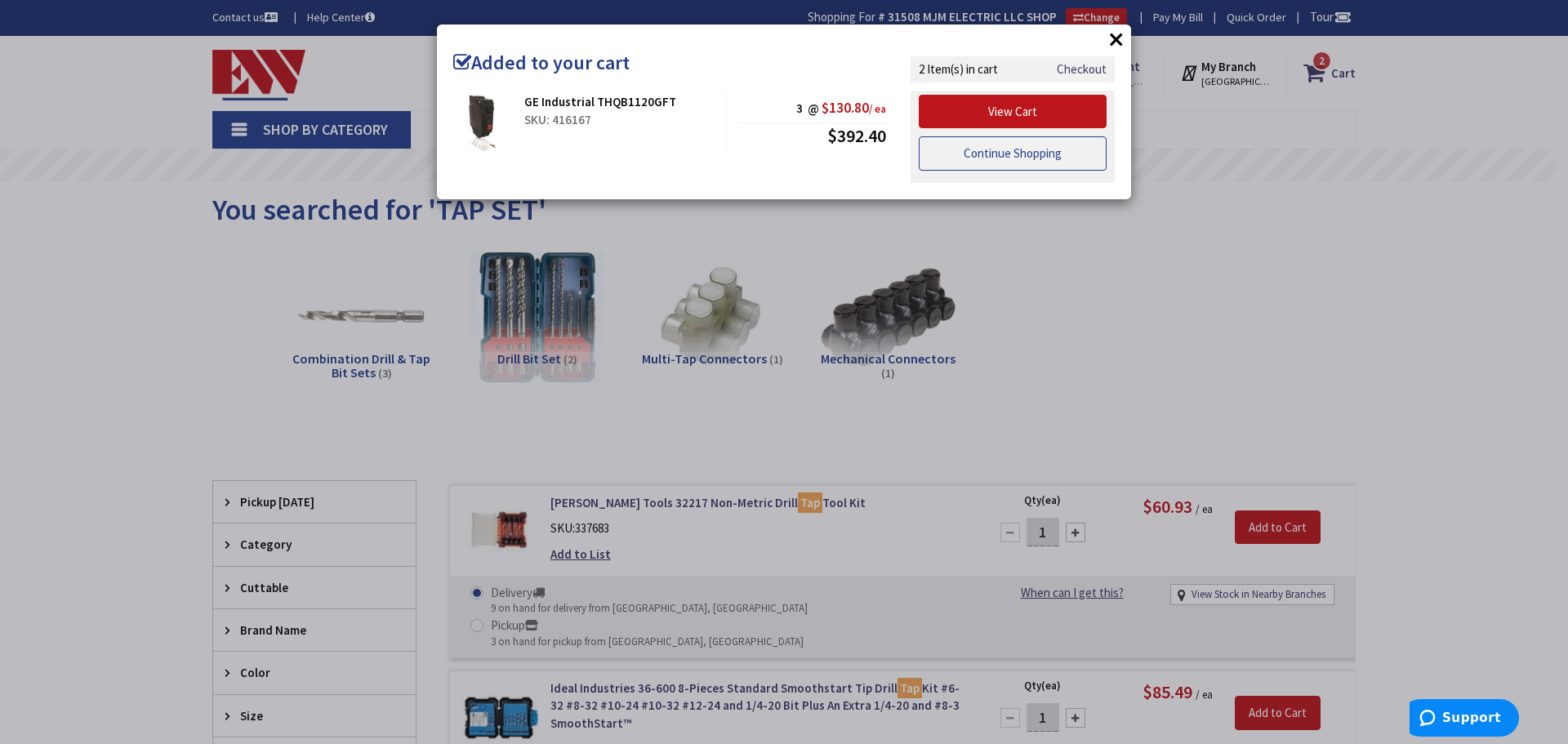
click at [990, 149] on link "Continue Shopping" at bounding box center [1012, 154] width 188 height 35
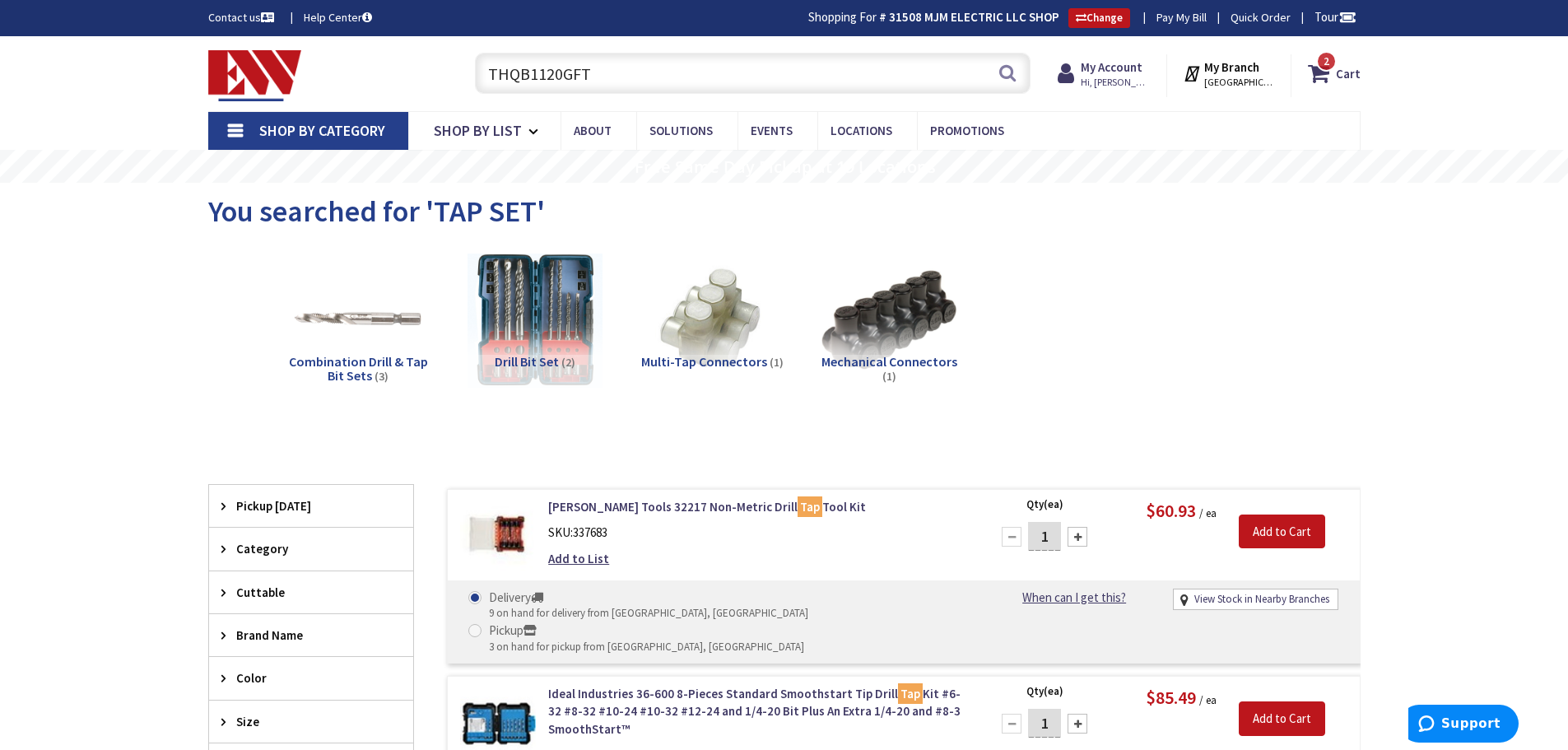
click at [720, 74] on input "THQB1120GFT" at bounding box center [753, 73] width 555 height 42
click at [1005, 73] on button "Search" at bounding box center [1007, 73] width 21 height 37
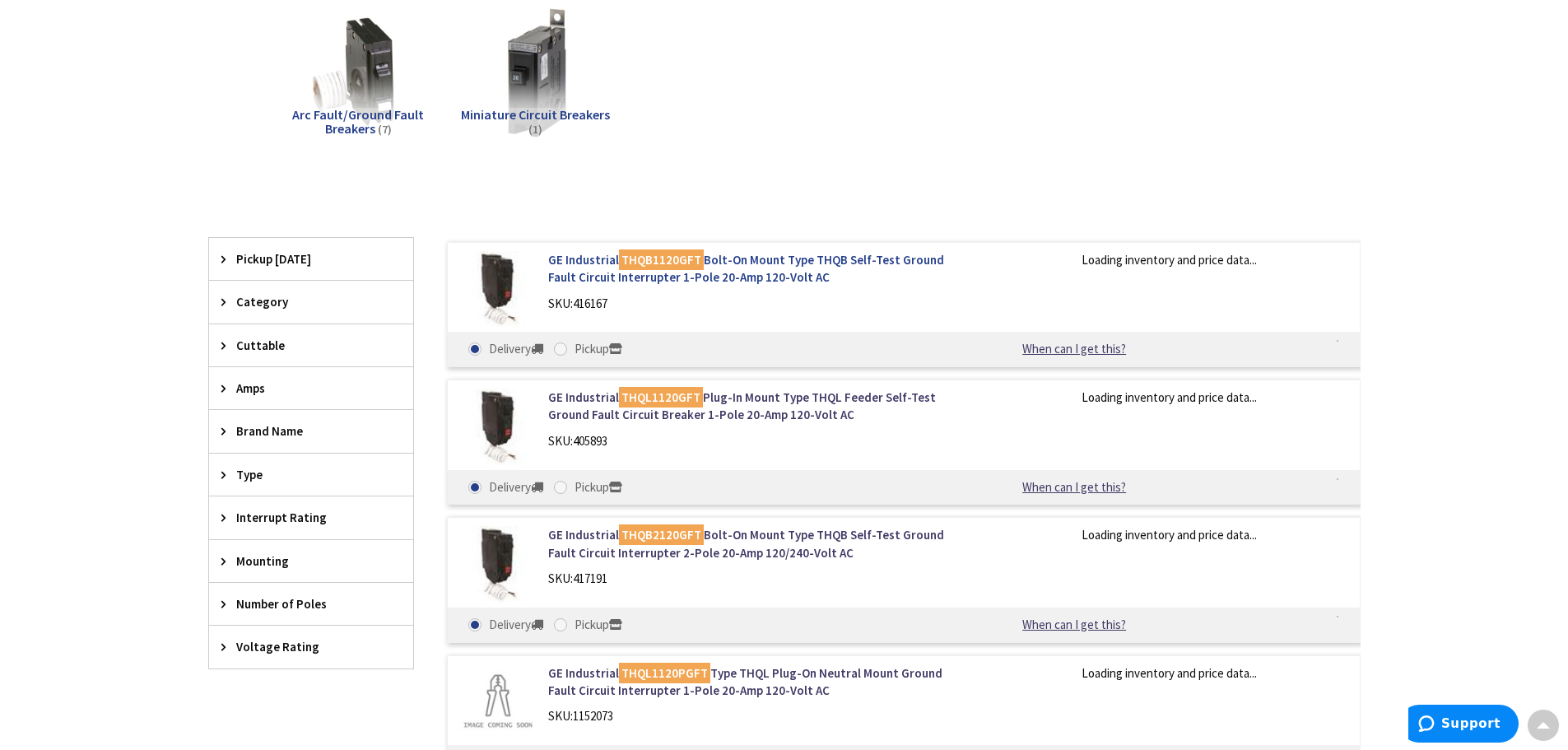
scroll to position [250, 0]
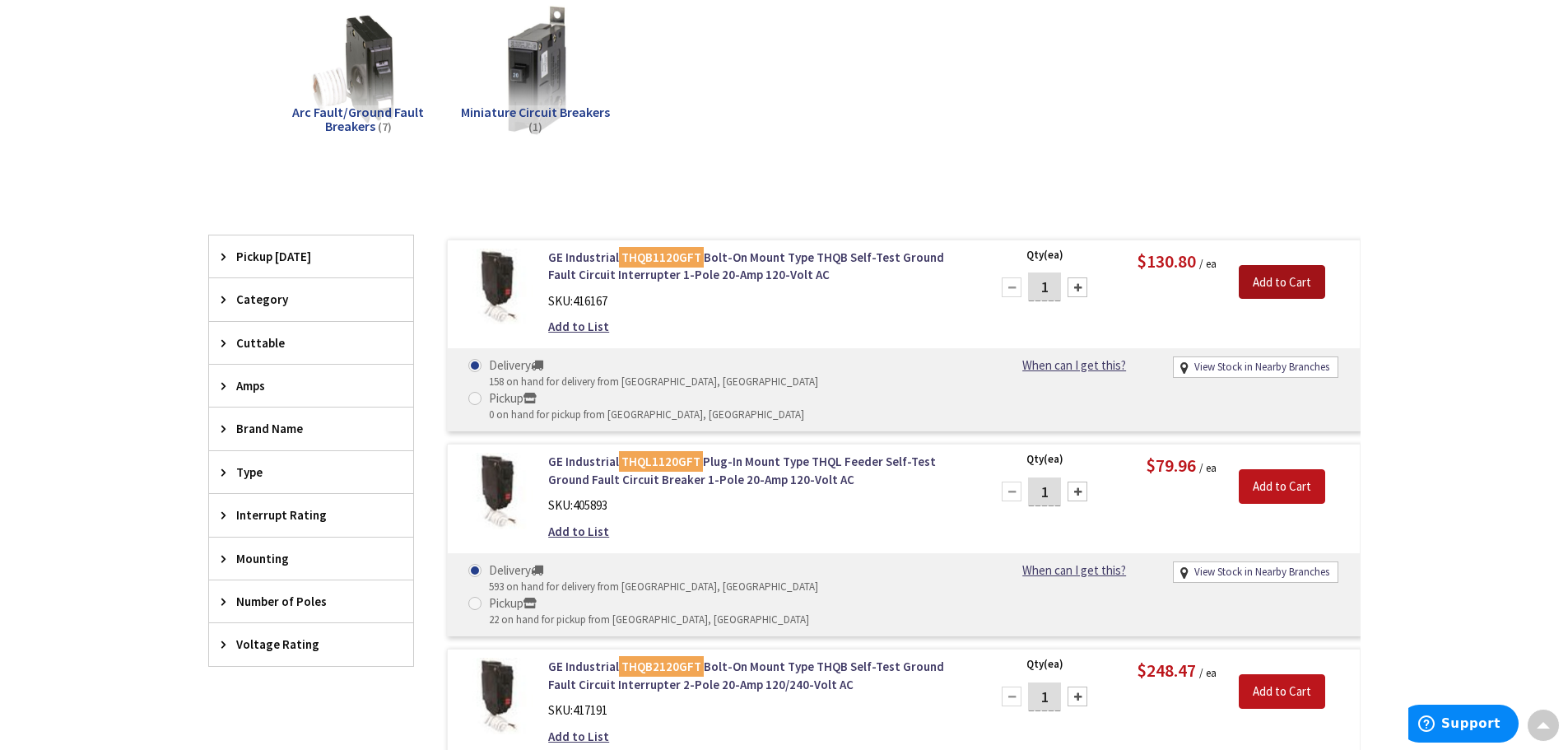
click at [1265, 276] on input "Add to Cart" at bounding box center [1282, 283] width 86 height 35
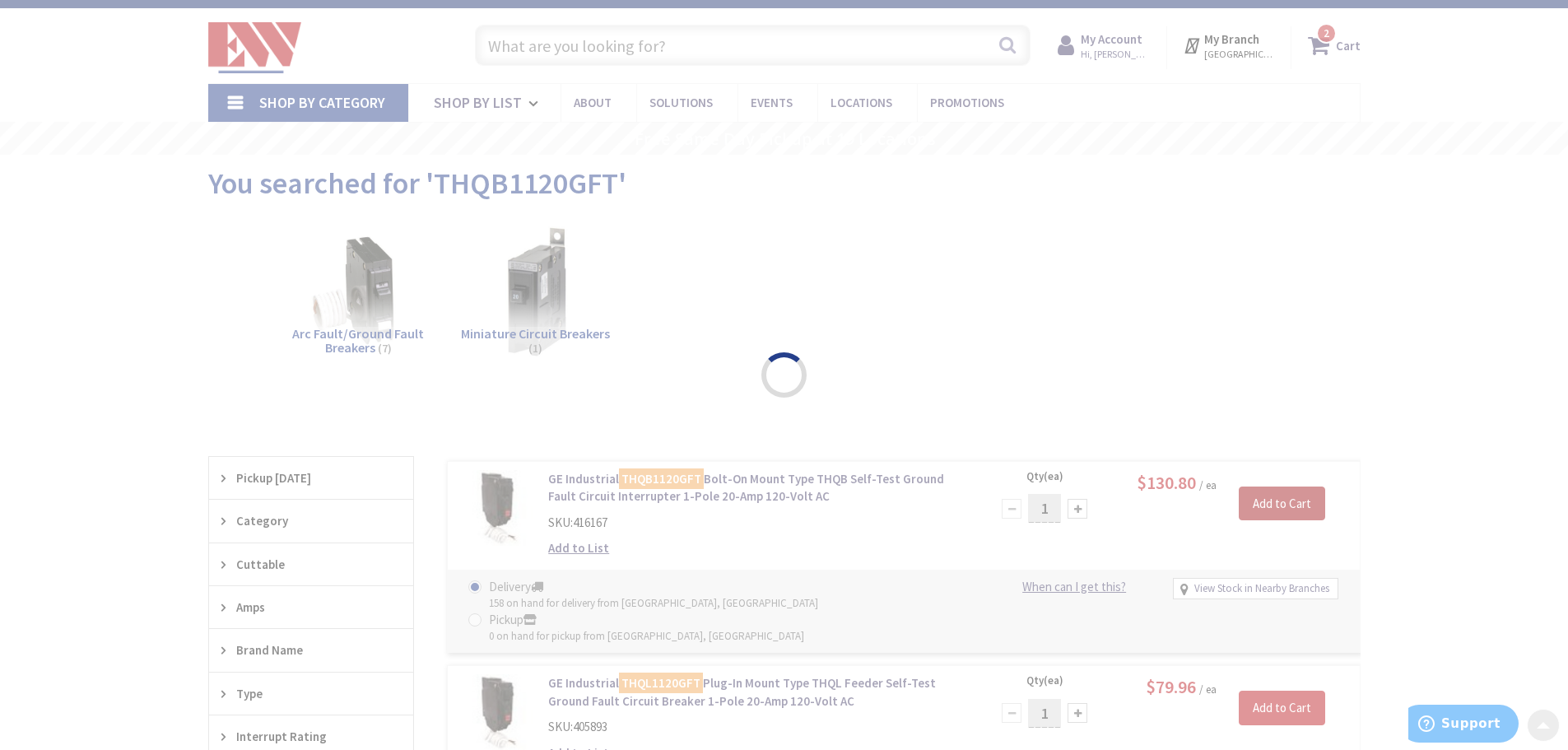
scroll to position [0, 0]
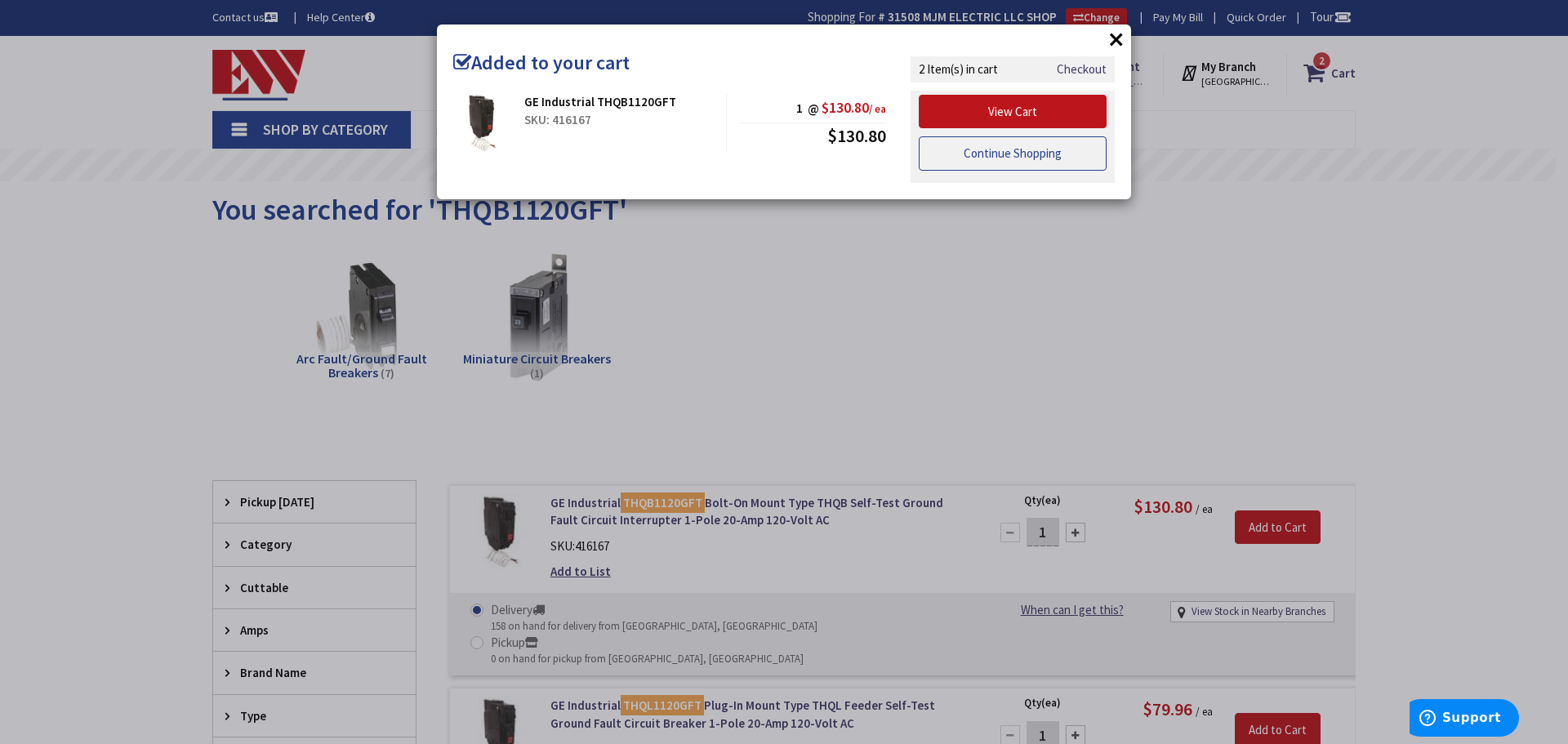
click at [1005, 161] on link "Continue Shopping" at bounding box center [1012, 154] width 188 height 35
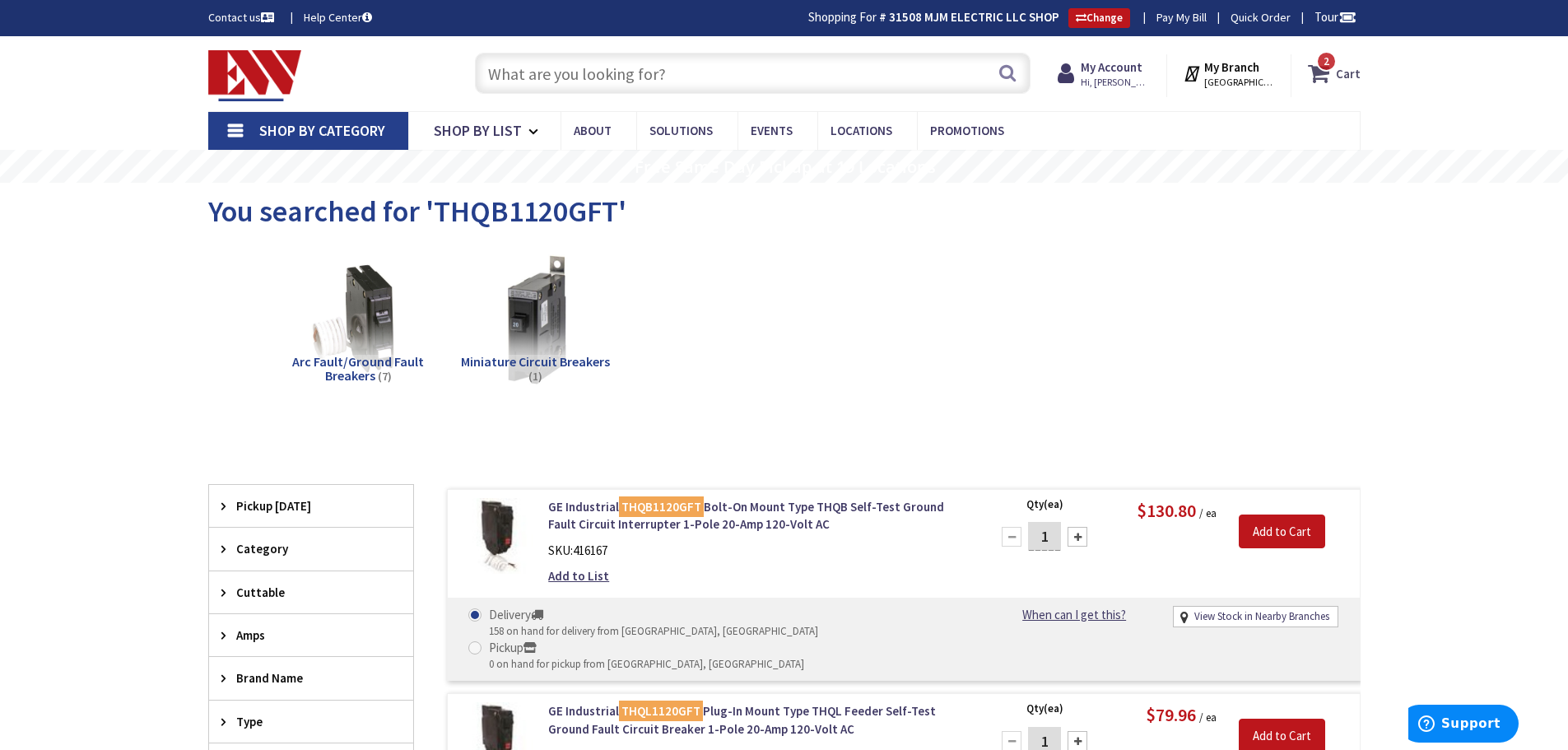
click at [1346, 72] on strong "Cart" at bounding box center [1348, 73] width 25 height 30
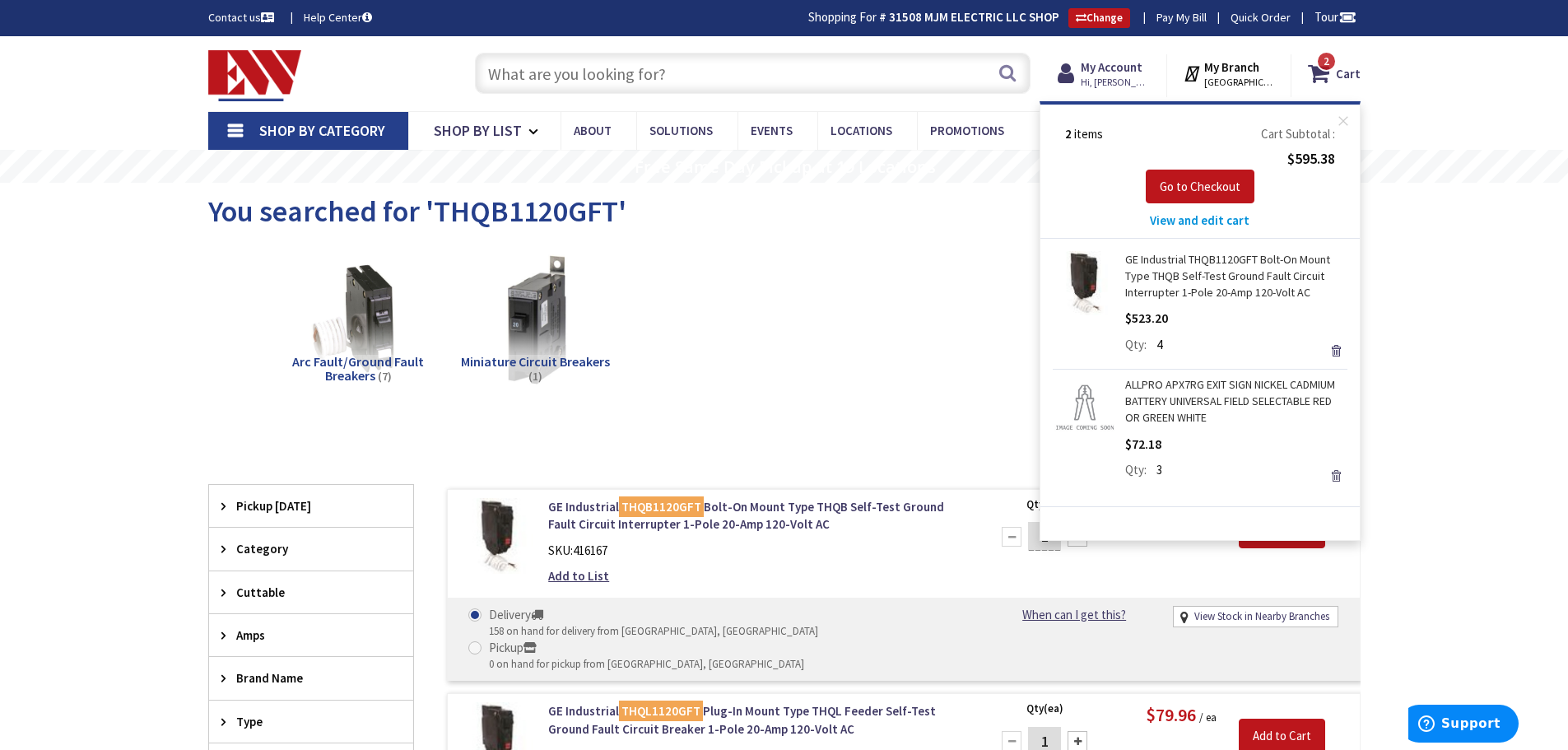
click at [1335, 475] on link "Remove" at bounding box center [1336, 476] width 23 height 23
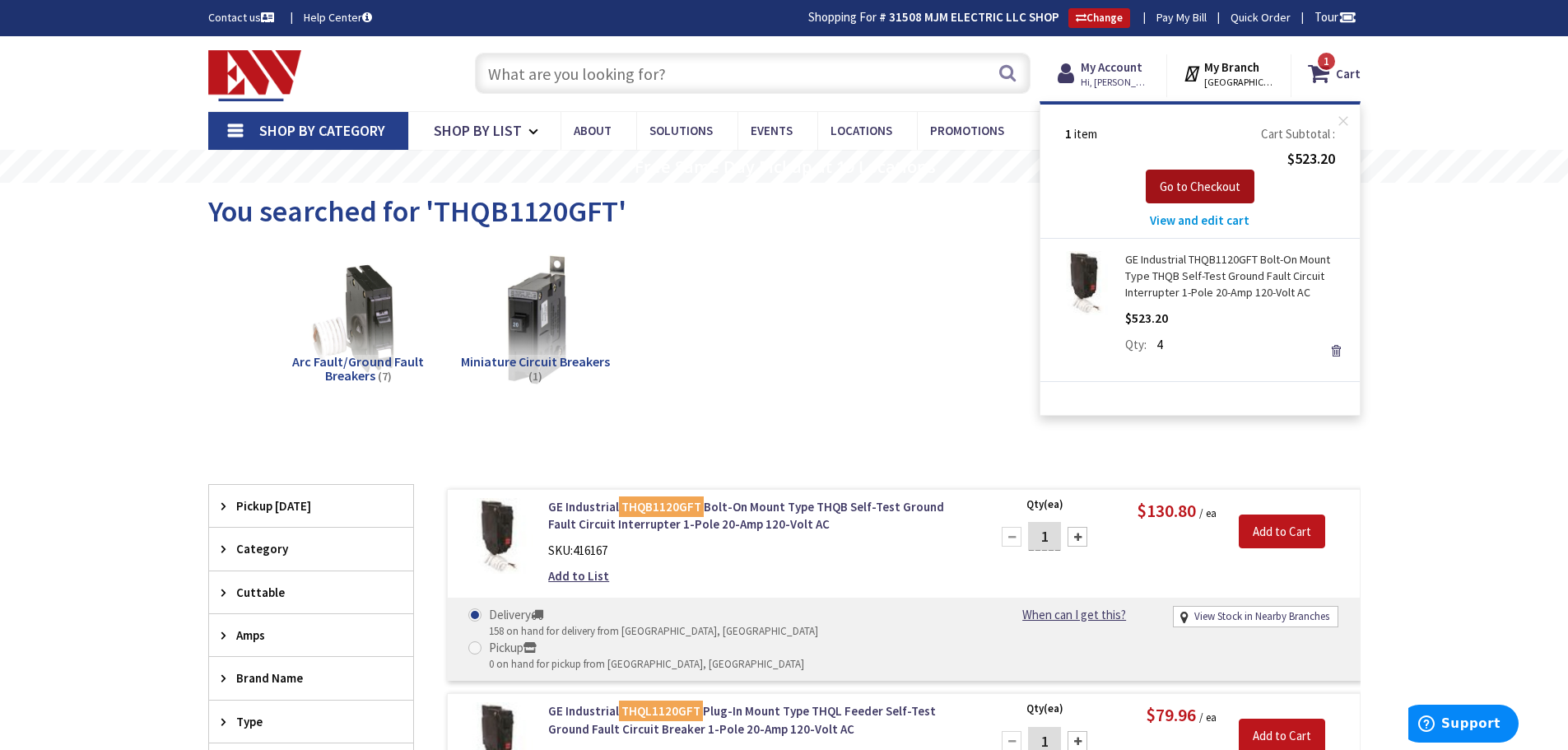
click at [1218, 185] on span "Go to Checkout" at bounding box center [1199, 187] width 80 height 15
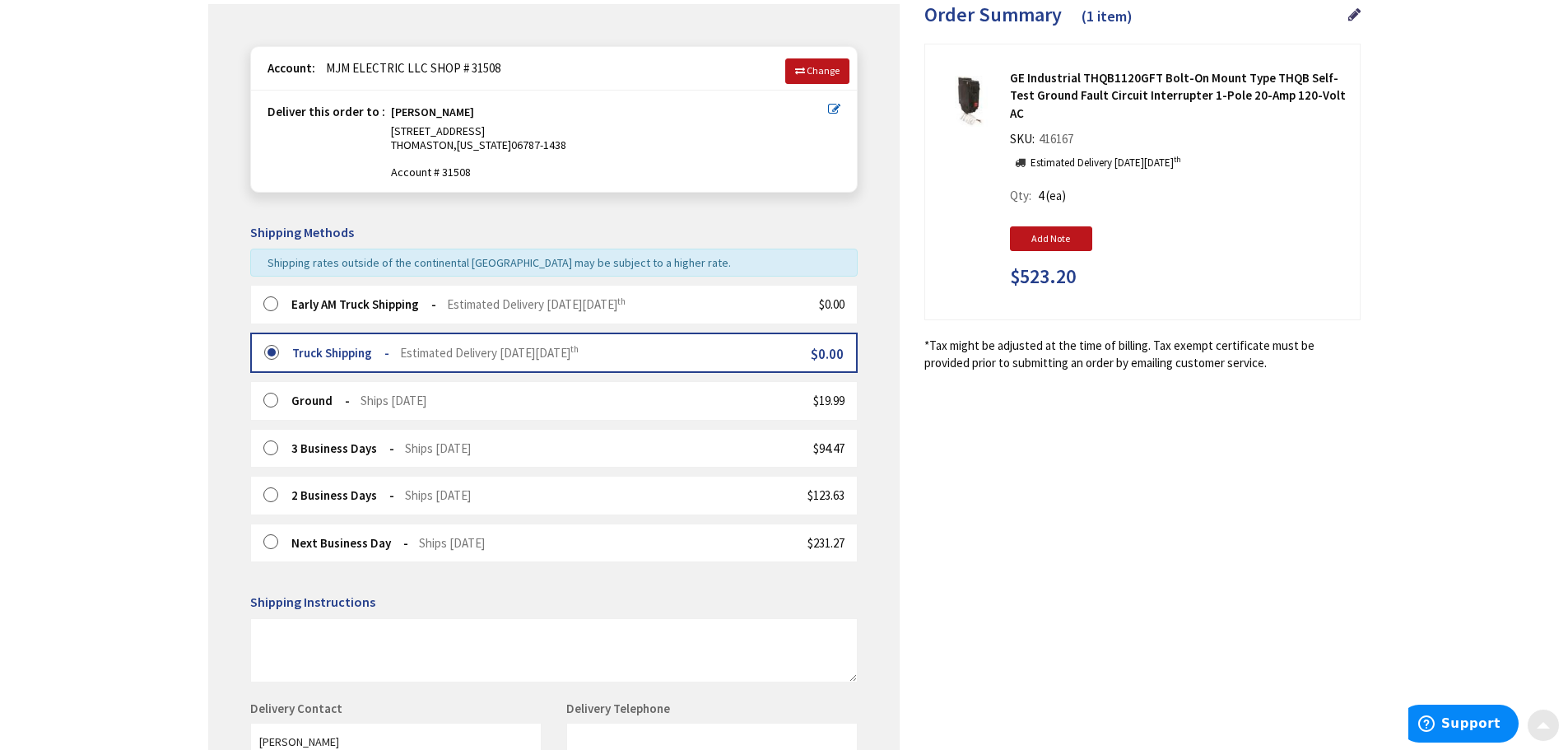
scroll to position [312, 0]
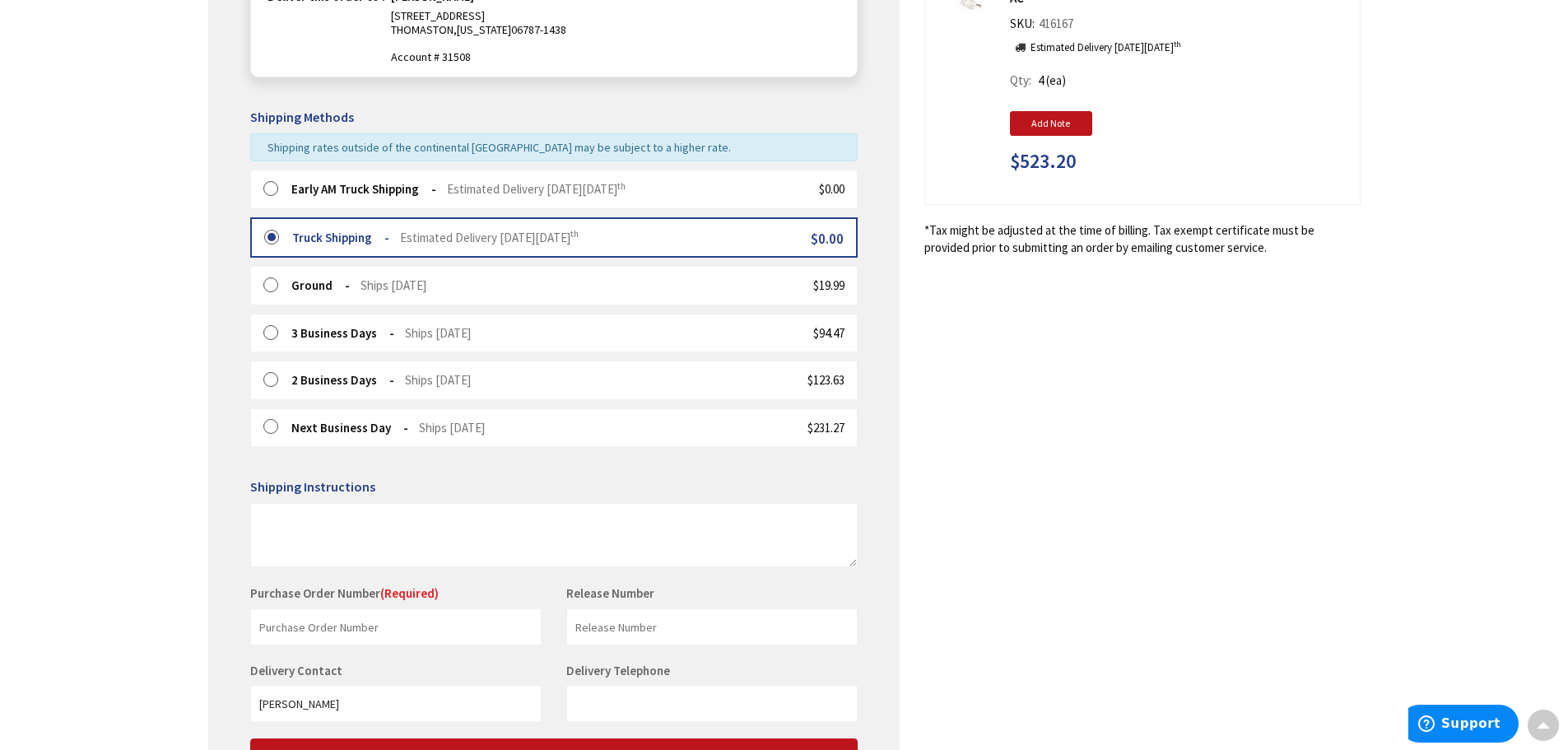
click at [266, 179] on div "Early AM Truck Shipping Estimated Delivery [DATE][DATE] $0.00" at bounding box center [554, 189] width 607 height 39
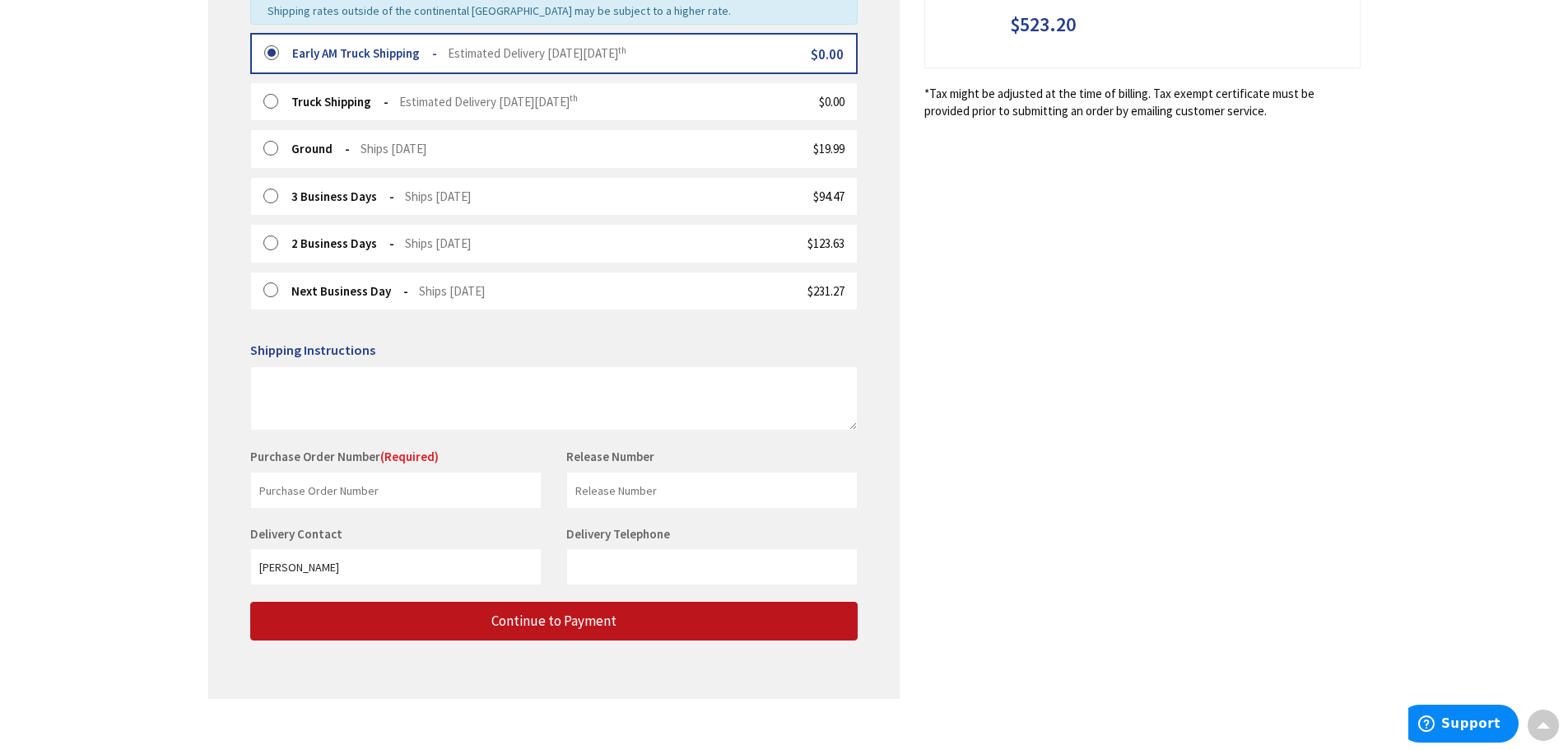
scroll to position [466, 0]
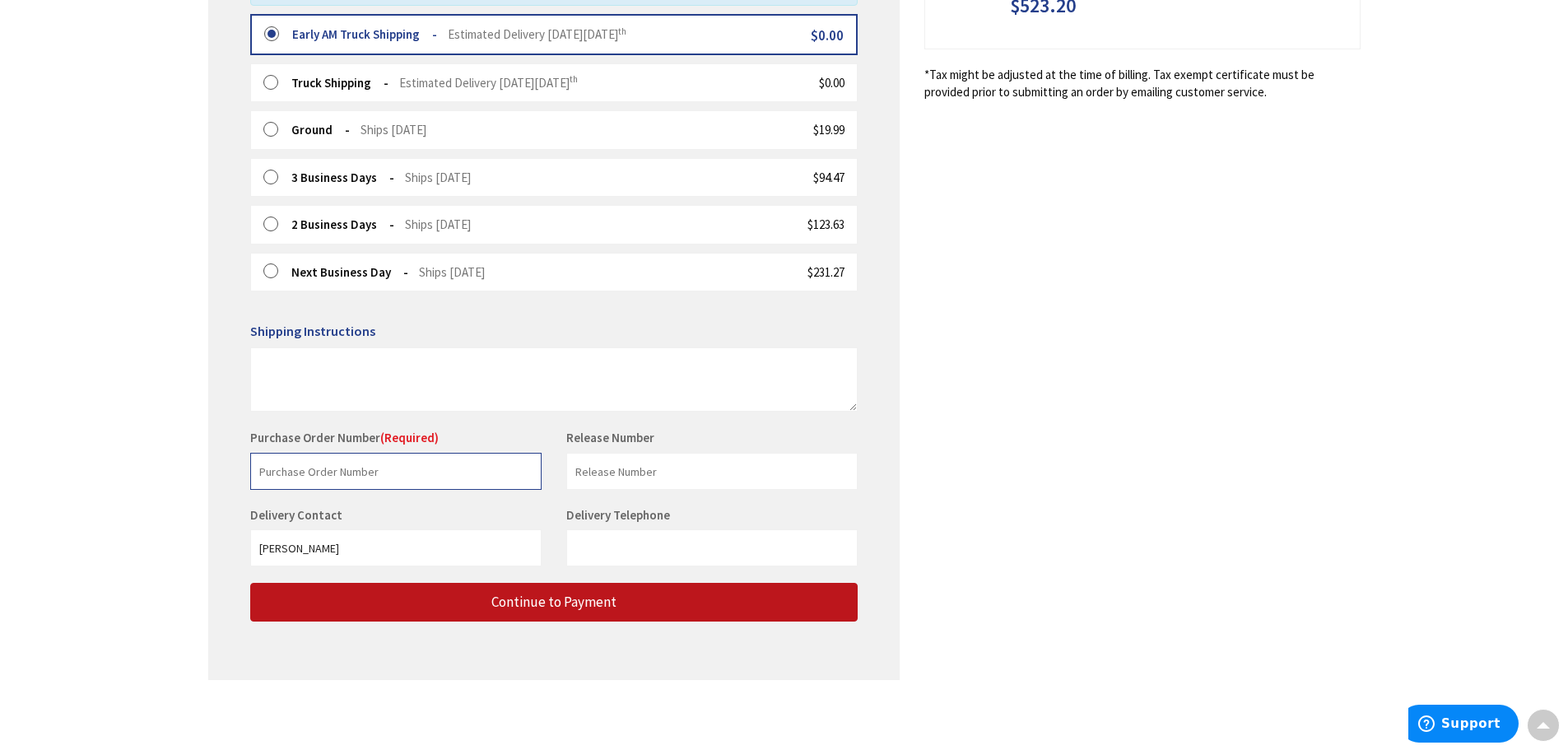
click at [483, 468] on input "text" at bounding box center [396, 471] width 291 height 37
type input "25-073 BRDGPRT HSPT"
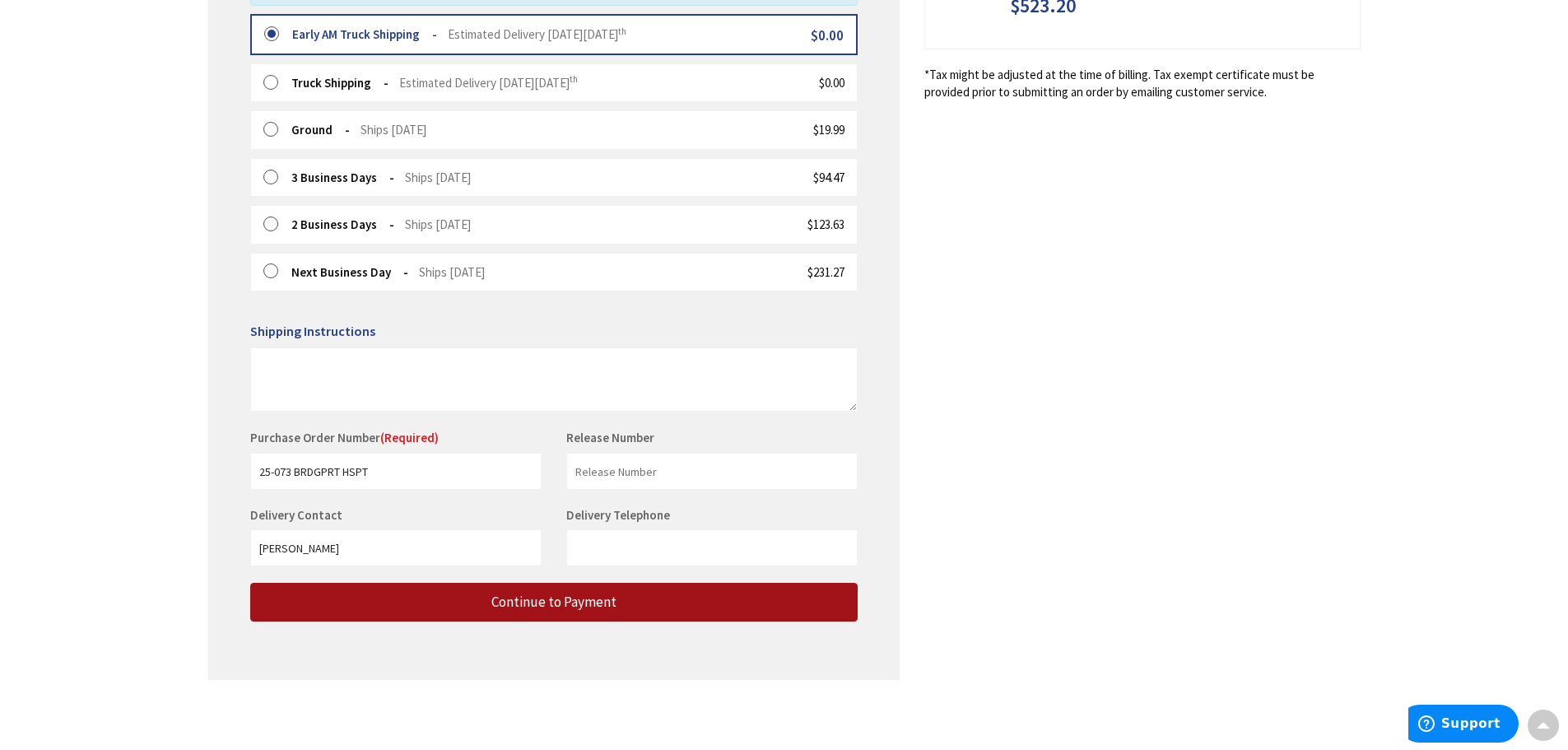
click at [607, 597] on span "Continue to Payment" at bounding box center [553, 602] width 125 height 18
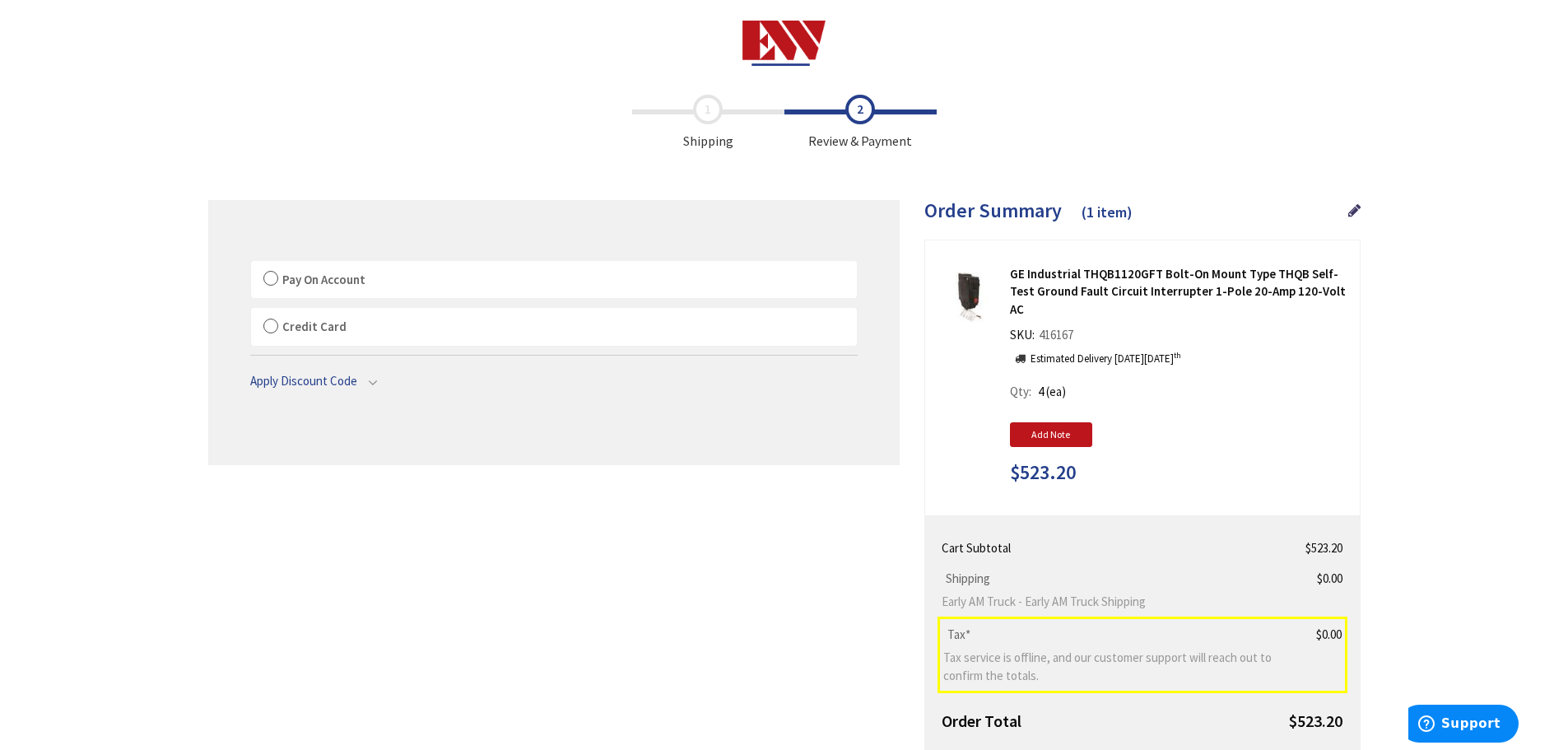
click at [265, 274] on label "Pay On Account" at bounding box center [554, 280] width 606 height 38
click at [251, 264] on input "Pay On Account" at bounding box center [251, 264] width 0 height 0
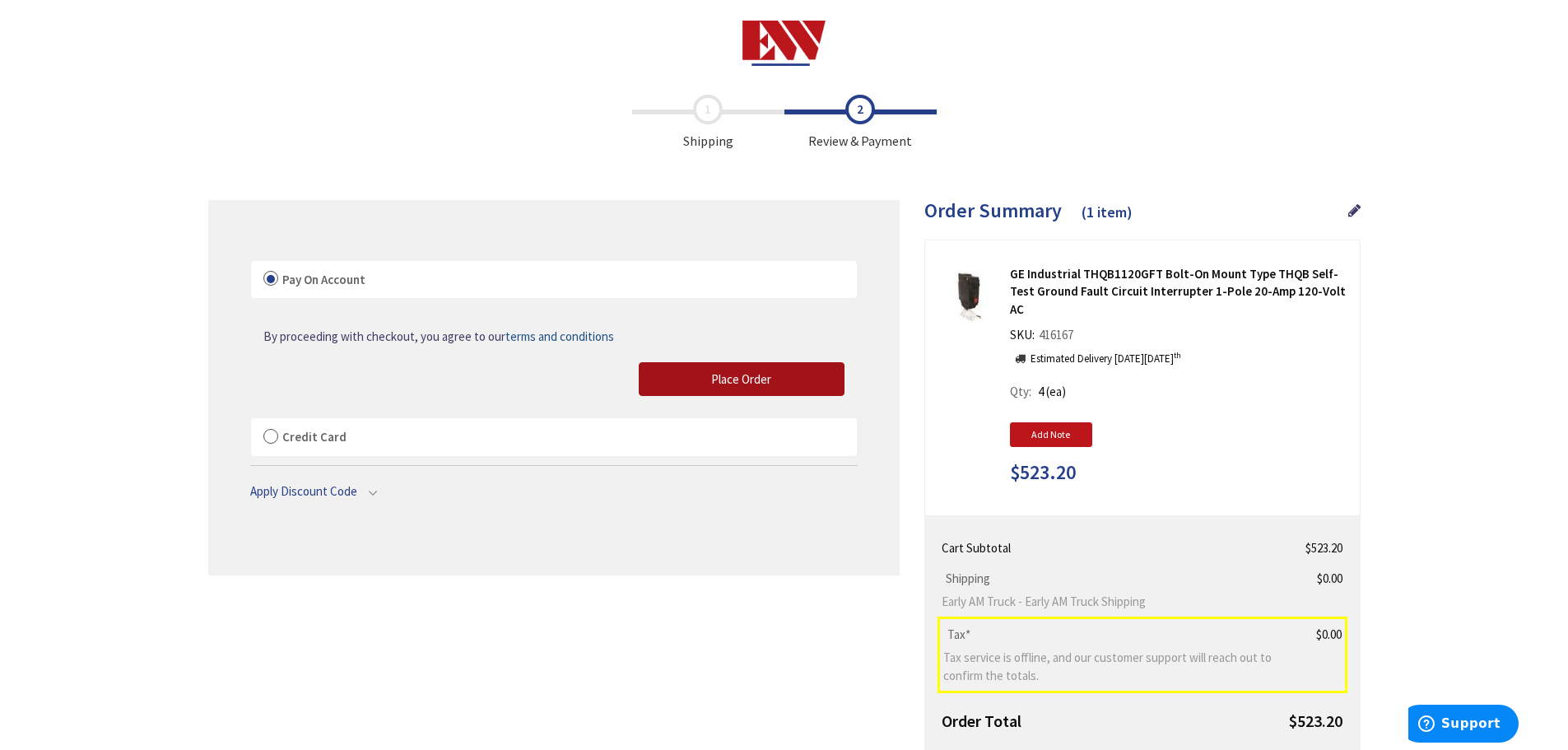
click at [749, 375] on span "Place Order" at bounding box center [741, 379] width 60 height 15
